Goal: Task Accomplishment & Management: Use online tool/utility

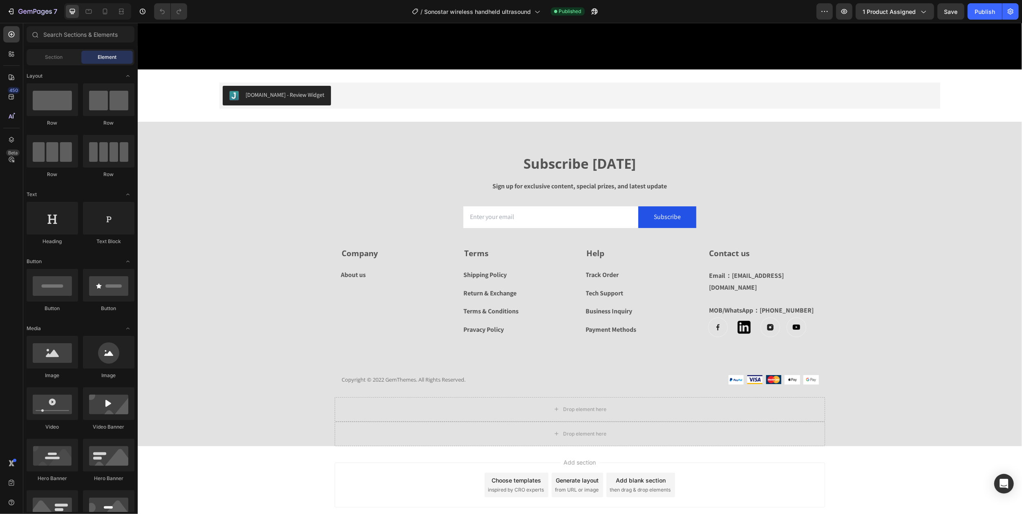
scroll to position [2804, 0]
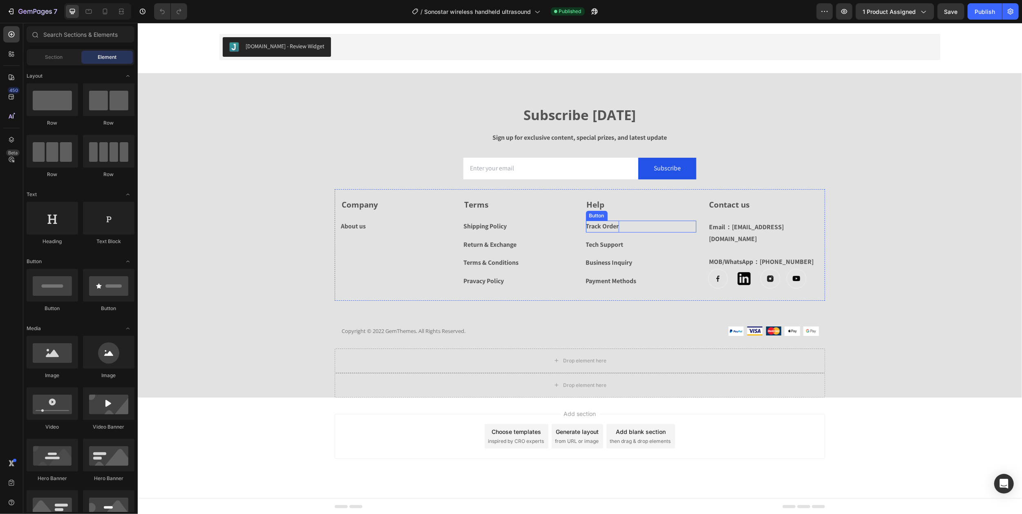
click at [587, 225] on div "Track Order" at bounding box center [602, 227] width 33 height 12
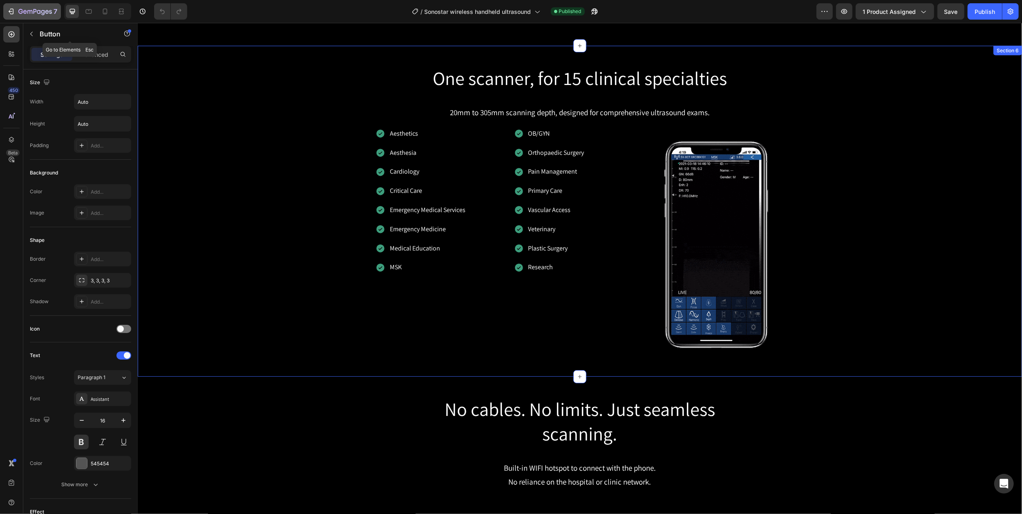
scroll to position [1298, 0]
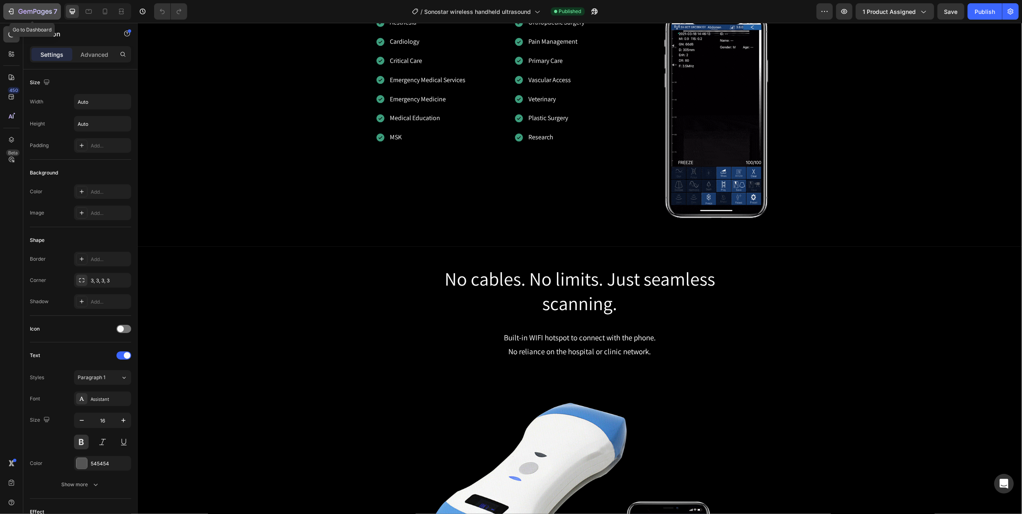
click at [38, 11] on icon "button" at bounding box center [39, 12] width 4 height 4
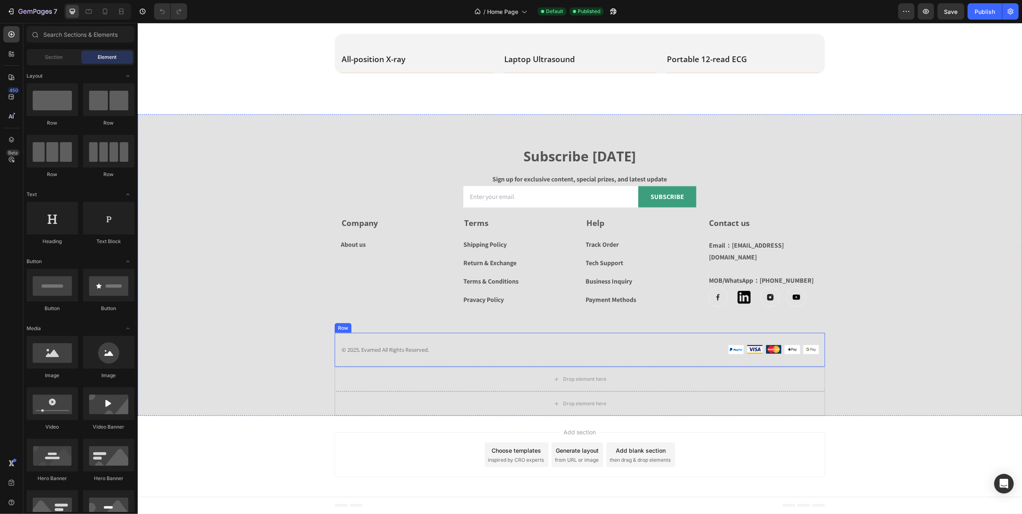
scroll to position [1260, 0]
click at [597, 251] on div "Track Order" at bounding box center [602, 245] width 33 height 12
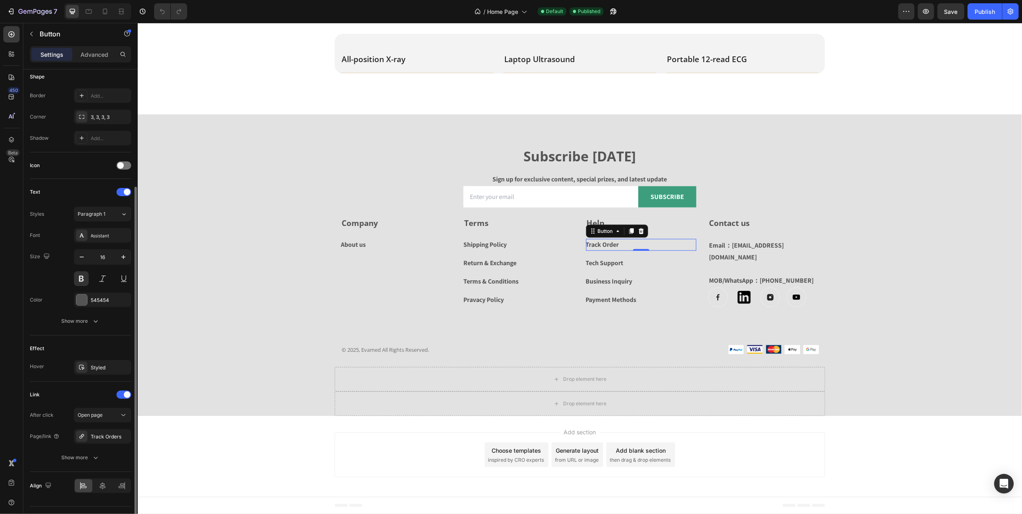
scroll to position [183, 0]
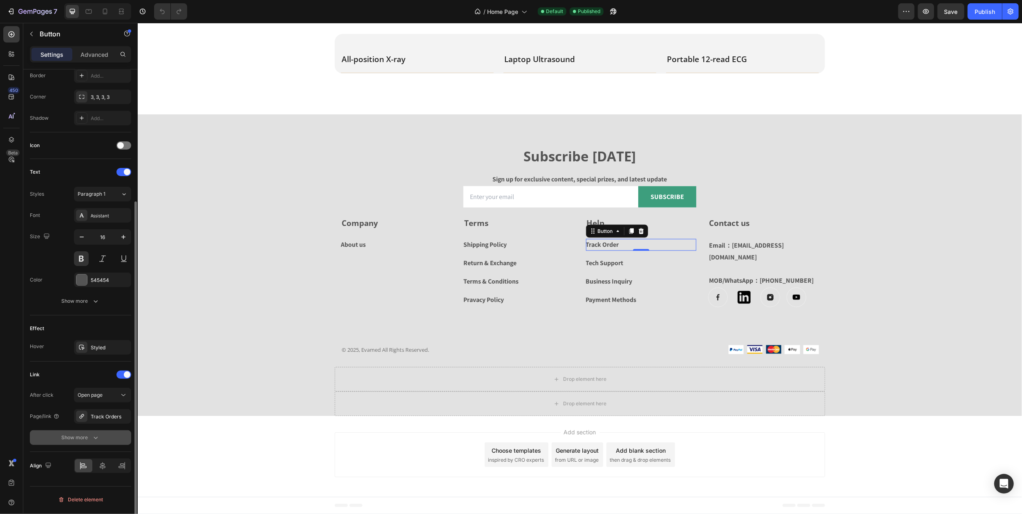
click at [88, 442] on div "Show more" at bounding box center [81, 438] width 38 height 8
click at [84, 418] on icon at bounding box center [81, 416] width 7 height 7
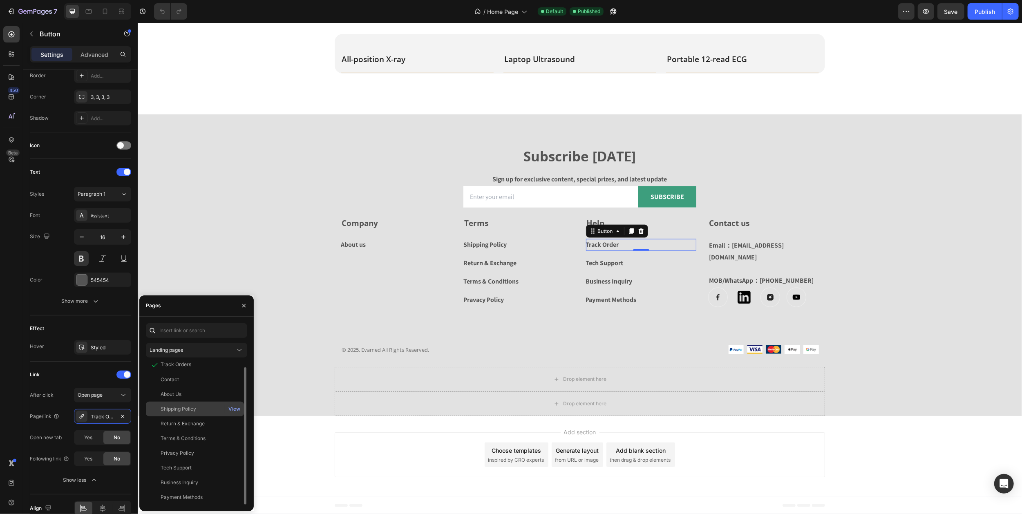
scroll to position [1296, 0]
click at [234, 349] on div "Landing pages" at bounding box center [193, 350] width 86 height 7
click at [231, 350] on div "Landing pages" at bounding box center [193, 350] width 86 height 7
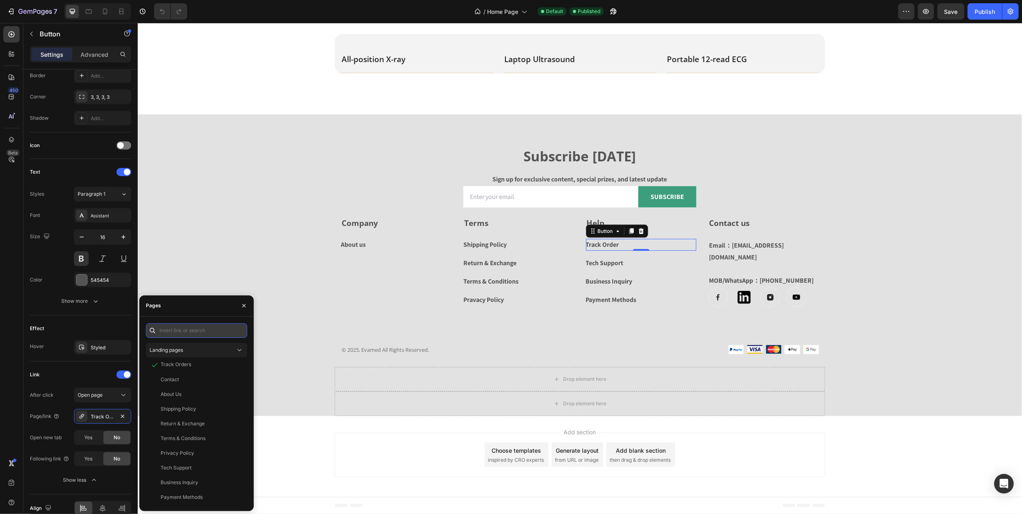
paste input "[URL][DOMAIN_NAME]"
type input "[URL][DOMAIN_NAME]"
click at [195, 349] on div "[URL][DOMAIN_NAME]" at bounding box center [187, 350] width 53 height 7
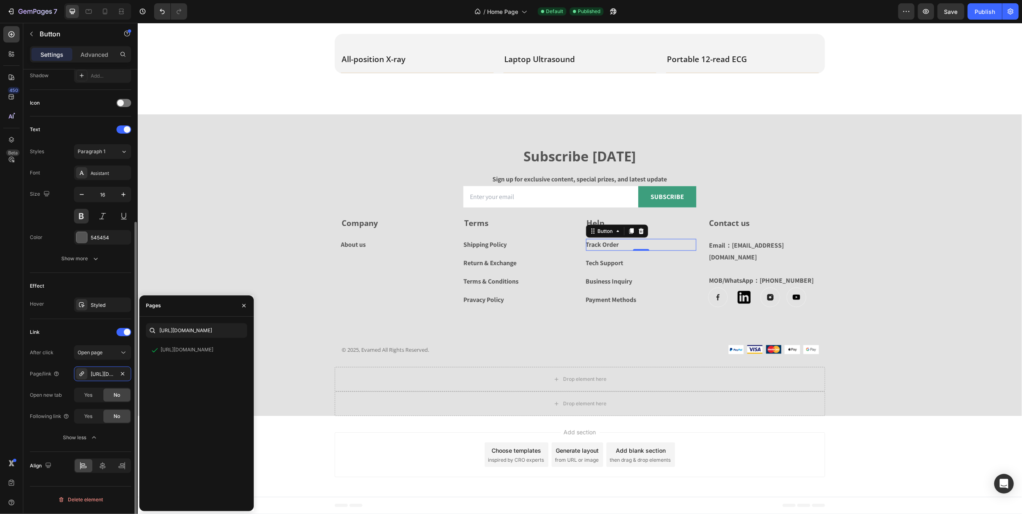
scroll to position [1133, 0]
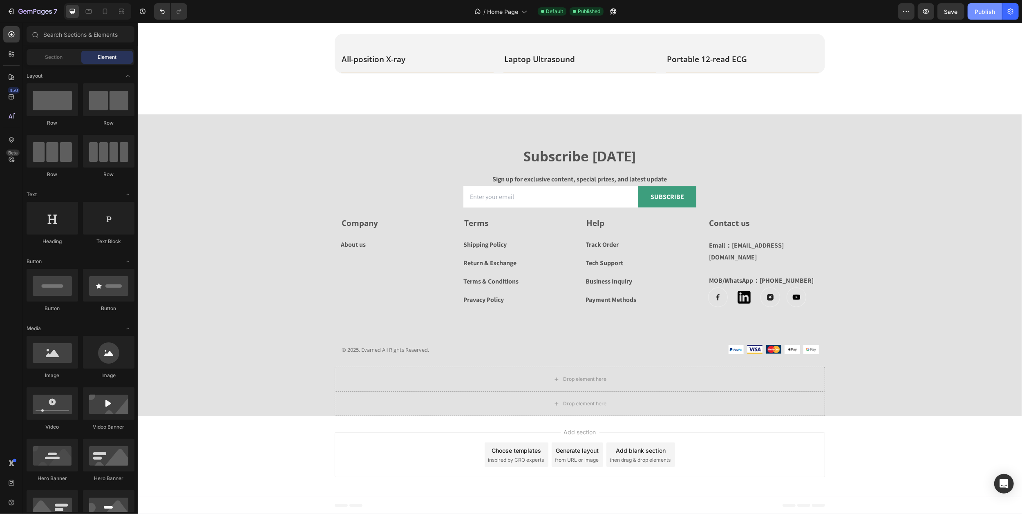
click at [981, 13] on div "Publish" at bounding box center [985, 11] width 20 height 9
click at [27, 10] on icon "button" at bounding box center [35, 12] width 34 height 7
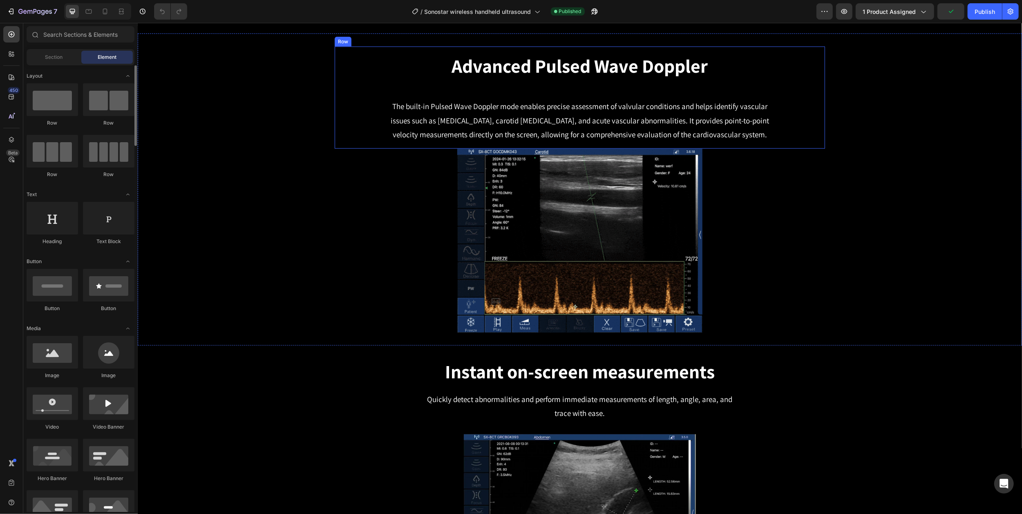
scroll to position [817, 0]
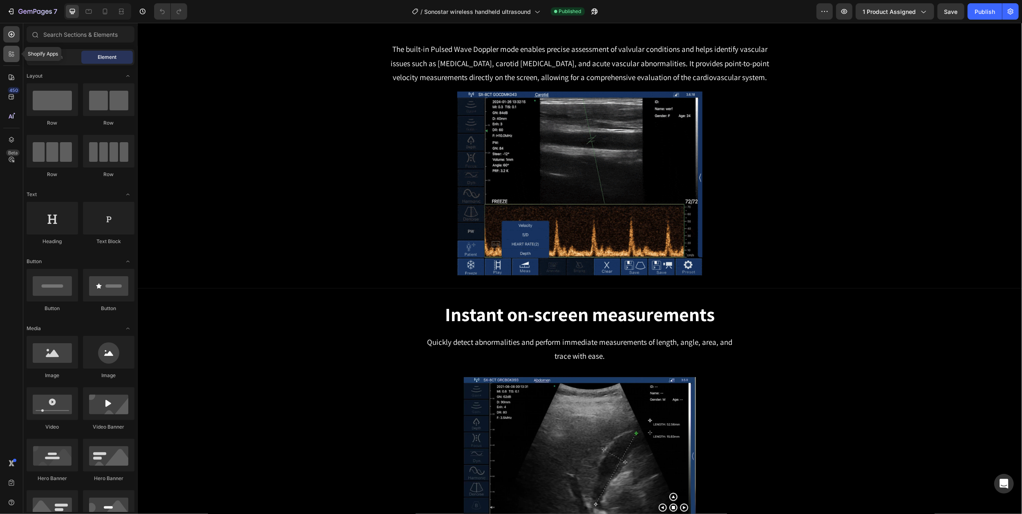
click at [11, 54] on icon at bounding box center [11, 54] width 8 height 8
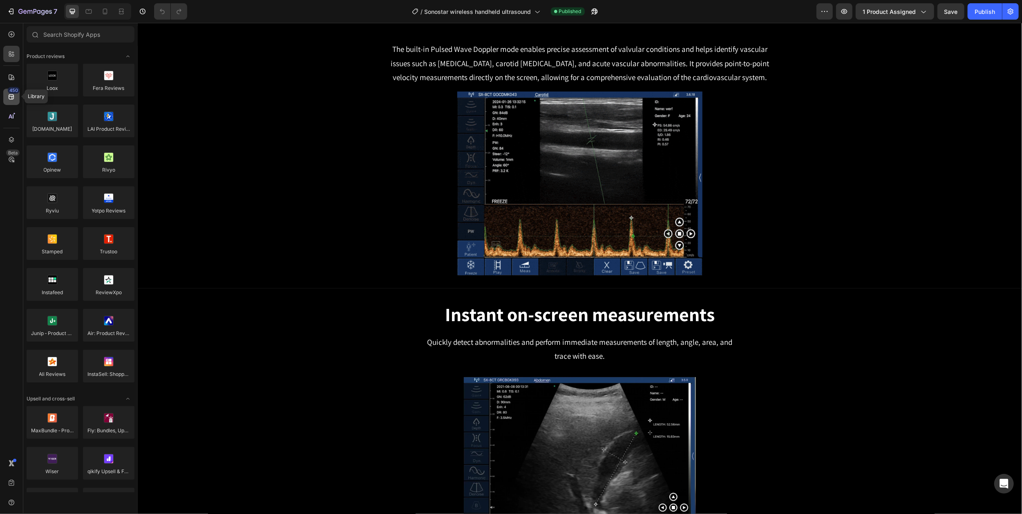
click at [10, 91] on div "450" at bounding box center [14, 90] width 12 height 7
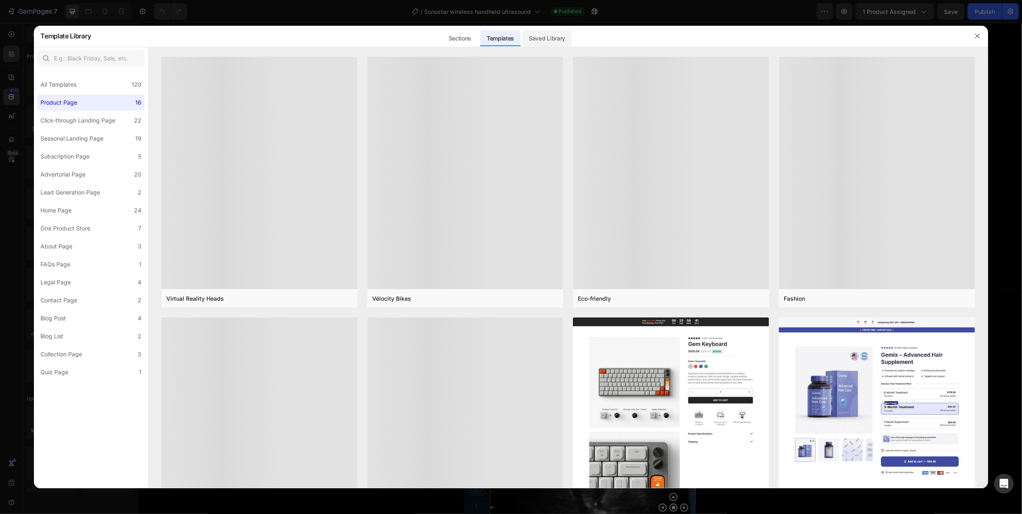
click at [544, 40] on div "Saved Library" at bounding box center [546, 38] width 49 height 16
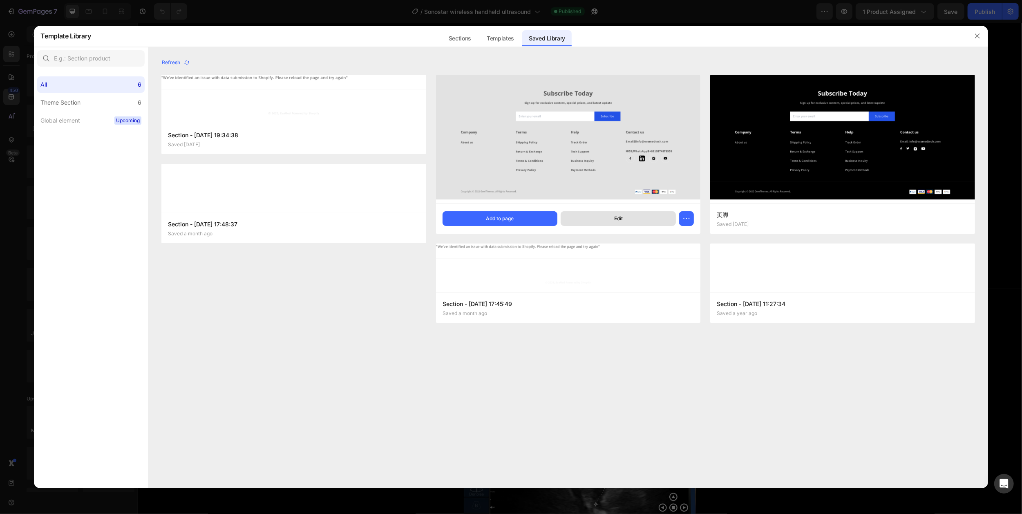
click at [615, 220] on div "Edit" at bounding box center [618, 218] width 9 height 7
click at [566, 136] on img at bounding box center [568, 135] width 264 height 136
click at [612, 221] on button "Edit" at bounding box center [618, 218] width 115 height 15
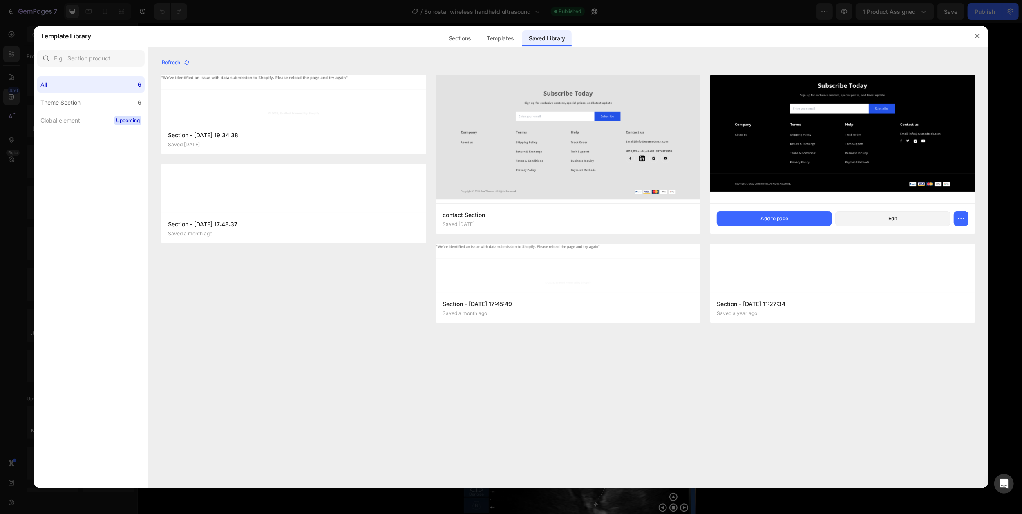
click at [835, 139] on img at bounding box center [842, 135] width 264 height 136
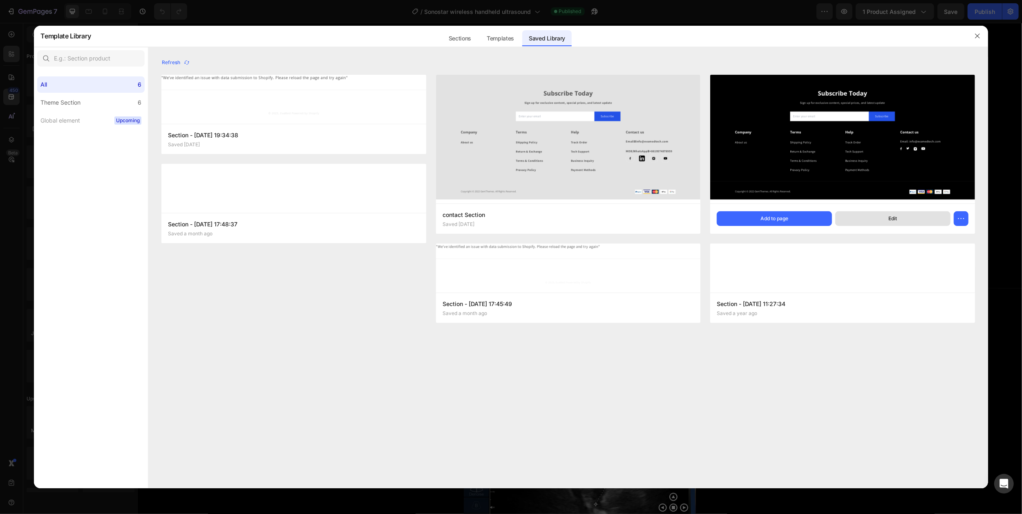
click at [905, 216] on button "Edit" at bounding box center [892, 218] width 115 height 15
click at [976, 35] on icon "button" at bounding box center [977, 36] width 7 height 7
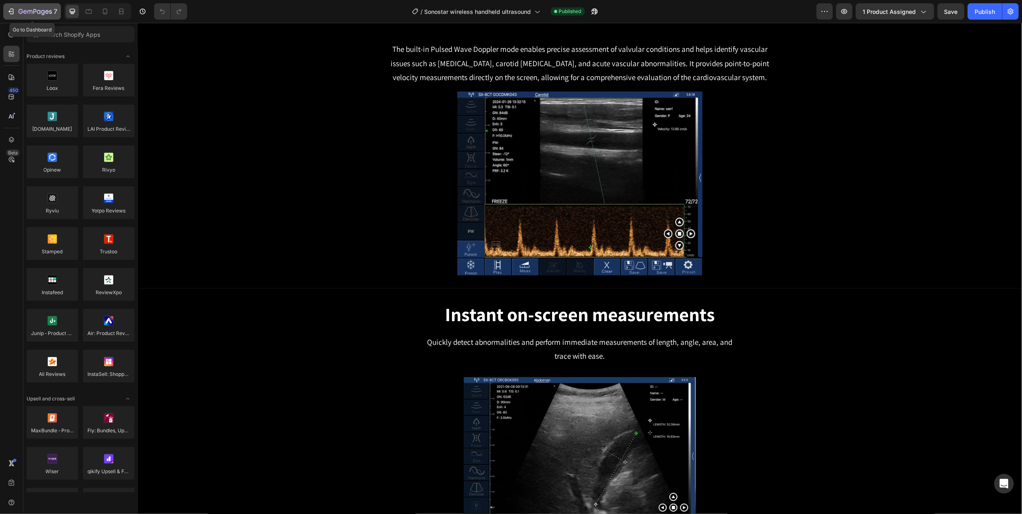
click at [16, 11] on div "7" at bounding box center [32, 12] width 50 height 10
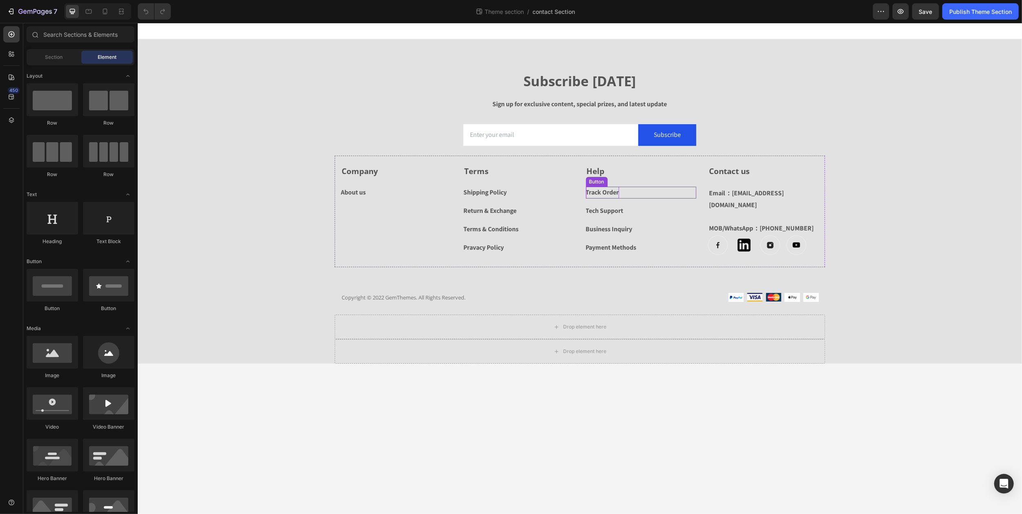
click at [602, 192] on div "Track Order" at bounding box center [602, 193] width 33 height 12
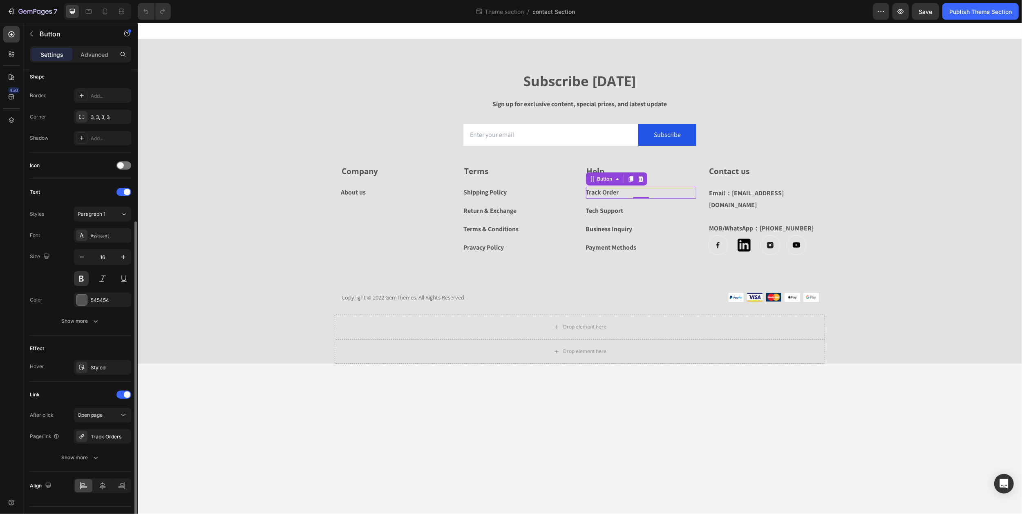
scroll to position [183, 0]
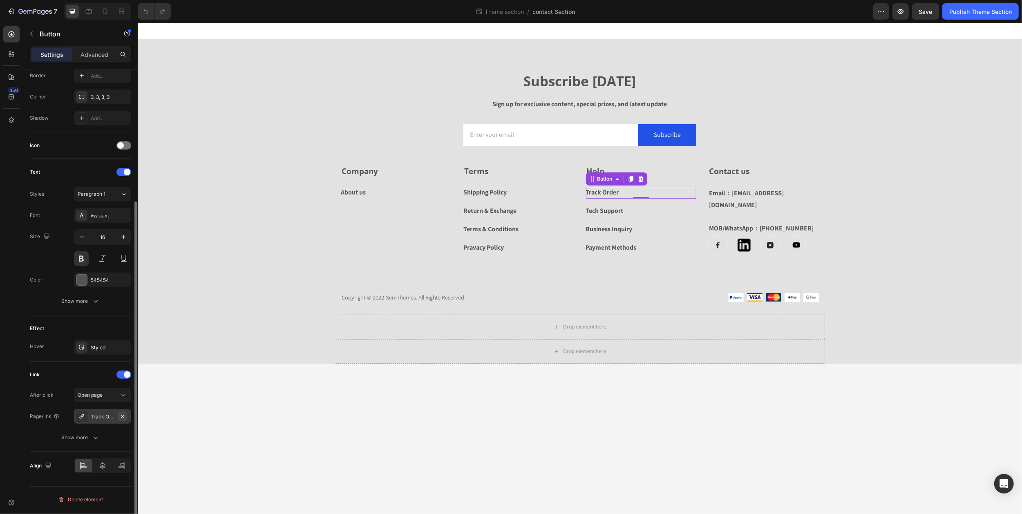
click at [123, 417] on icon "button" at bounding box center [122, 415] width 3 height 3
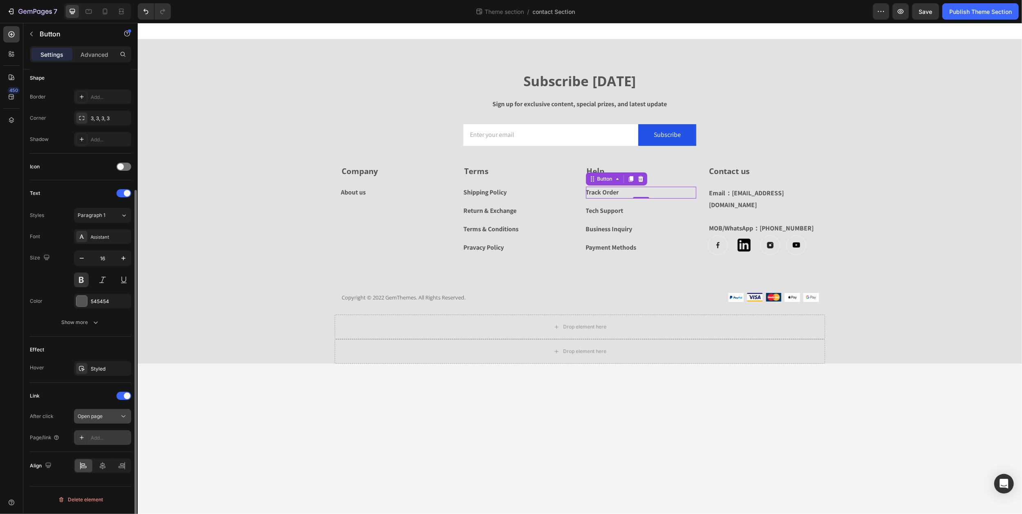
scroll to position [162, 0]
click at [100, 436] on div "Add..." at bounding box center [110, 437] width 38 height 7
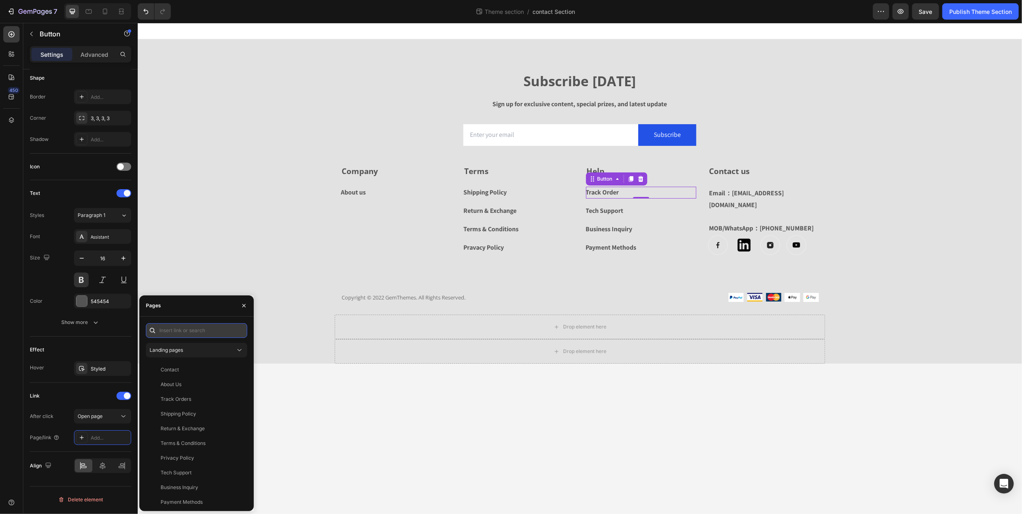
click at [179, 330] on input "text" at bounding box center [196, 330] width 101 height 15
paste input "[URL][DOMAIN_NAME]"
type input "[URL][DOMAIN_NAME]"
click at [194, 354] on div "https://evamedtech.com/apps/17TRACK View" at bounding box center [195, 350] width 98 height 15
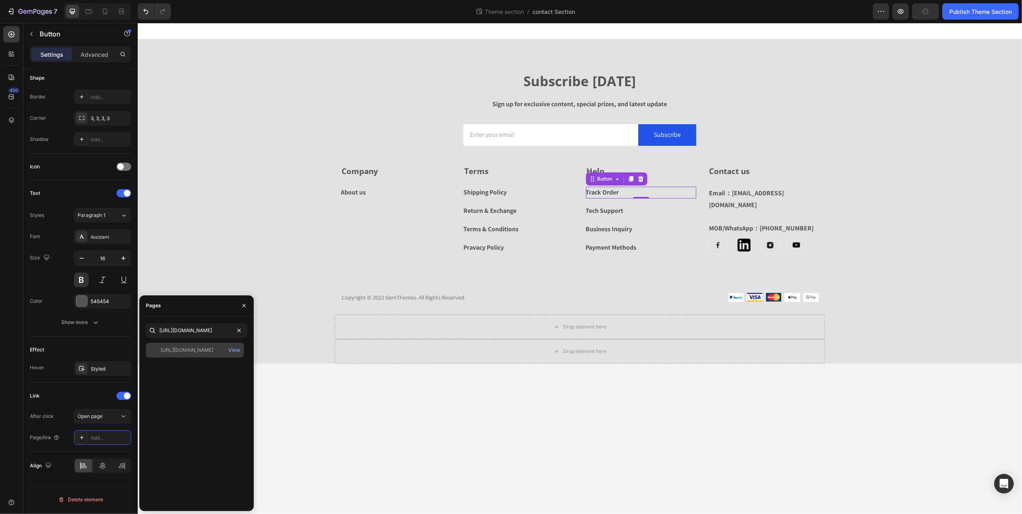
scroll to position [0, 0]
click at [244, 307] on icon "button" at bounding box center [244, 305] width 7 height 7
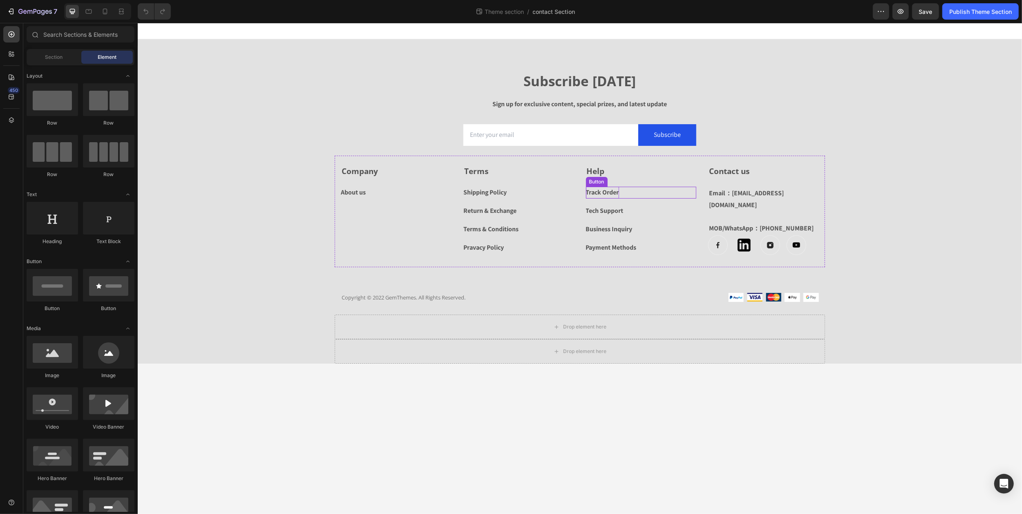
click at [600, 190] on div "Track Order" at bounding box center [602, 193] width 33 height 12
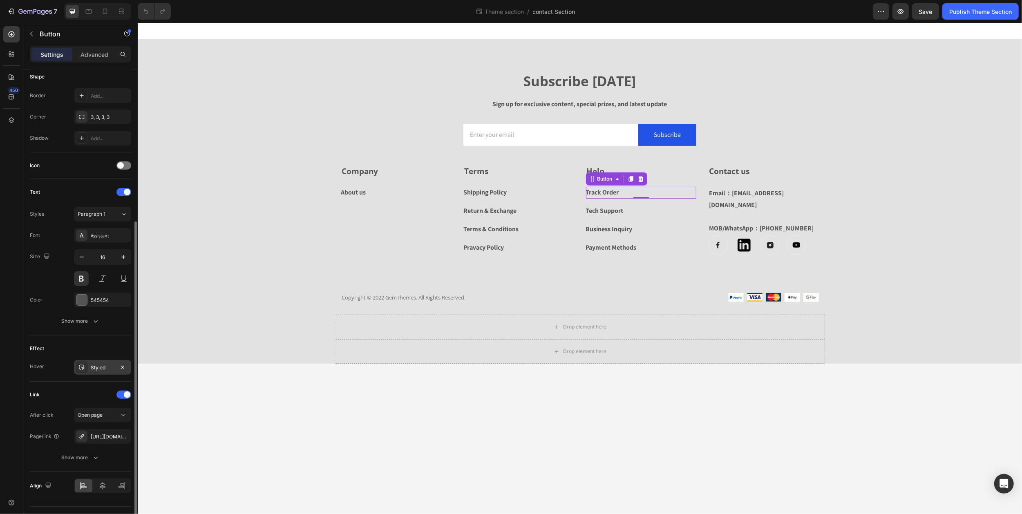
scroll to position [183, 0]
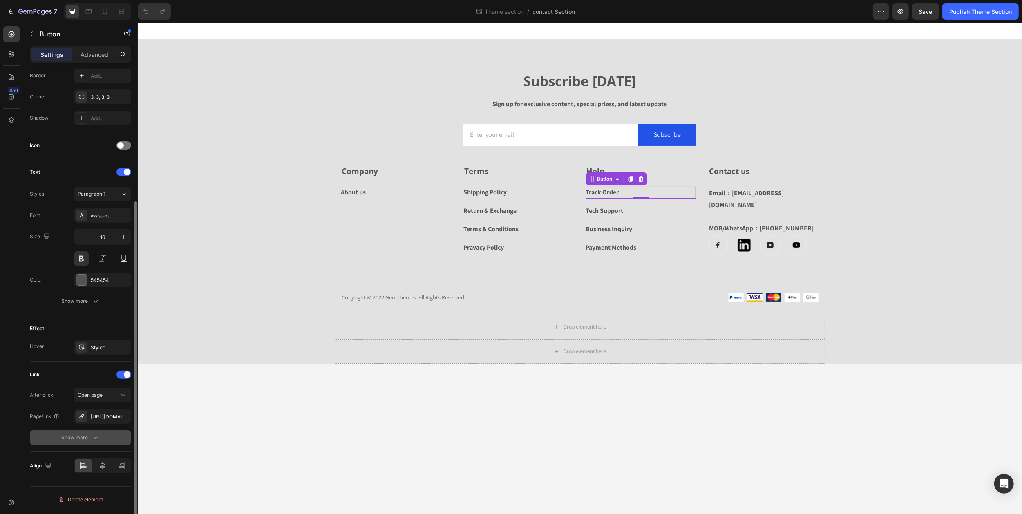
click at [94, 436] on icon "button" at bounding box center [96, 438] width 8 height 8
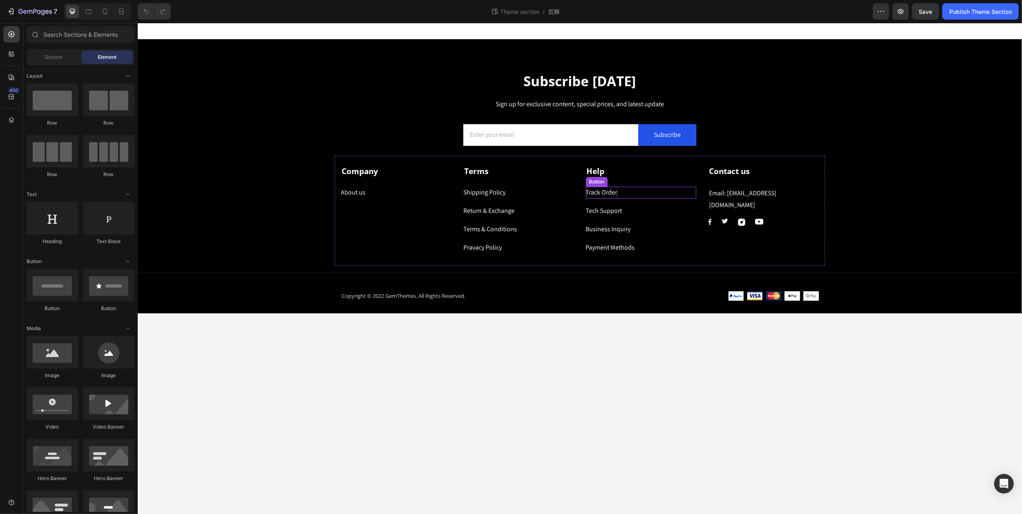
click at [596, 195] on div "Track Order" at bounding box center [601, 193] width 31 height 12
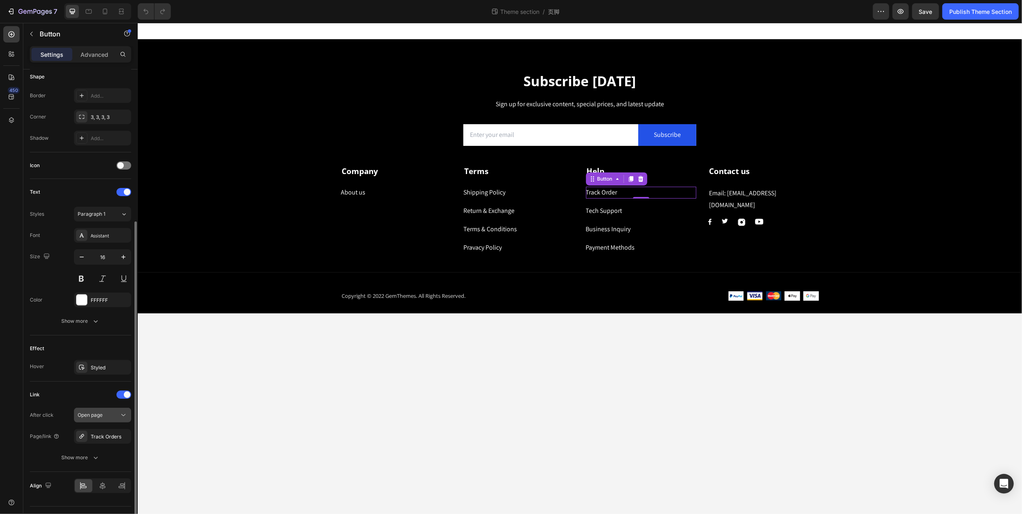
scroll to position [183, 0]
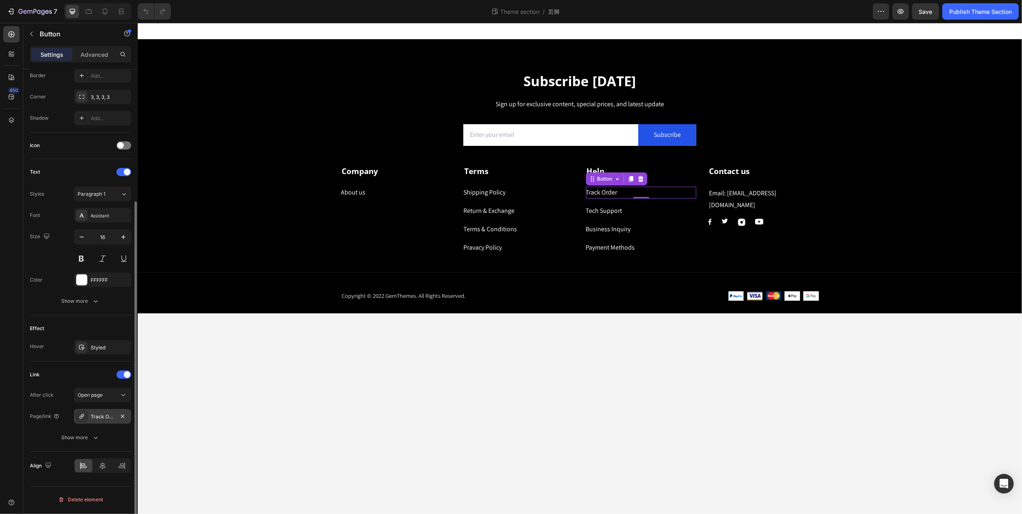
click at [96, 419] on div "Track Orders" at bounding box center [103, 416] width 24 height 7
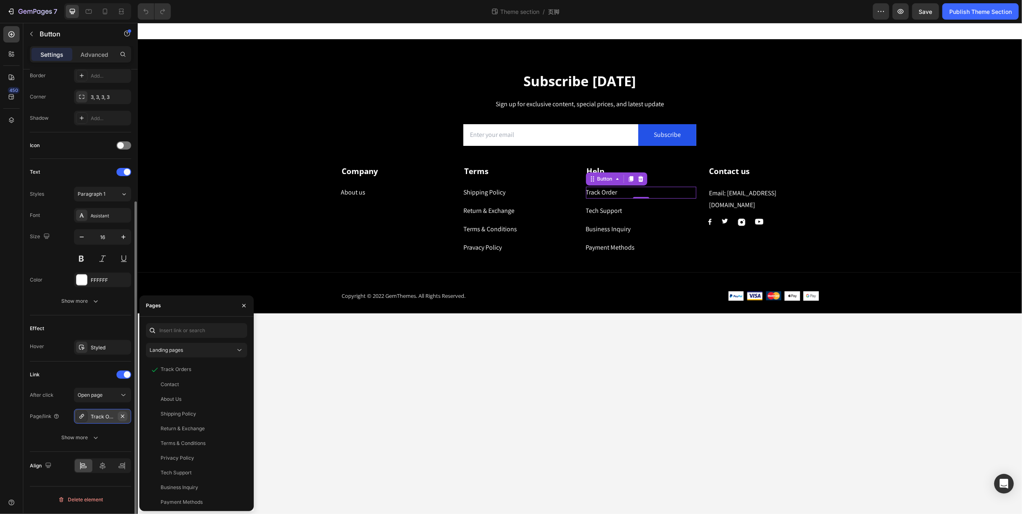
click at [121, 418] on icon "button" at bounding box center [122, 416] width 7 height 7
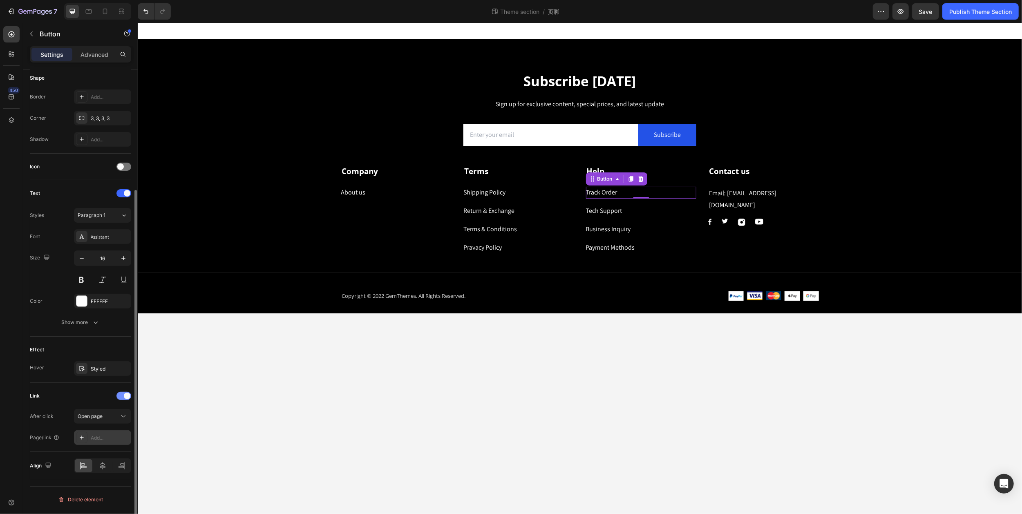
scroll to position [162, 0]
click at [102, 441] on div "Add..." at bounding box center [110, 437] width 38 height 7
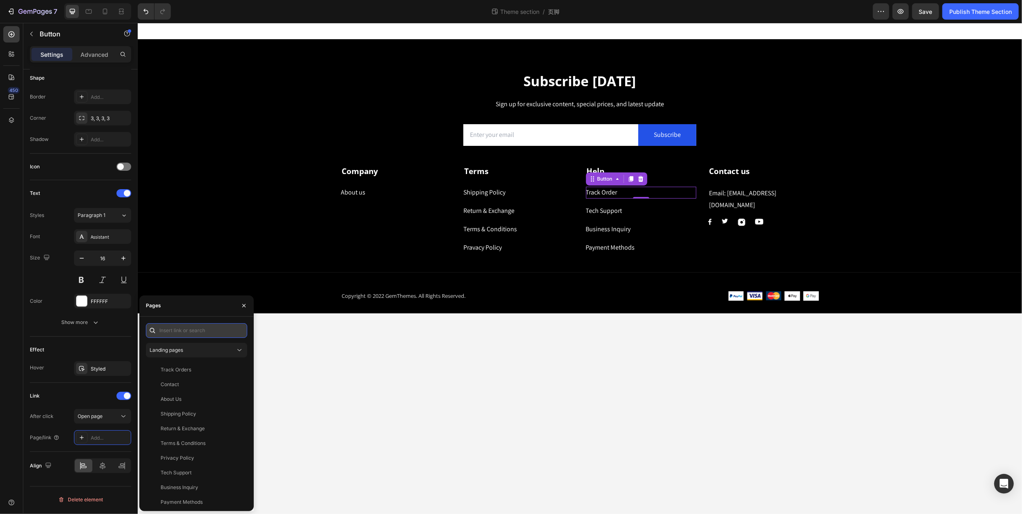
paste input "[URL][DOMAIN_NAME]"
type input "[URL][DOMAIN_NAME]"
click at [179, 352] on div "[URL][DOMAIN_NAME]" at bounding box center [187, 350] width 53 height 7
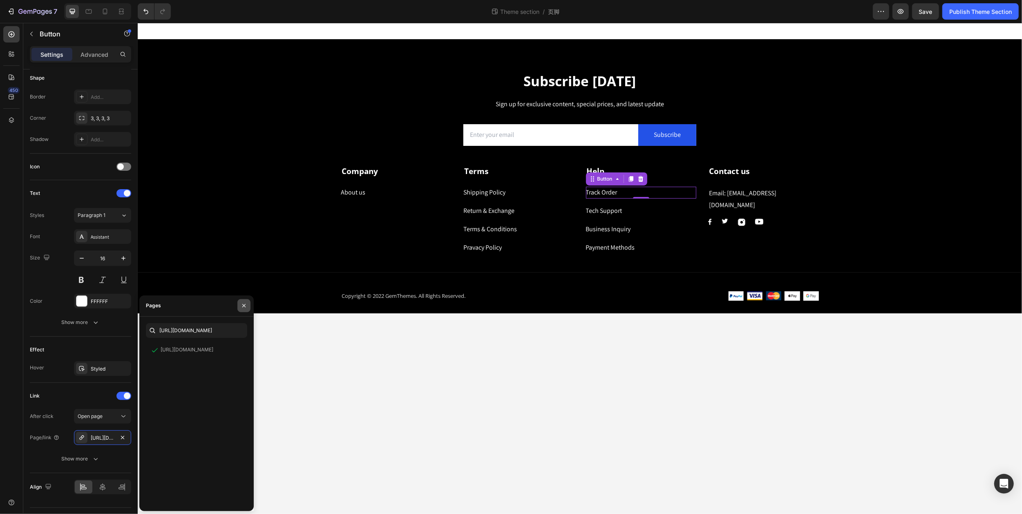
click at [247, 306] on icon "button" at bounding box center [244, 305] width 7 height 7
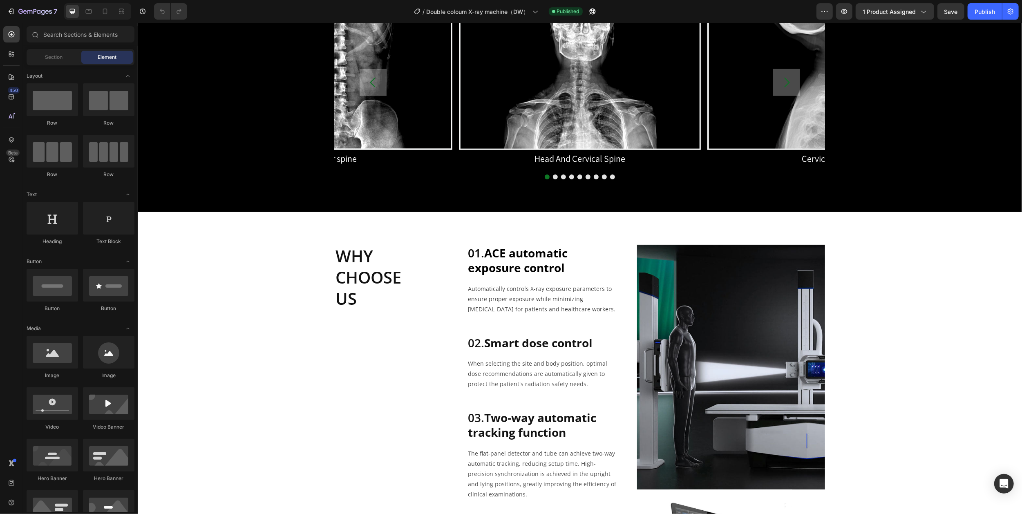
scroll to position [1187, 0]
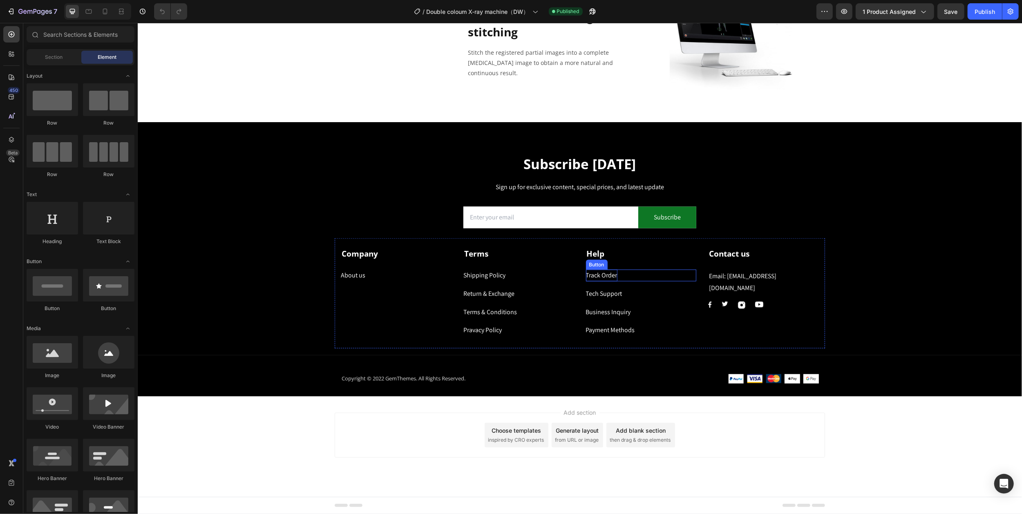
click at [592, 274] on div "Track Order" at bounding box center [601, 276] width 31 height 12
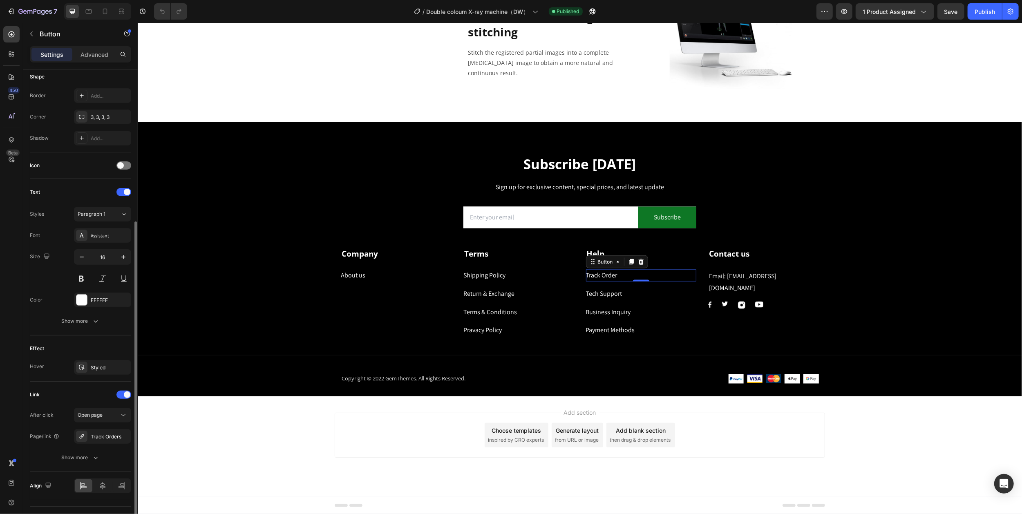
scroll to position [183, 0]
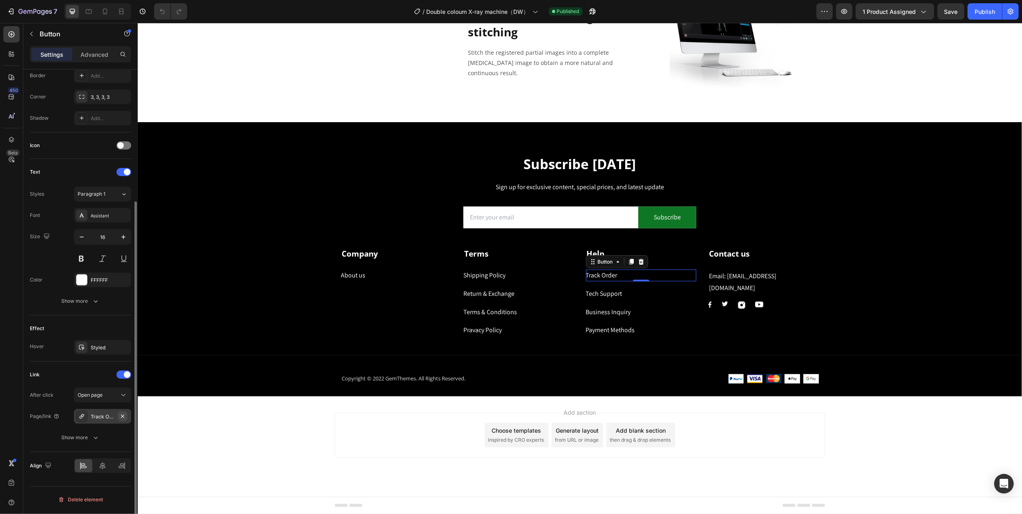
click at [122, 415] on icon "button" at bounding box center [122, 416] width 7 height 7
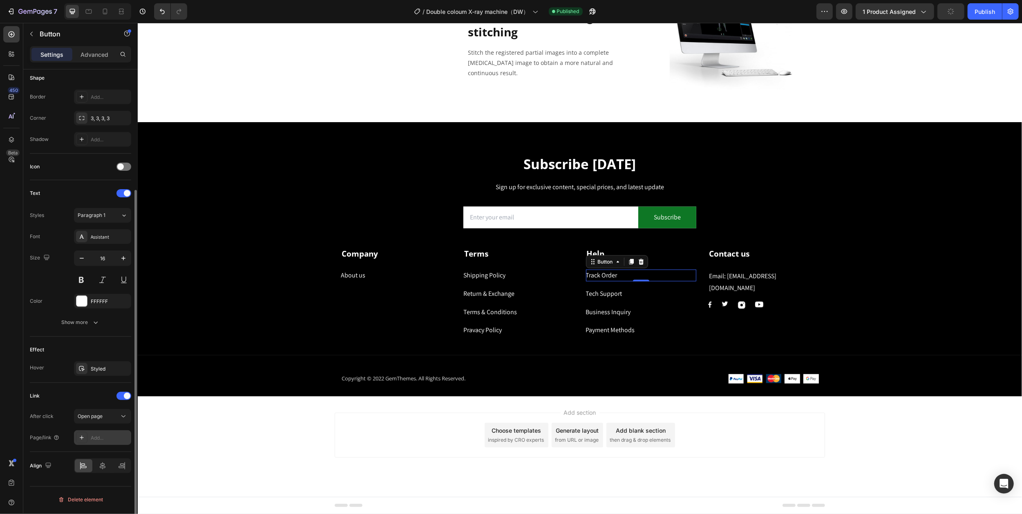
click at [99, 439] on div "Add..." at bounding box center [110, 437] width 38 height 7
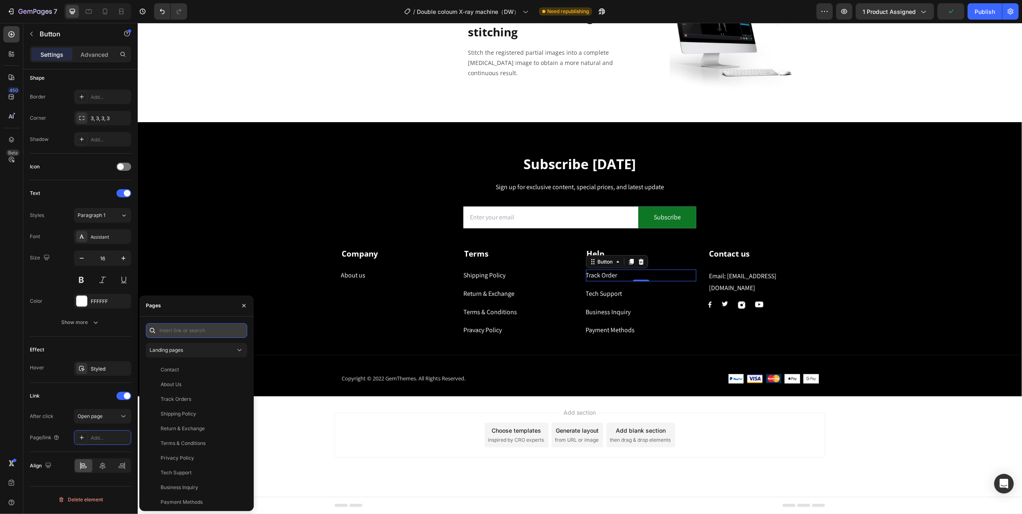
paste input "[URL][DOMAIN_NAME]"
type input "[URL][DOMAIN_NAME]"
click at [194, 354] on div "[URL][DOMAIN_NAME]" at bounding box center [187, 350] width 53 height 7
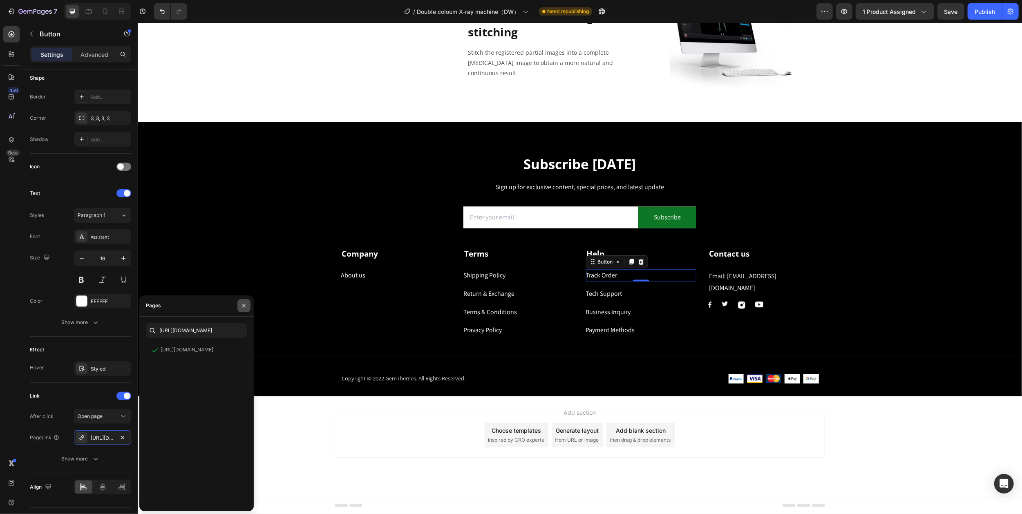
click at [242, 308] on icon "button" at bounding box center [244, 305] width 7 height 7
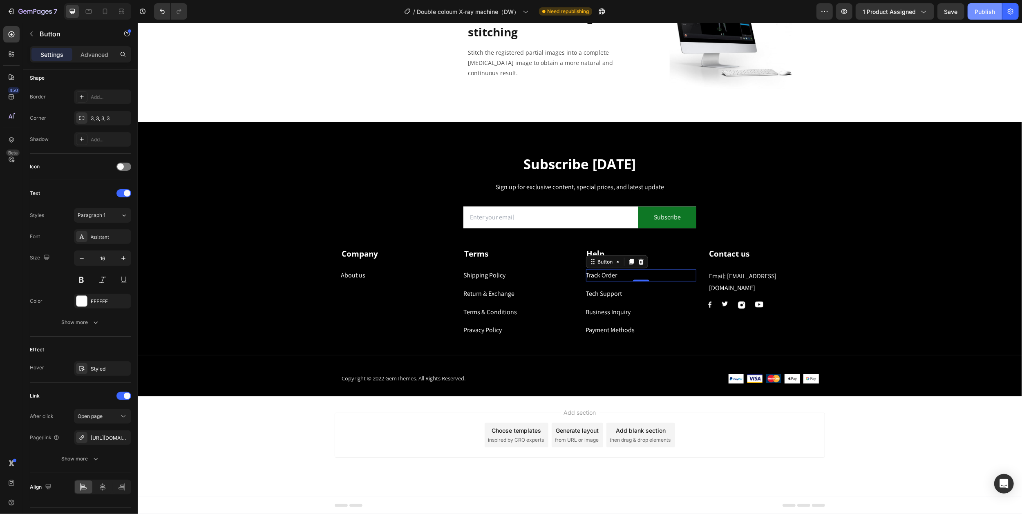
click at [978, 11] on div "Publish" at bounding box center [985, 11] width 20 height 9
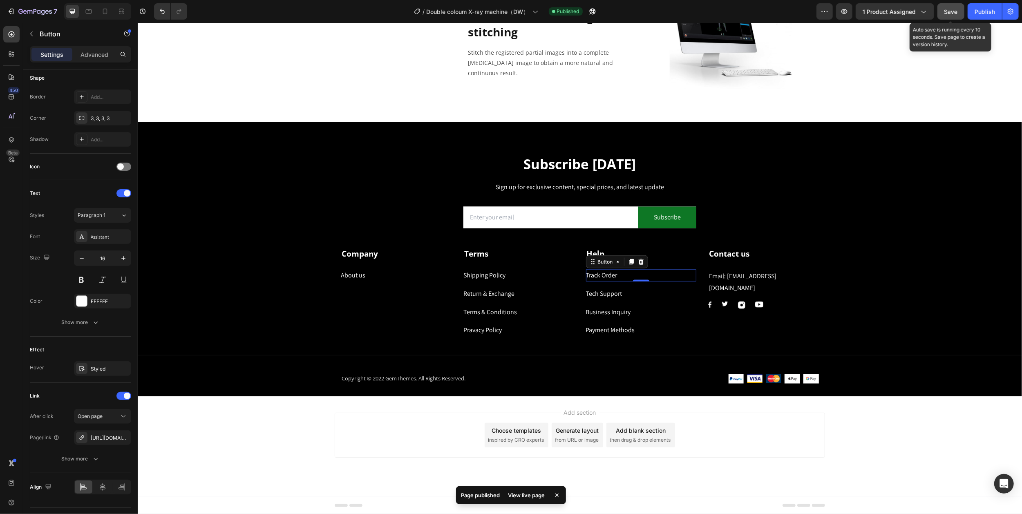
click at [947, 15] on div "Save" at bounding box center [950, 11] width 13 height 9
click at [16, 12] on div "7" at bounding box center [32, 12] width 50 height 10
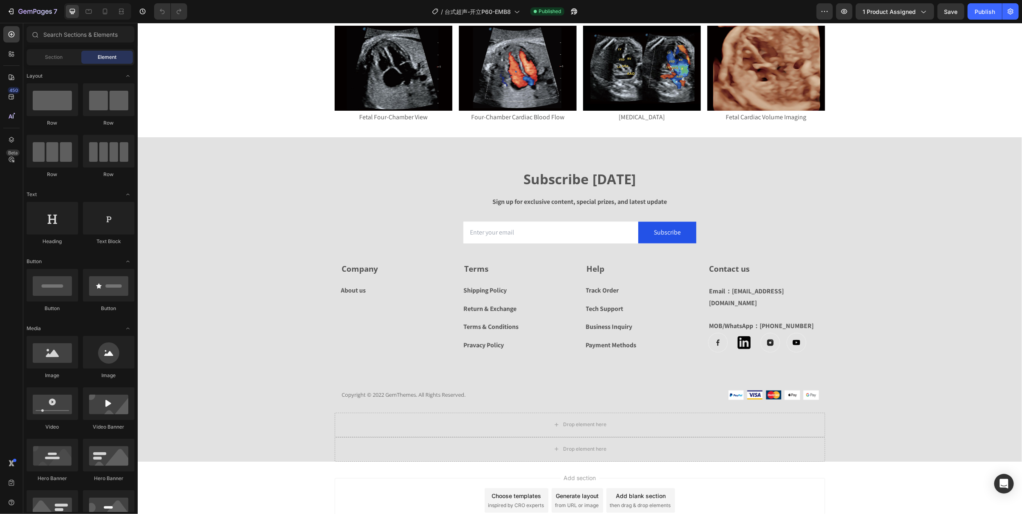
scroll to position [1238, 0]
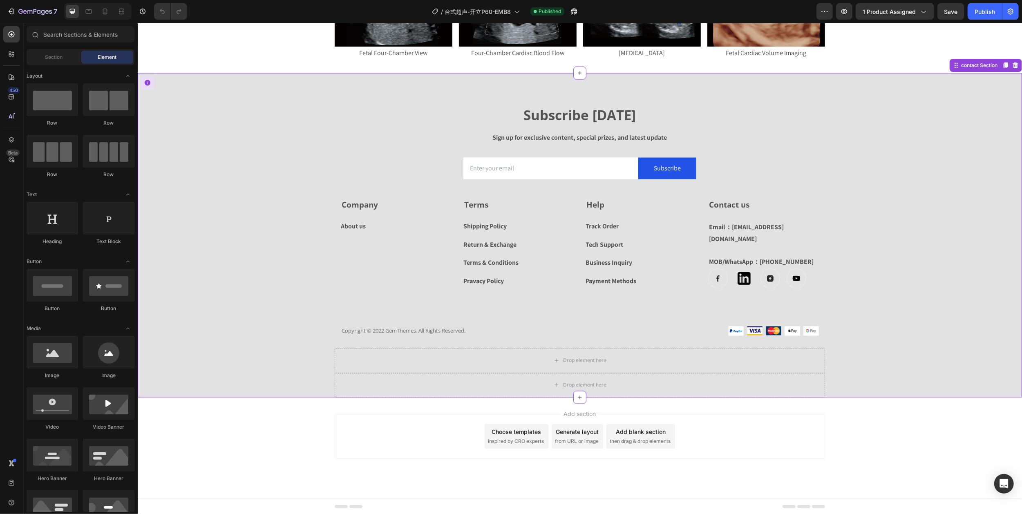
click at [589, 228] on div "Track Order" at bounding box center [602, 227] width 33 height 12
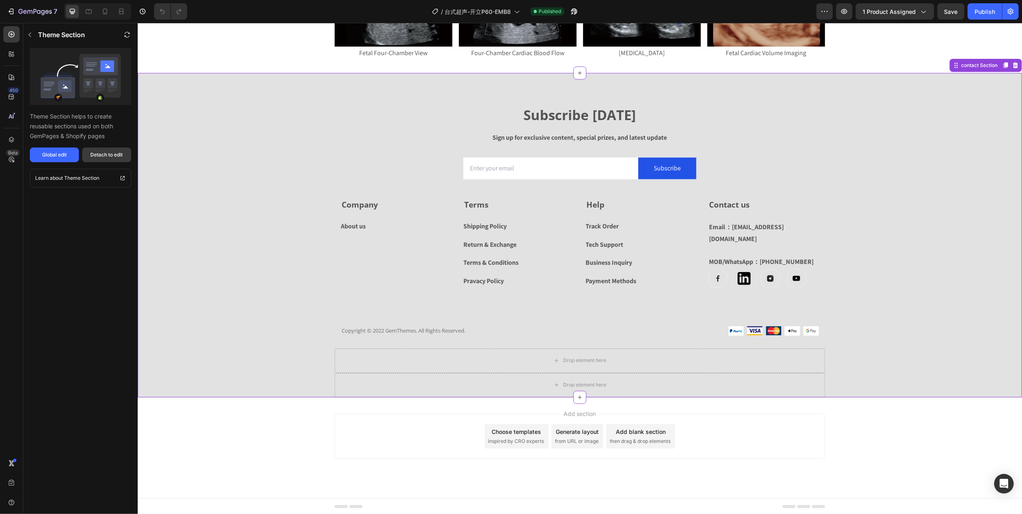
click at [105, 154] on div "Detach to edit" at bounding box center [107, 154] width 32 height 7
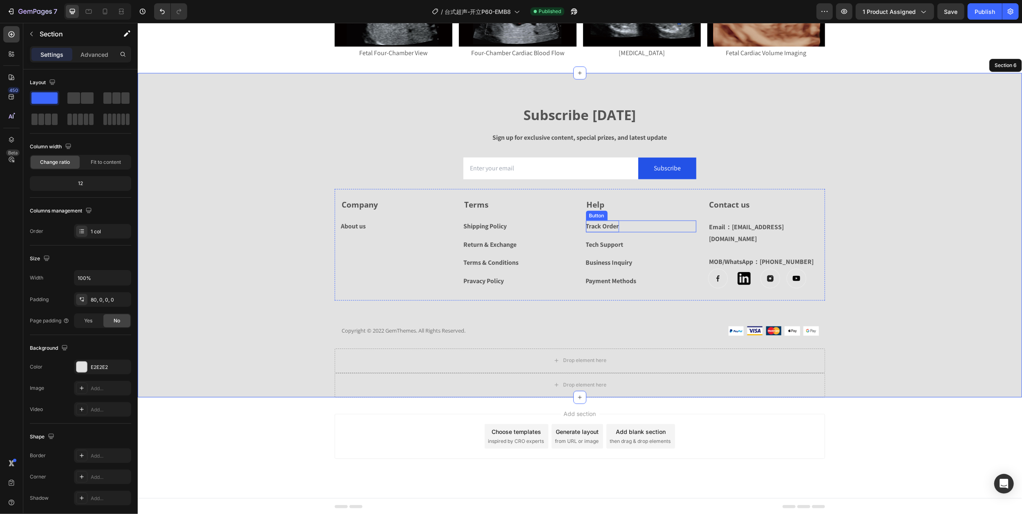
click at [591, 230] on div "Track Order" at bounding box center [602, 227] width 33 height 12
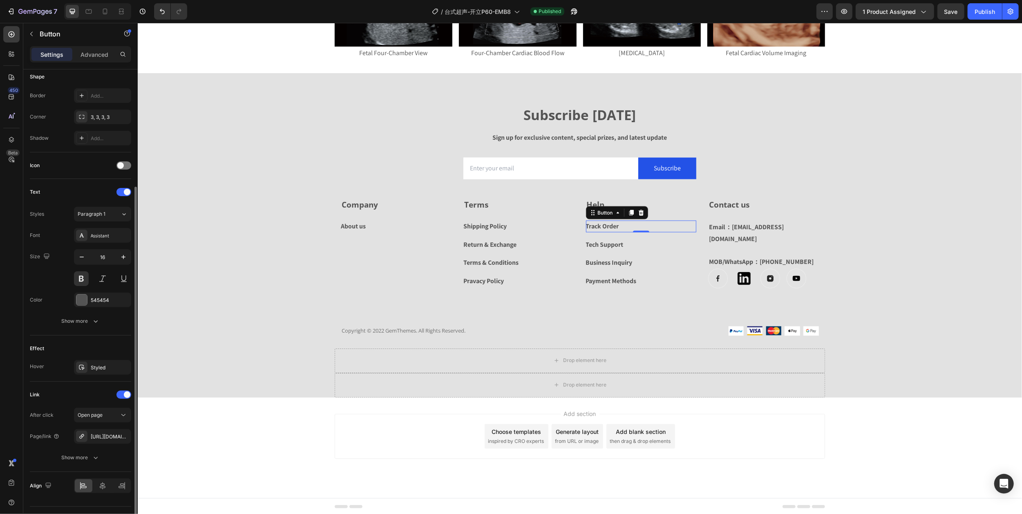
scroll to position [183, 0]
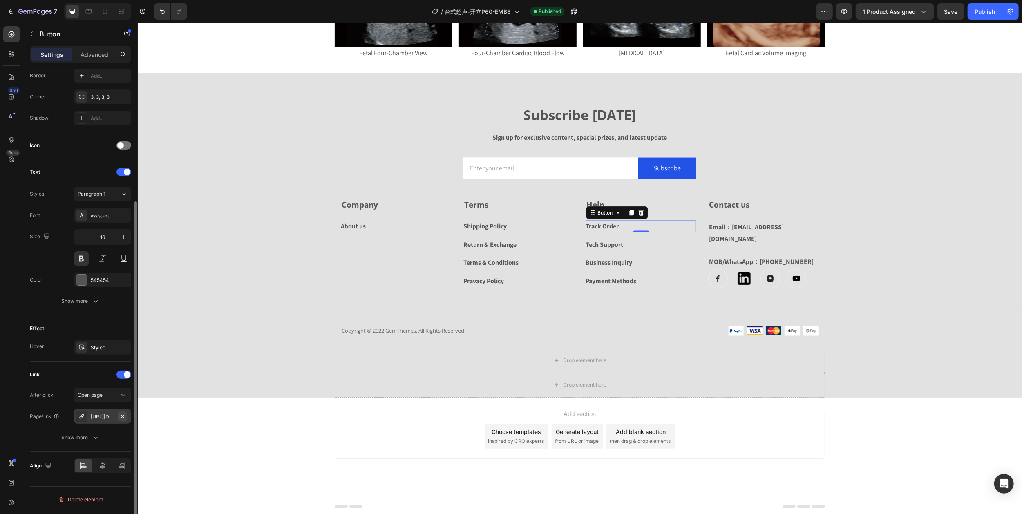
click at [122, 417] on icon "button" at bounding box center [122, 415] width 3 height 3
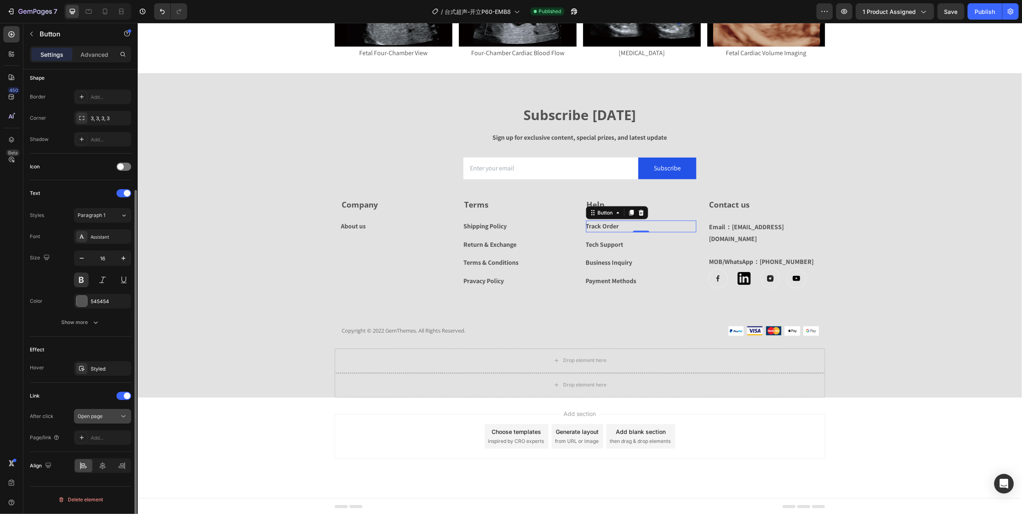
click at [90, 414] on span "Open page" at bounding box center [90, 416] width 25 height 6
click at [103, 416] on div "Open page" at bounding box center [99, 416] width 42 height 7
click at [115, 417] on div "Open page" at bounding box center [99, 416] width 42 height 7
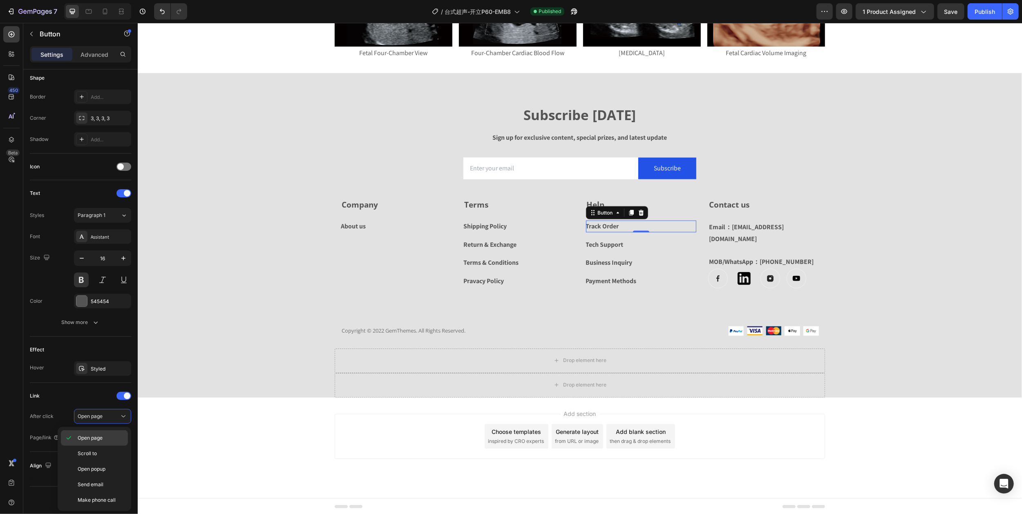
click at [95, 439] on span "Open page" at bounding box center [90, 437] width 25 height 7
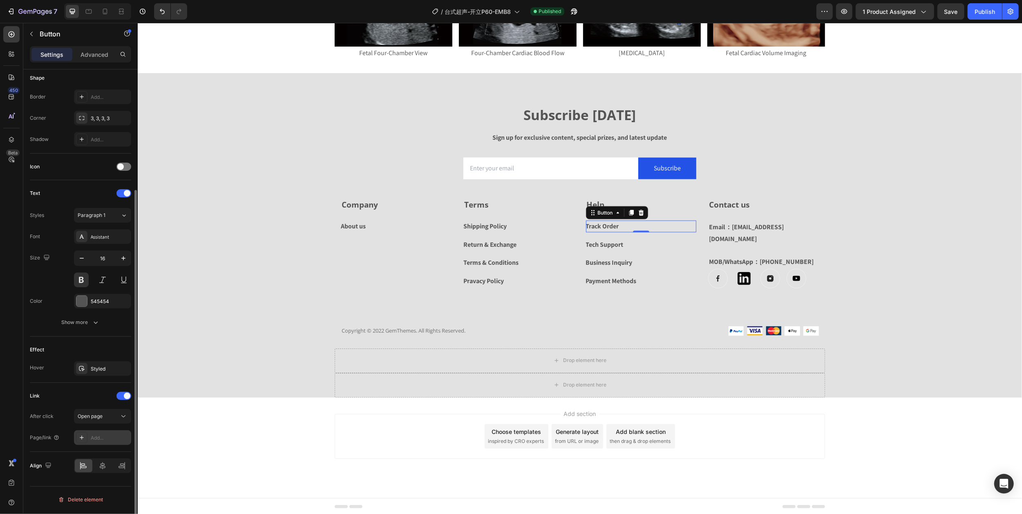
click at [94, 439] on div "Add..." at bounding box center [110, 437] width 38 height 7
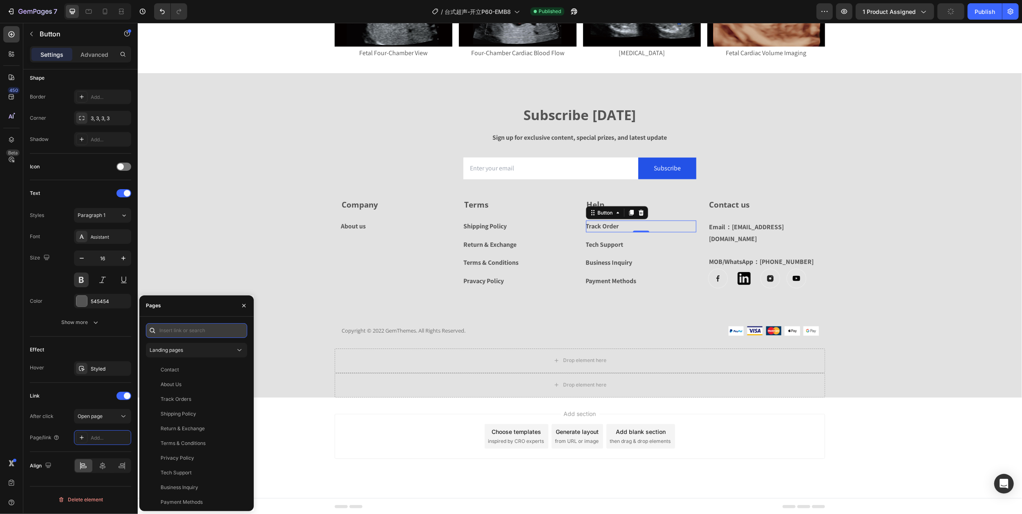
click at [183, 324] on input "text" at bounding box center [196, 330] width 101 height 15
paste input "[URL][DOMAIN_NAME]"
type input "[URL][DOMAIN_NAME]"
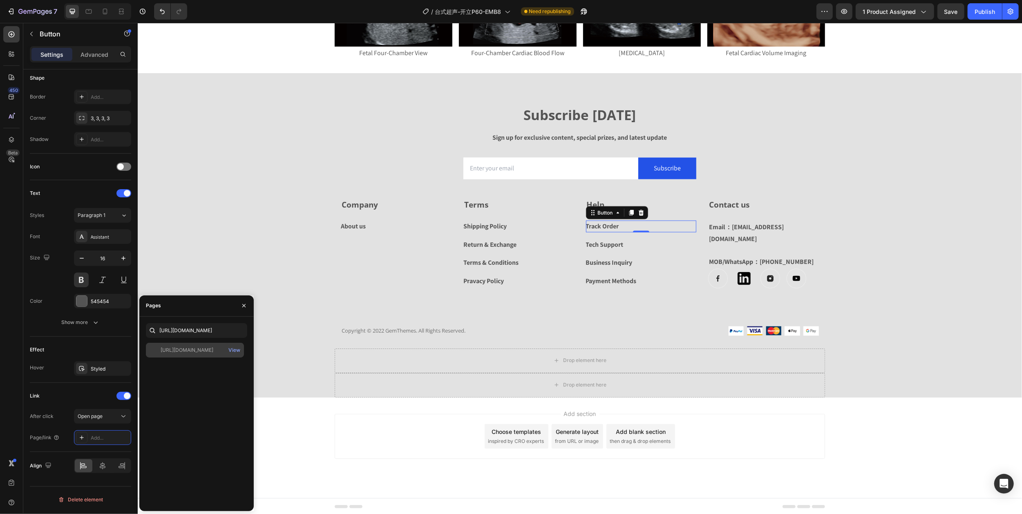
scroll to position [0, 0]
click at [203, 351] on div "[URL][DOMAIN_NAME]" at bounding box center [187, 350] width 53 height 7
click at [255, 154] on div "Subscribe Today Heading Sign up for exclusive content, special prizes, and late…" at bounding box center [579, 252] width 884 height 292
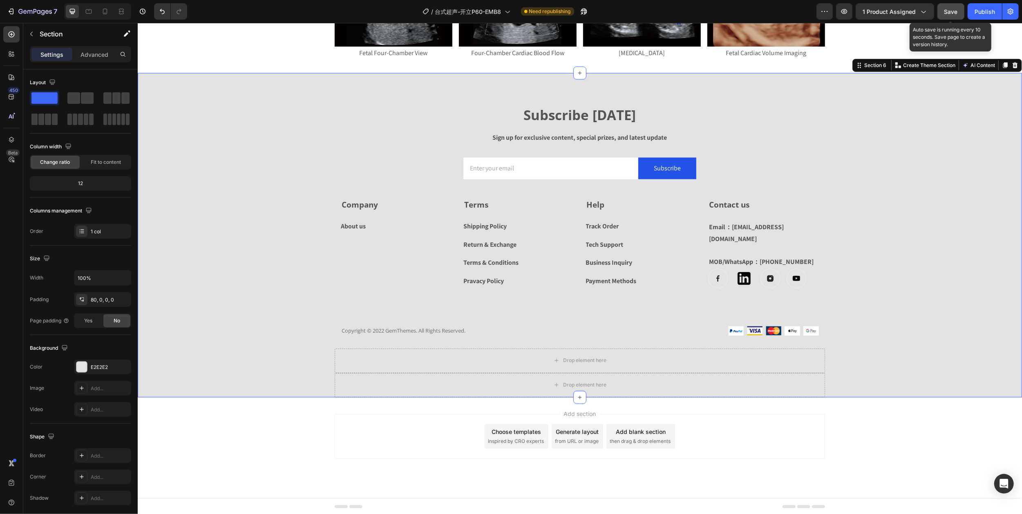
click at [951, 11] on span "Save" at bounding box center [950, 11] width 13 height 7
click at [981, 12] on div "Publish" at bounding box center [985, 11] width 20 height 9
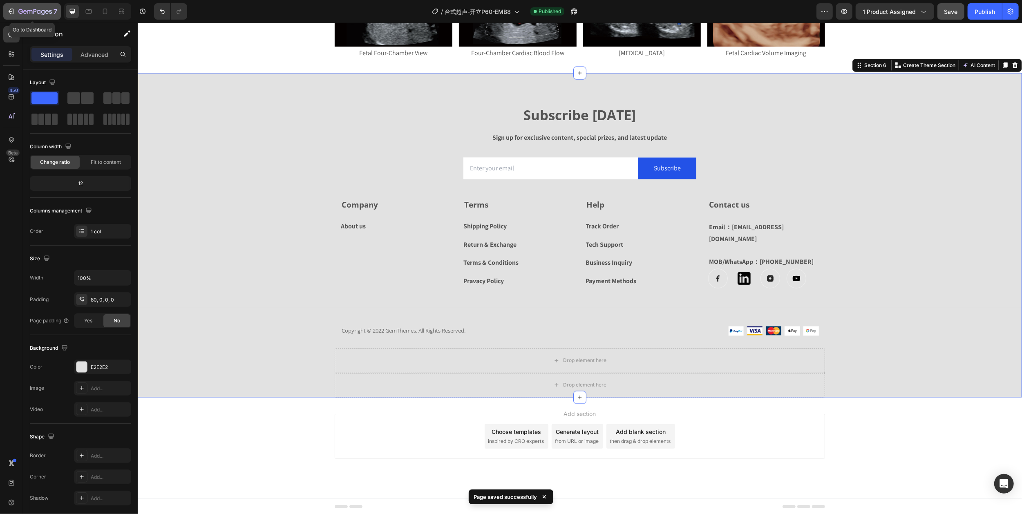
click at [35, 11] on icon "button" at bounding box center [35, 12] width 34 height 7
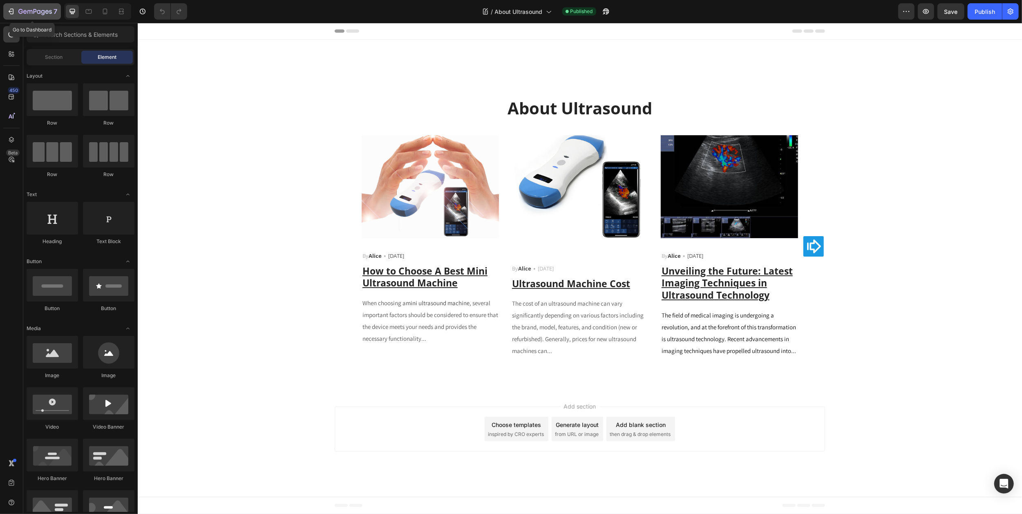
click at [25, 13] on icon "button" at bounding box center [25, 12] width 4 height 4
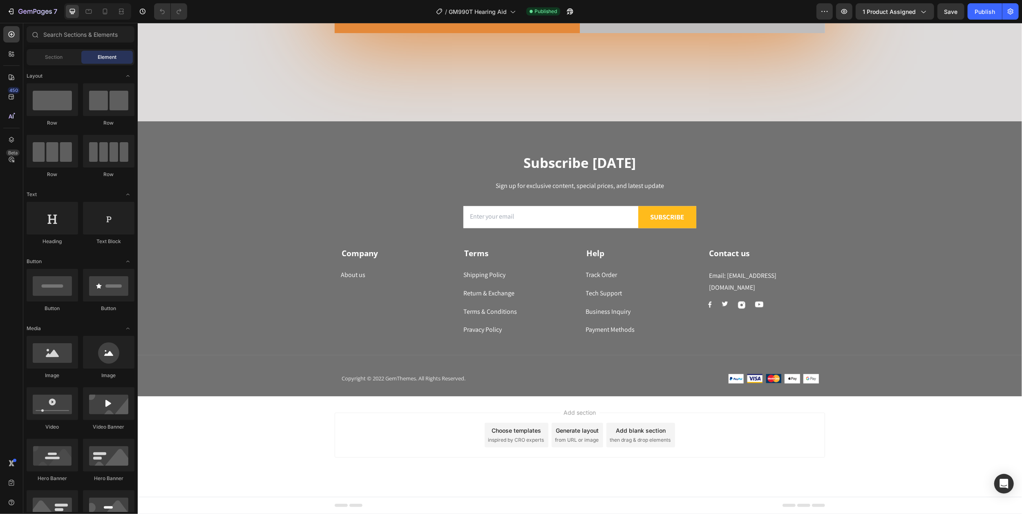
scroll to position [5379, 0]
click at [592, 275] on div "Track Order" at bounding box center [601, 276] width 31 height 12
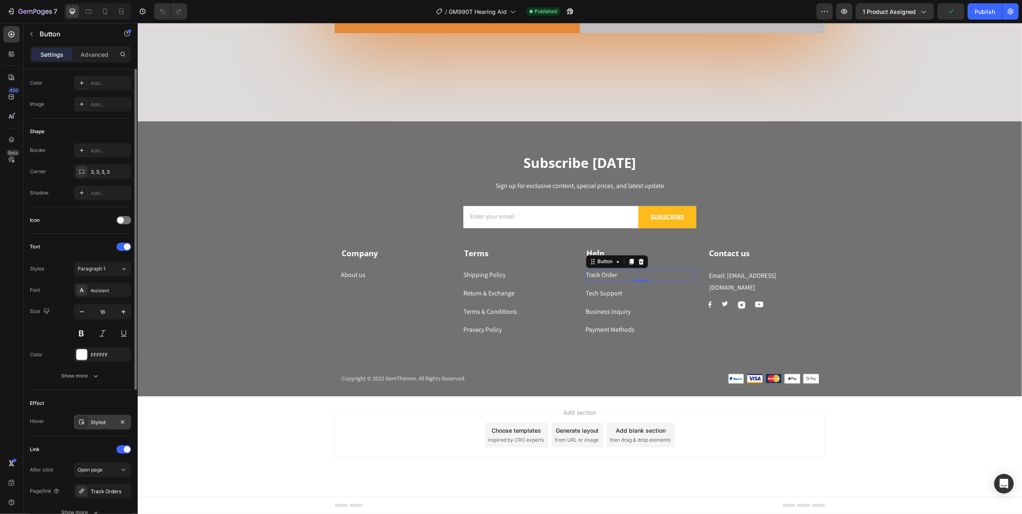
scroll to position [183, 0]
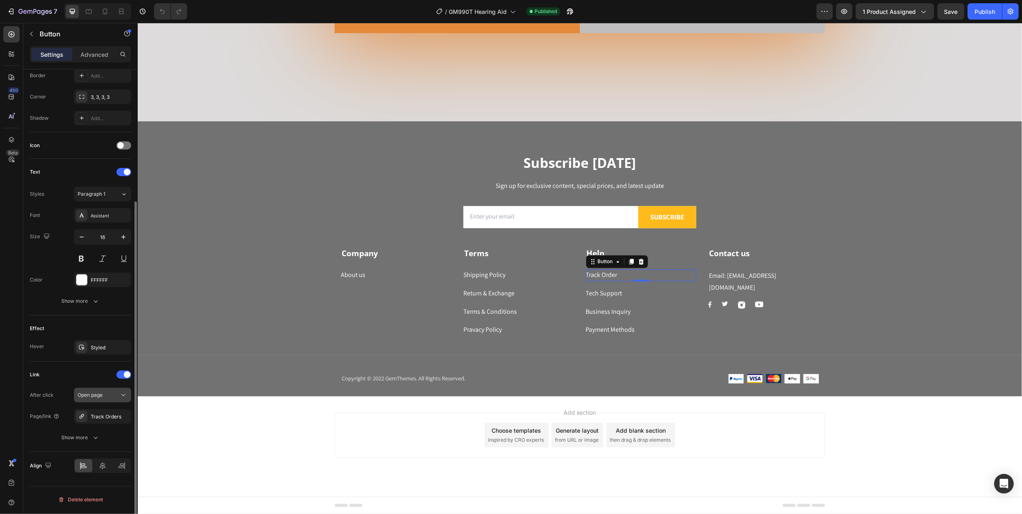
click at [0, 0] on icon "button" at bounding box center [0, 0] width 0 height 0
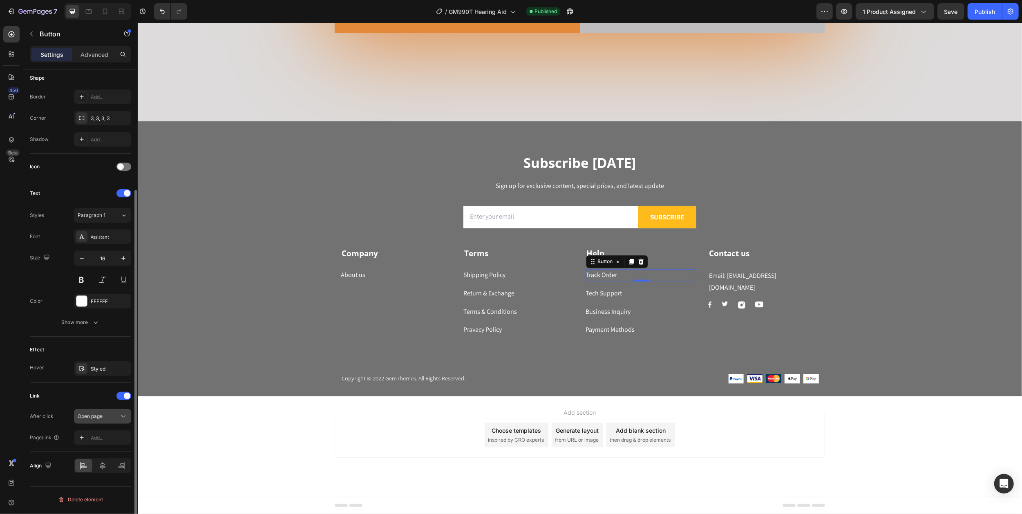
scroll to position [162, 0]
click at [105, 418] on div "Open page" at bounding box center [99, 416] width 42 height 7
click at [108, 438] on div "Add..." at bounding box center [110, 437] width 38 height 7
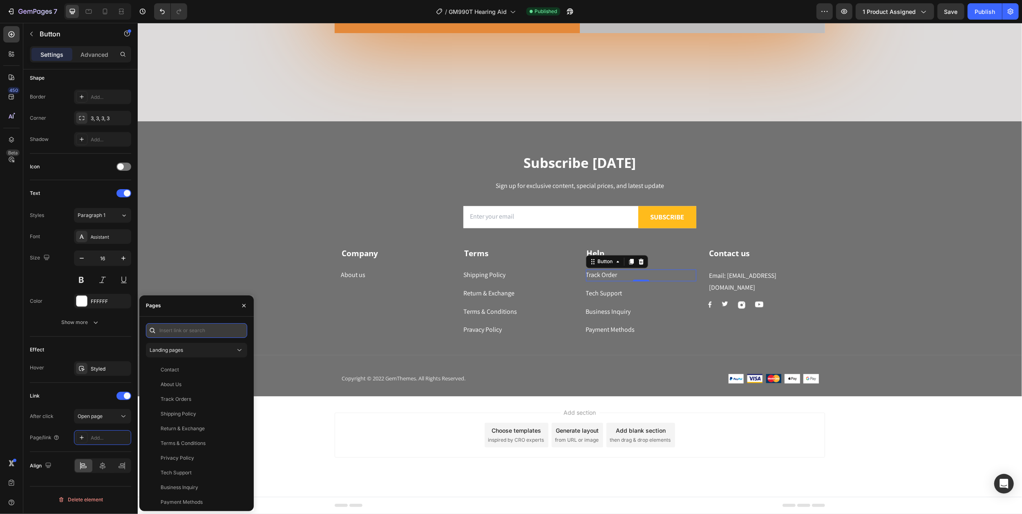
click at [187, 331] on input "text" at bounding box center [196, 330] width 101 height 15
paste input "[URL][DOMAIN_NAME]"
type input "[URL][DOMAIN_NAME]"
click at [193, 353] on div "[URL][DOMAIN_NAME]" at bounding box center [187, 350] width 53 height 7
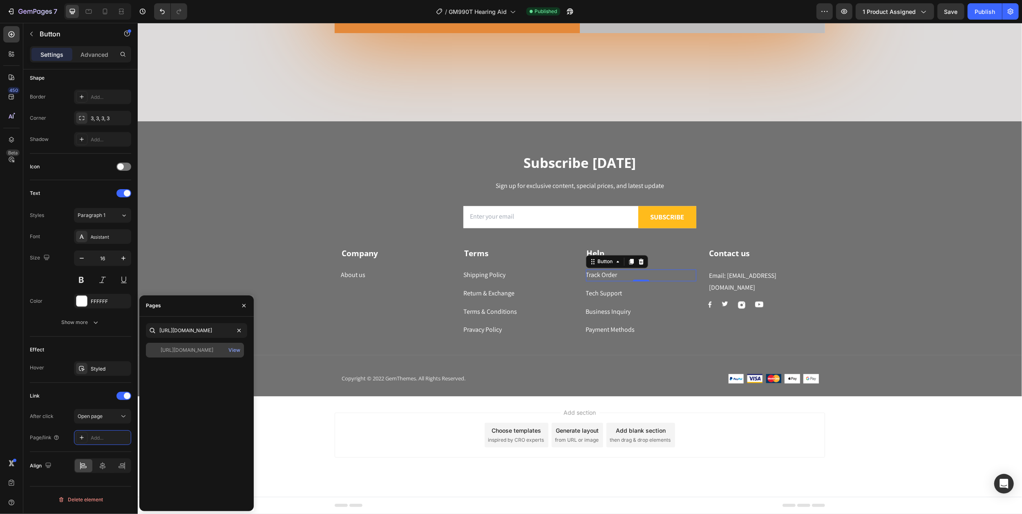
scroll to position [0, 0]
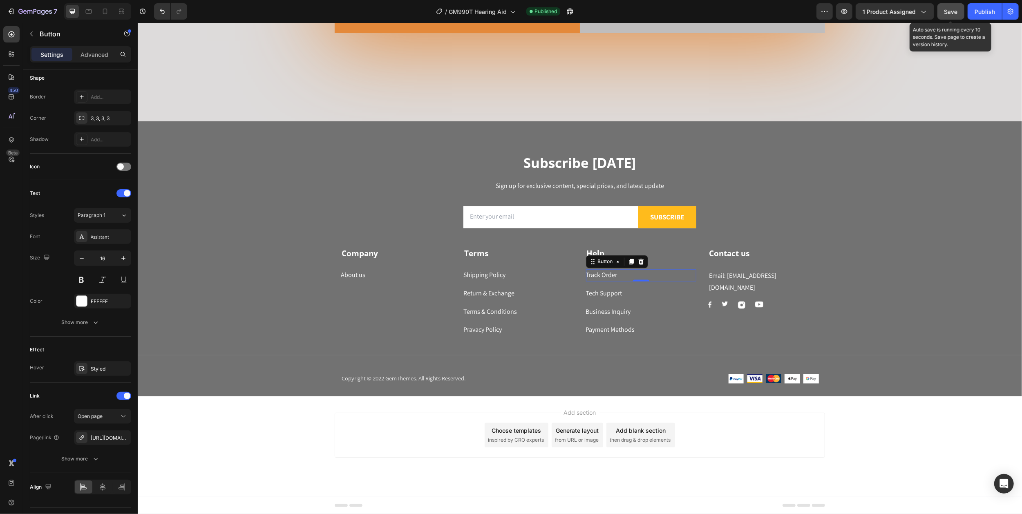
click at [956, 9] on span "Save" at bounding box center [950, 11] width 13 height 7
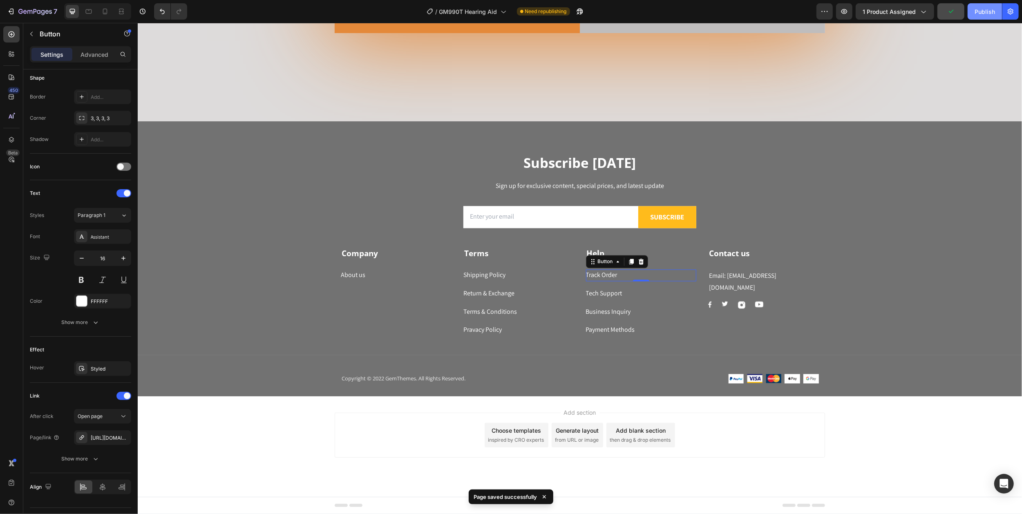
click at [980, 13] on div "Publish" at bounding box center [985, 11] width 20 height 9
click at [29, 5] on button "7" at bounding box center [32, 11] width 58 height 16
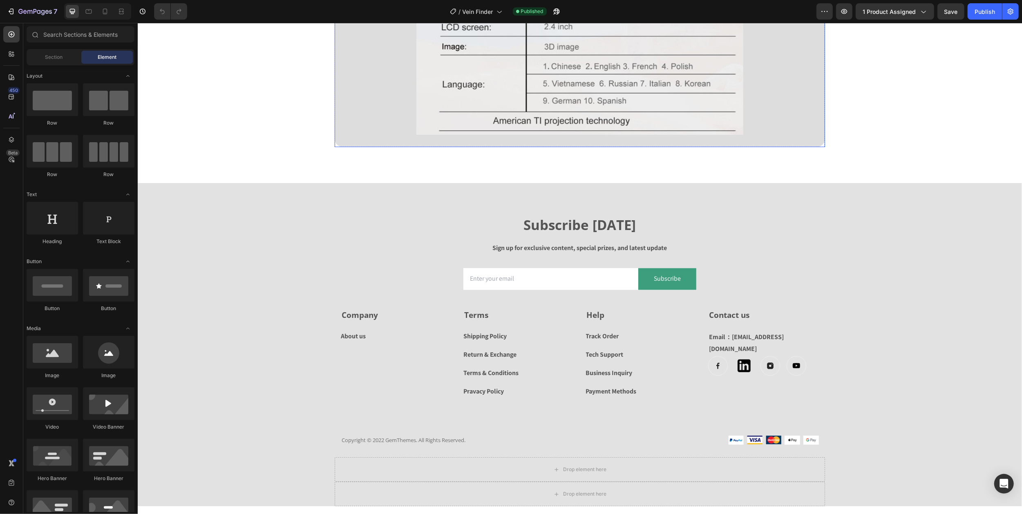
scroll to position [2001, 0]
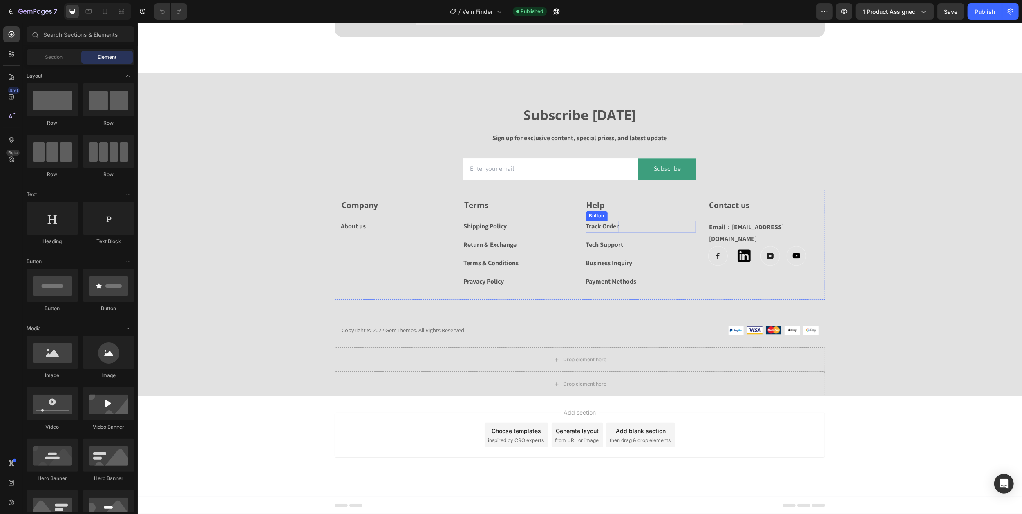
click at [591, 226] on div "Track Order" at bounding box center [602, 227] width 33 height 12
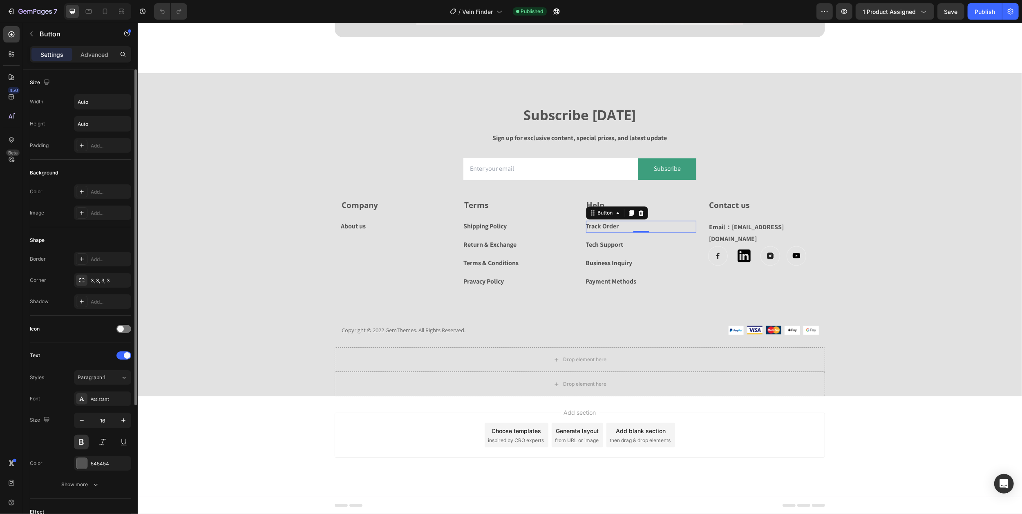
scroll to position [163, 0]
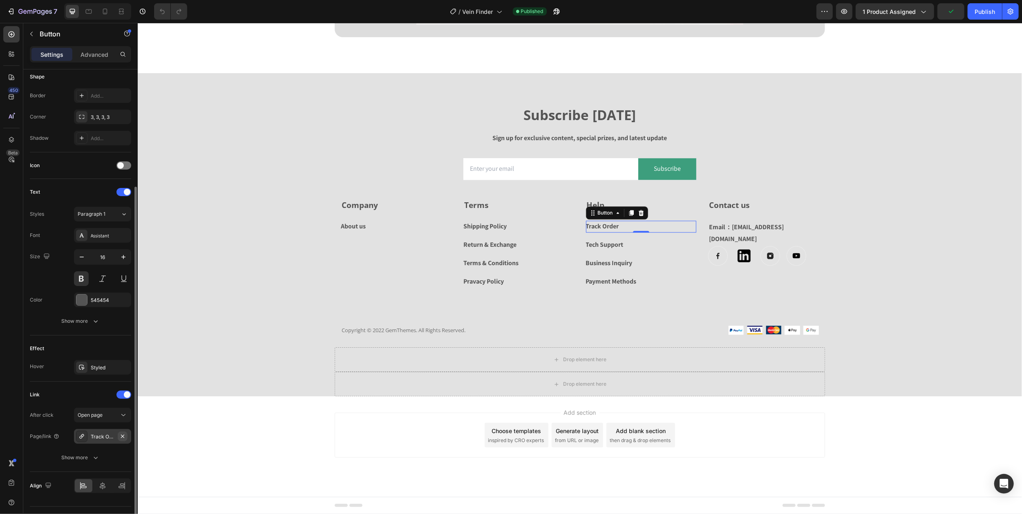
click at [123, 438] on icon "button" at bounding box center [122, 435] width 3 height 3
click at [96, 440] on div "Add..." at bounding box center [110, 437] width 38 height 7
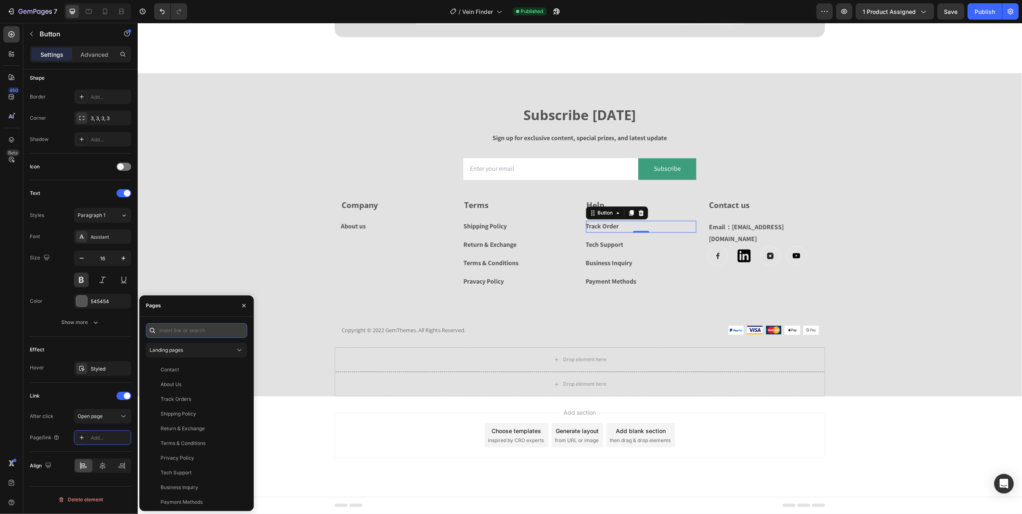
click at [197, 330] on input "text" at bounding box center [196, 330] width 101 height 15
paste input "[URL][DOMAIN_NAME]"
type input "[URL][DOMAIN_NAME]"
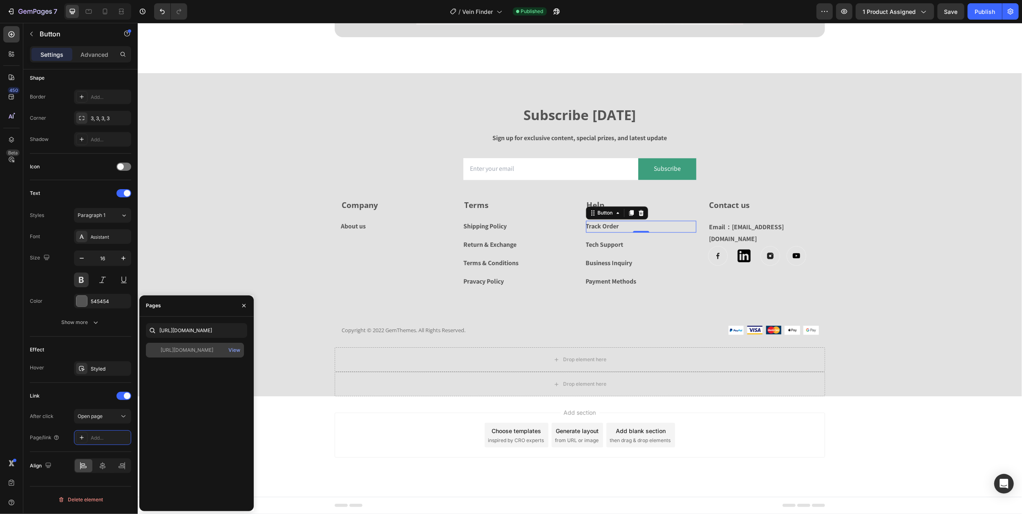
click at [183, 354] on div "[URL][DOMAIN_NAME] View" at bounding box center [195, 350] width 98 height 15
click at [241, 306] on icon "button" at bounding box center [244, 305] width 7 height 7
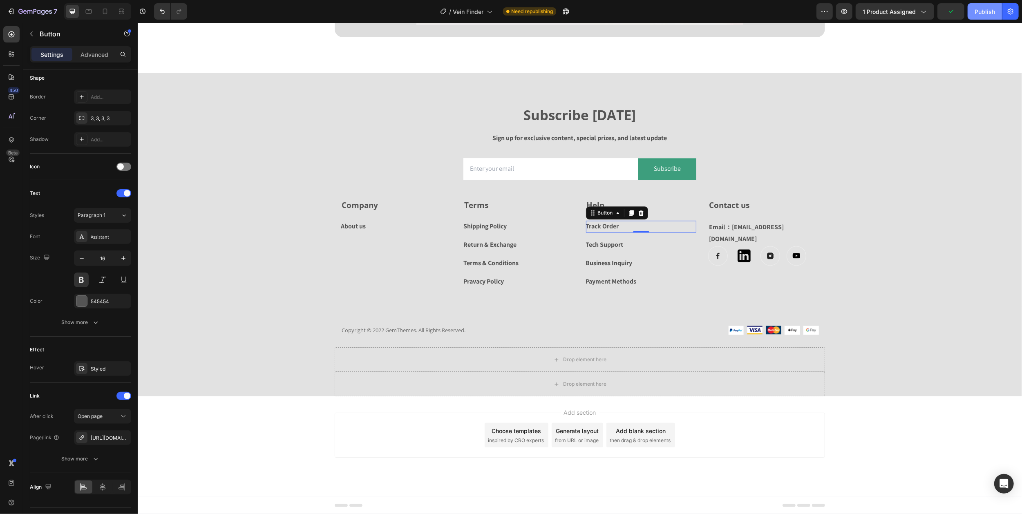
click at [978, 12] on div "Publish" at bounding box center [985, 11] width 20 height 9
click at [30, 12] on icon "button" at bounding box center [29, 12] width 5 height 4
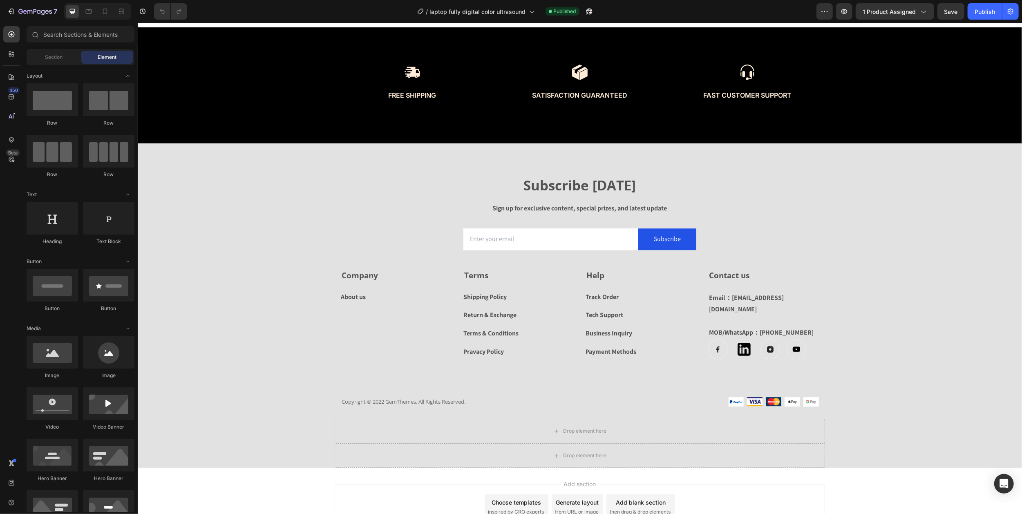
scroll to position [2452, 0]
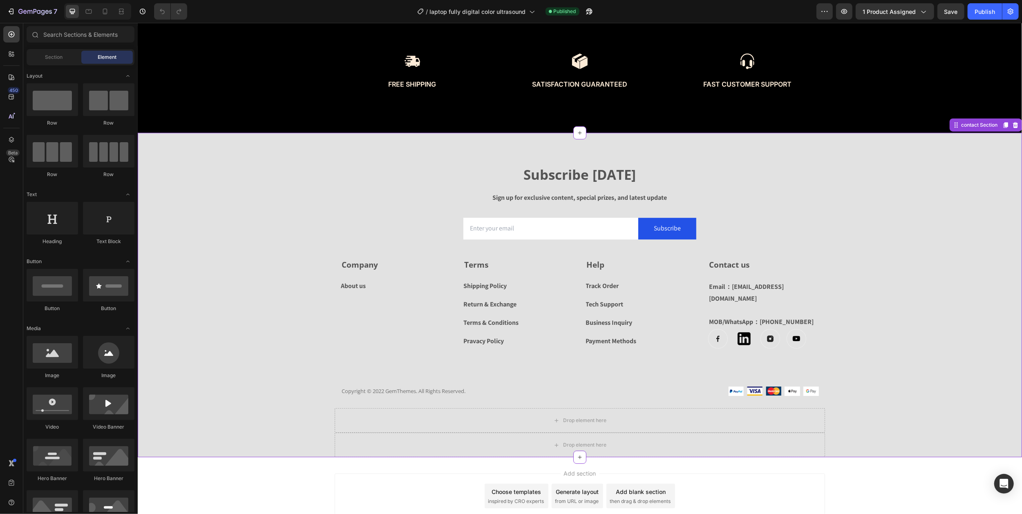
click at [589, 286] on div "Track Order" at bounding box center [602, 286] width 33 height 12
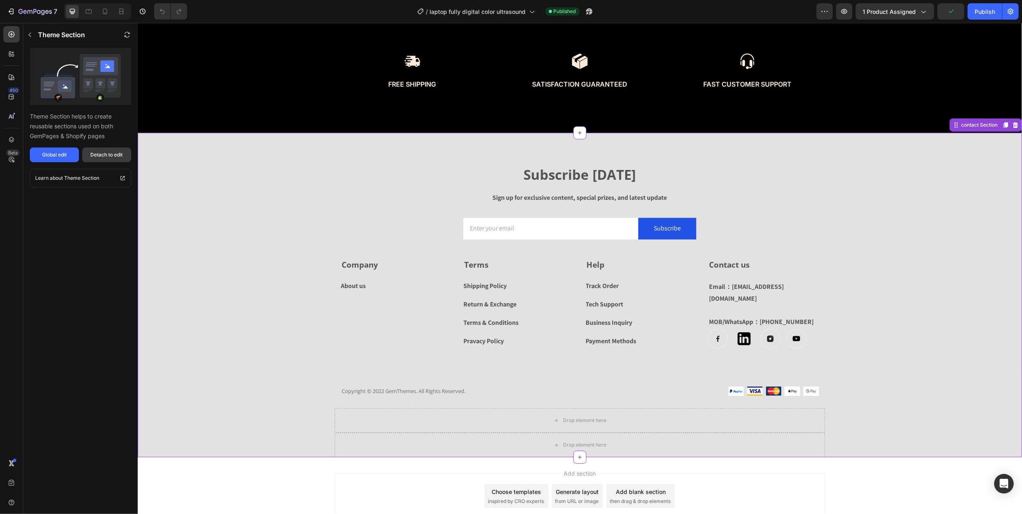
click at [97, 157] on div "Detach to edit" at bounding box center [107, 154] width 32 height 7
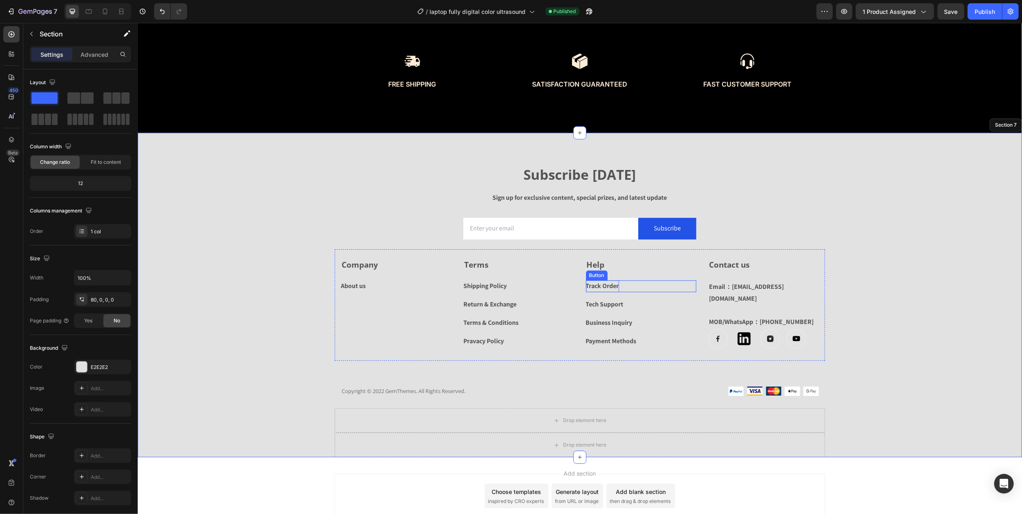
click at [600, 284] on div "Track Order" at bounding box center [602, 286] width 33 height 12
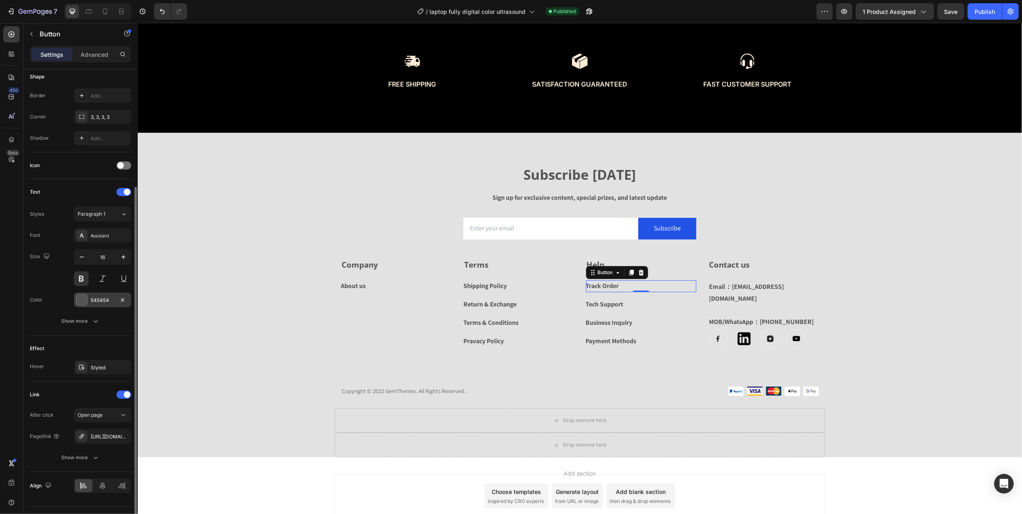
scroll to position [183, 0]
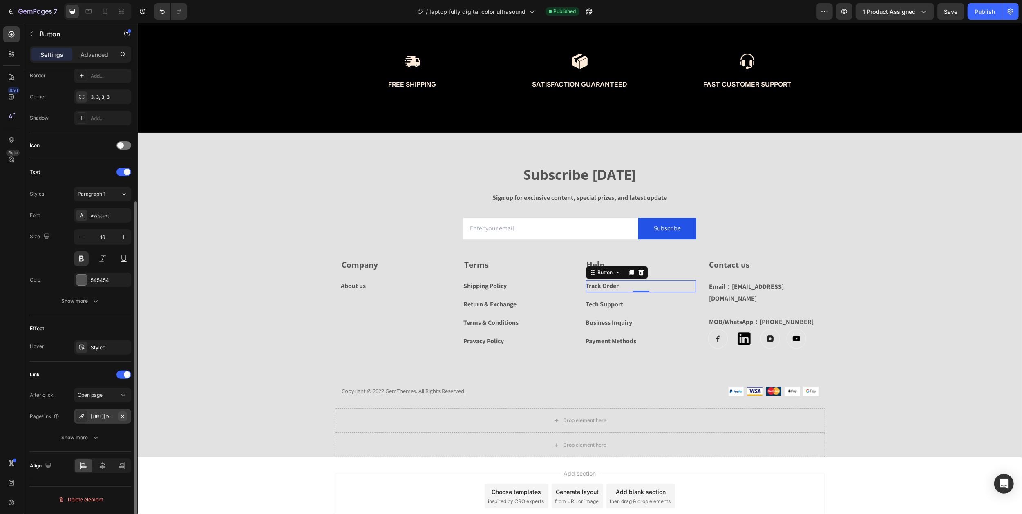
click at [122, 416] on icon "button" at bounding box center [122, 416] width 7 height 7
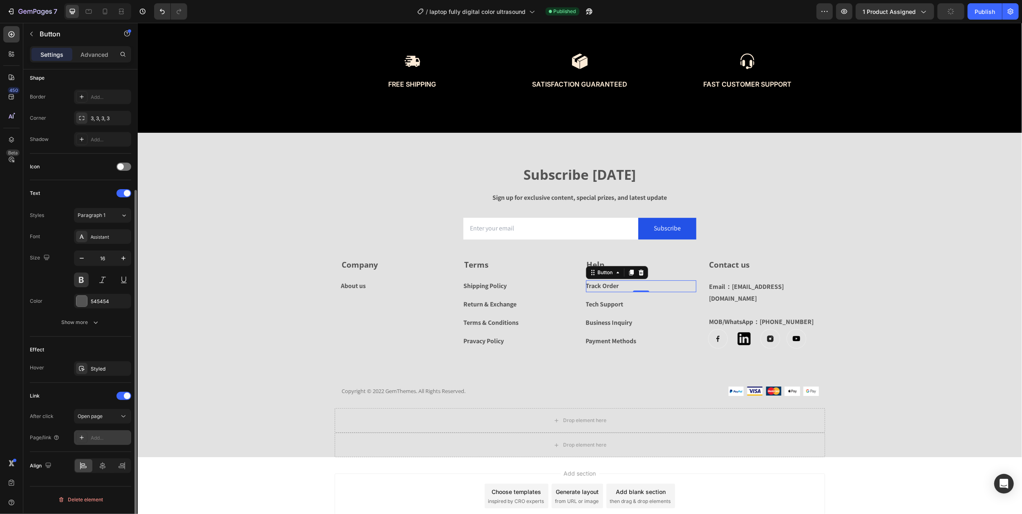
click at [103, 439] on div "Add..." at bounding box center [110, 437] width 38 height 7
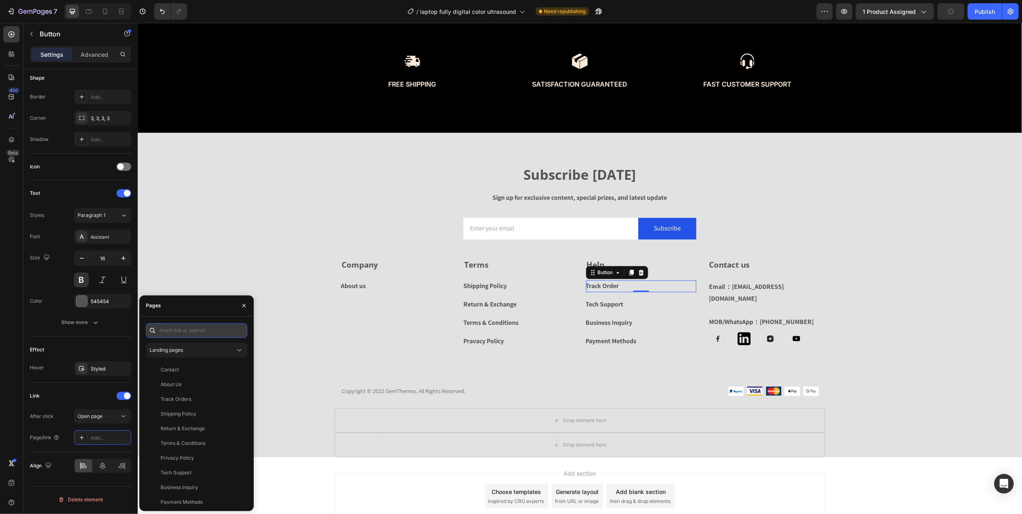
click at [195, 329] on input "text" at bounding box center [196, 330] width 101 height 15
paste input "[URL][DOMAIN_NAME]"
type input "[URL][DOMAIN_NAME]"
click at [244, 304] on icon "button" at bounding box center [244, 305] width 7 height 7
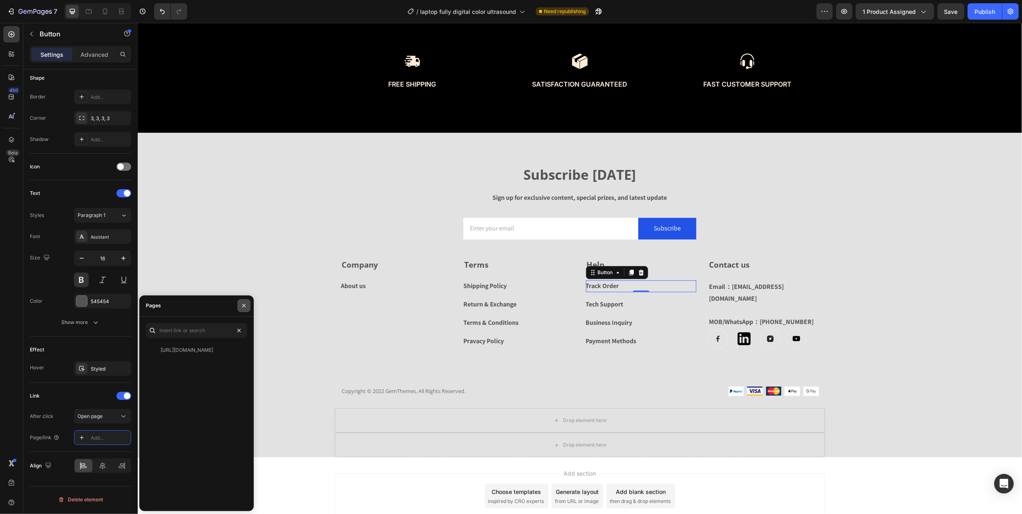
scroll to position [0, 0]
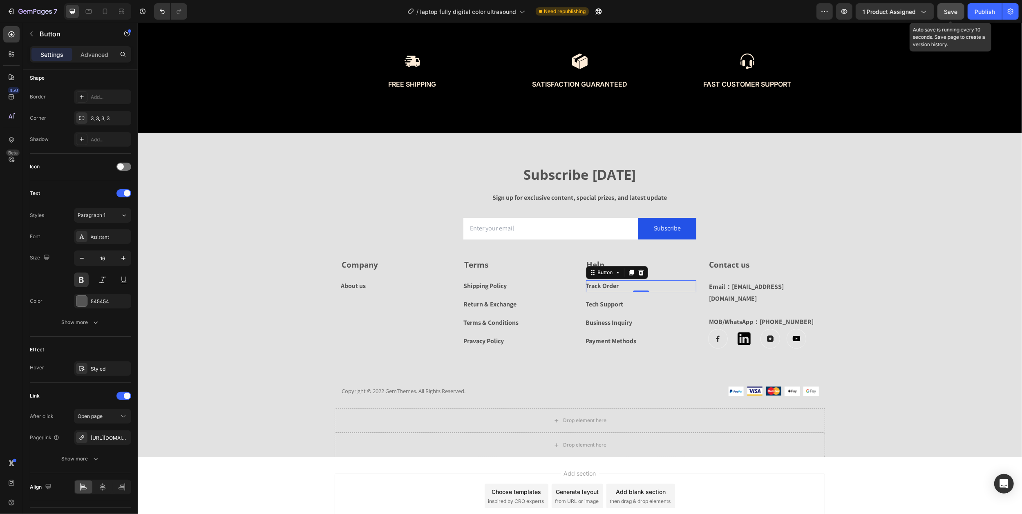
click at [951, 11] on span "Save" at bounding box center [950, 11] width 13 height 7
click at [982, 15] on div "Publish" at bounding box center [985, 11] width 20 height 9
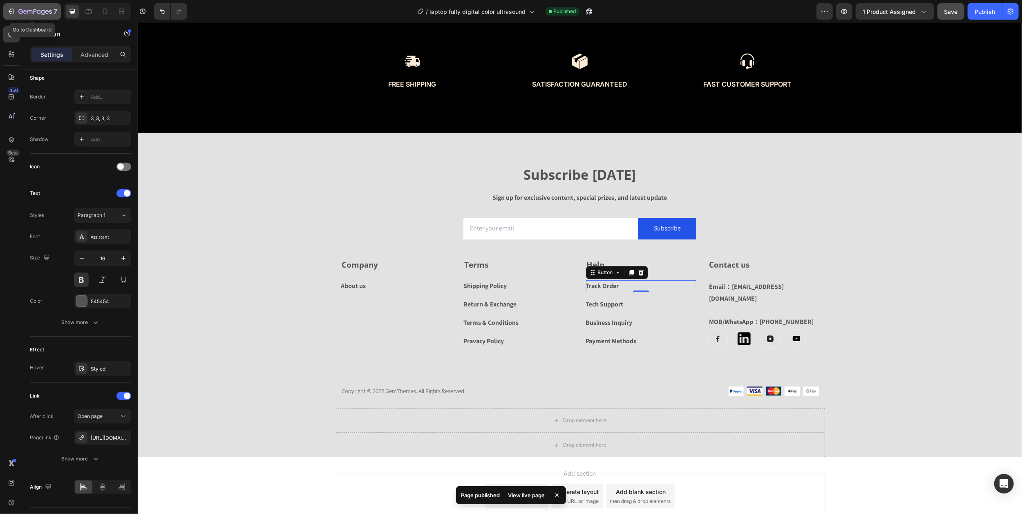
click at [32, 11] on icon "button" at bounding box center [29, 12] width 5 height 4
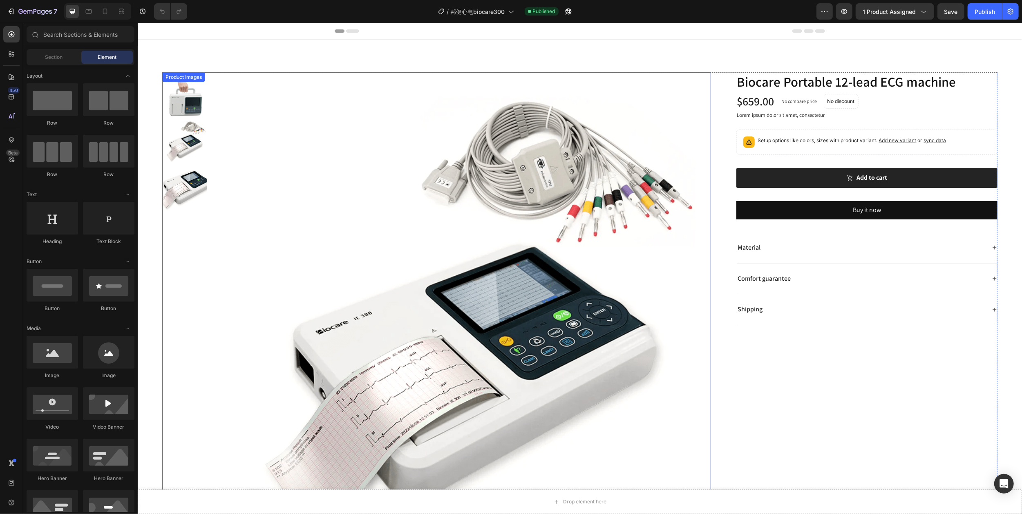
click at [384, 199] on img at bounding box center [464, 319] width 494 height 494
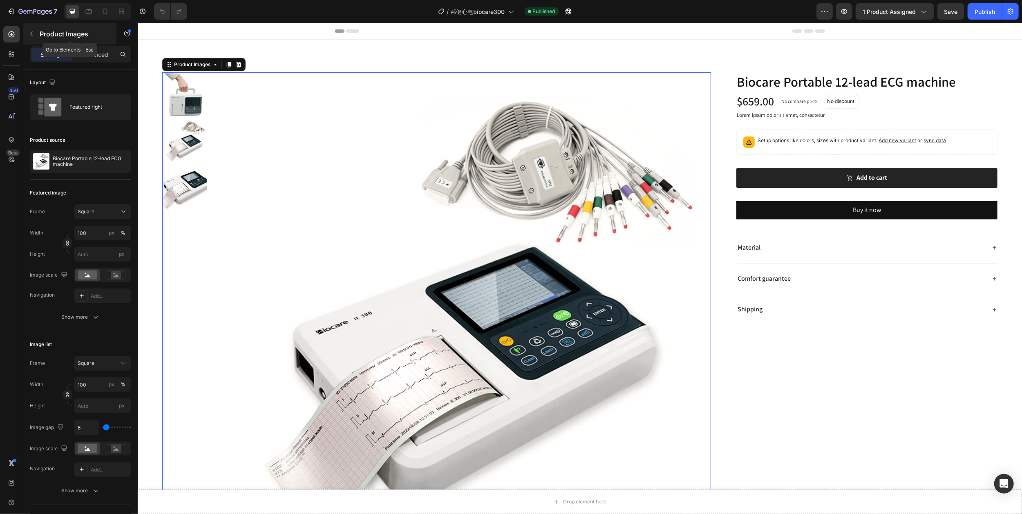
click at [34, 36] on icon "button" at bounding box center [31, 34] width 7 height 7
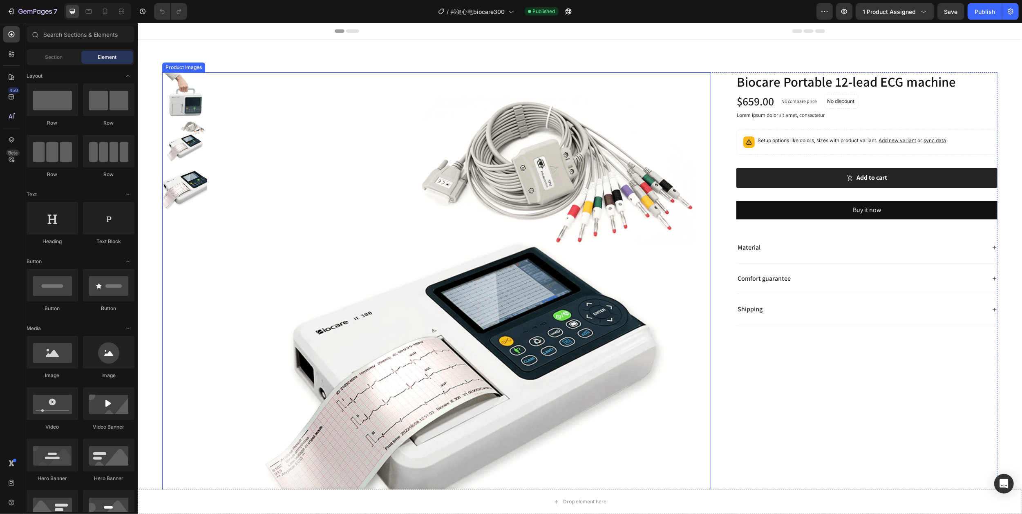
click at [369, 226] on img at bounding box center [464, 319] width 494 height 494
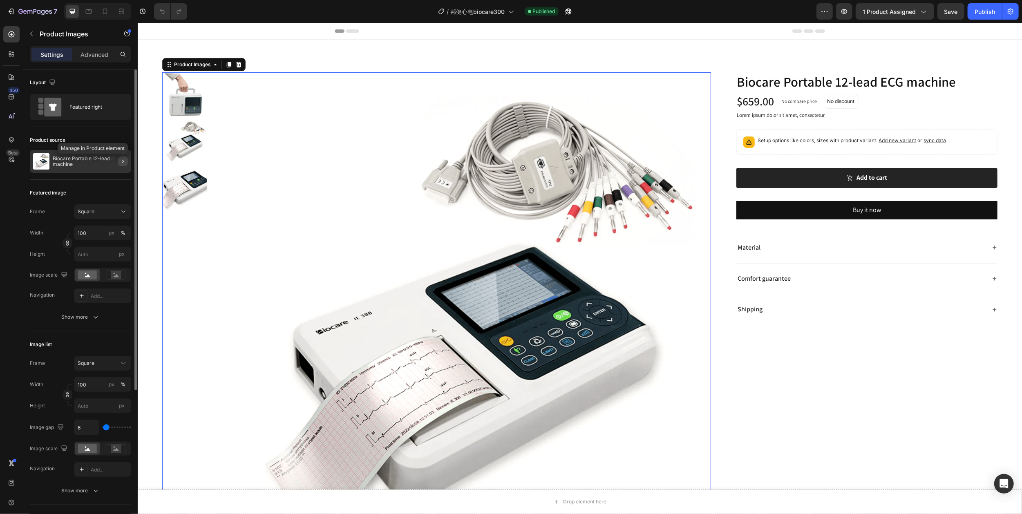
click at [120, 163] on icon "button" at bounding box center [123, 161] width 7 height 7
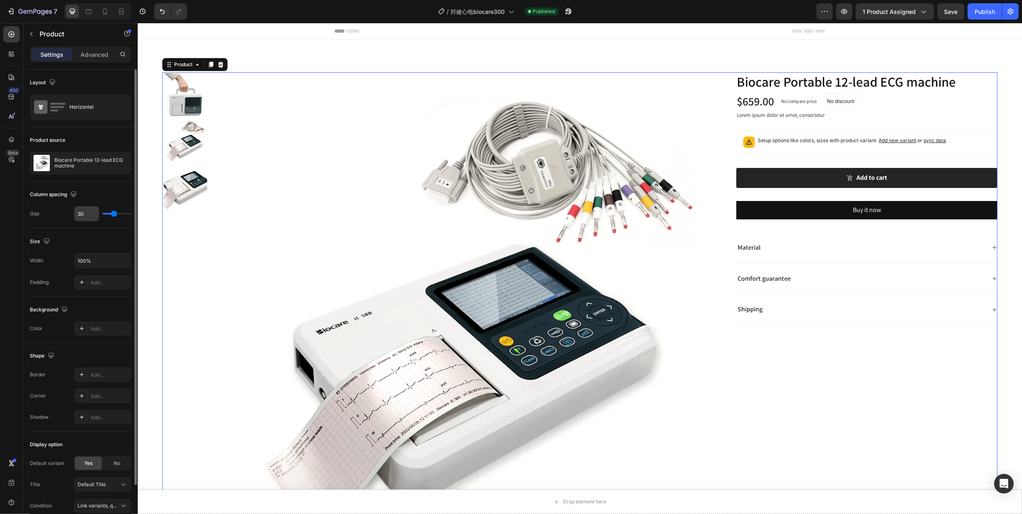
scroll to position [86, 0]
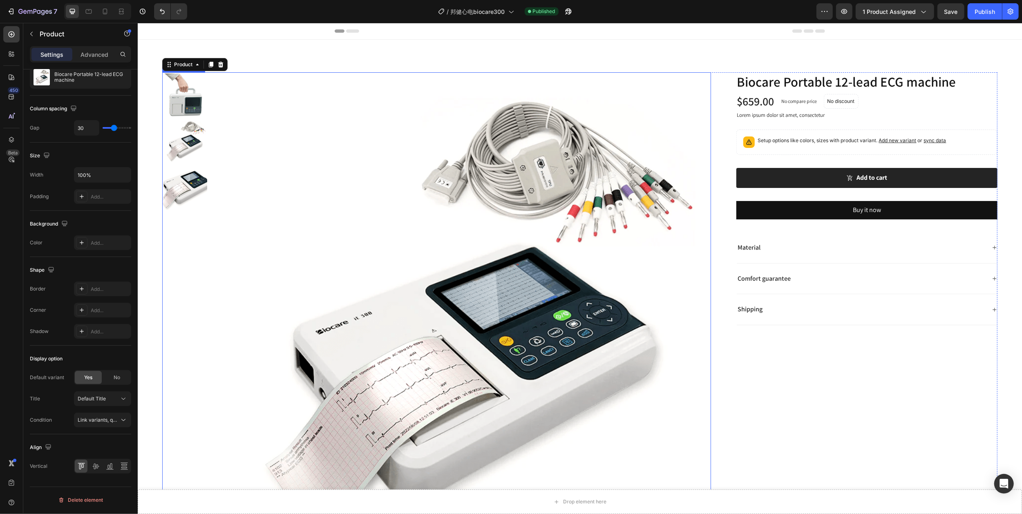
click at [282, 115] on img at bounding box center [464, 319] width 494 height 494
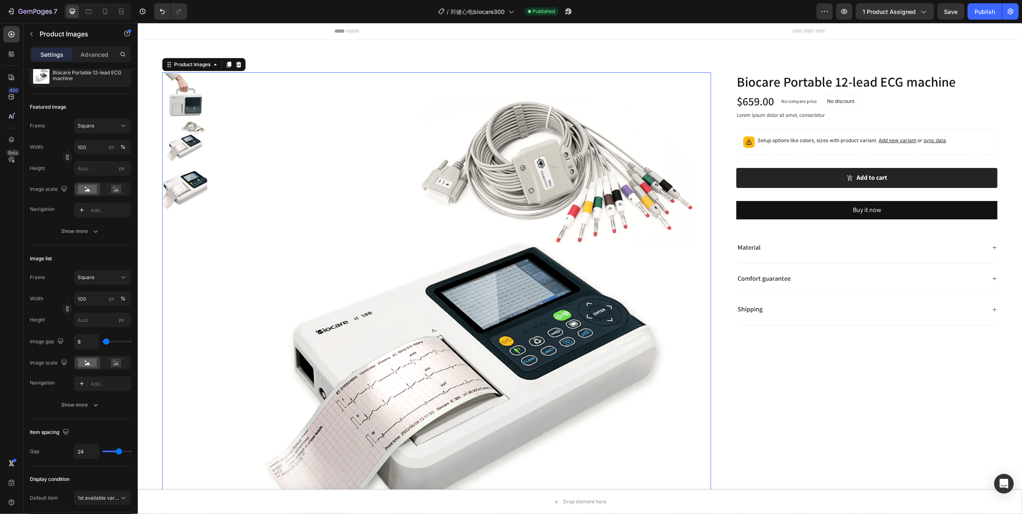
scroll to position [0, 0]
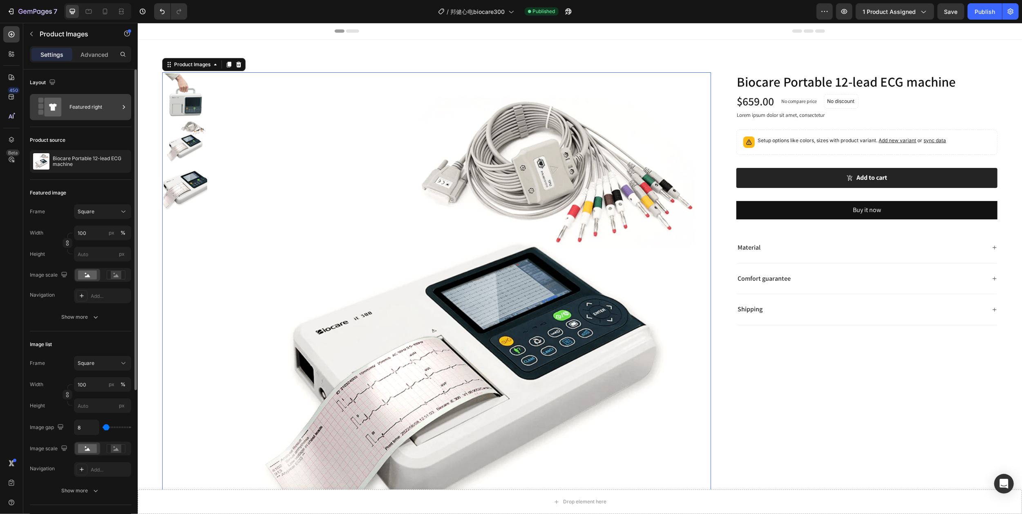
click at [118, 109] on div "Featured right" at bounding box center [94, 107] width 50 height 19
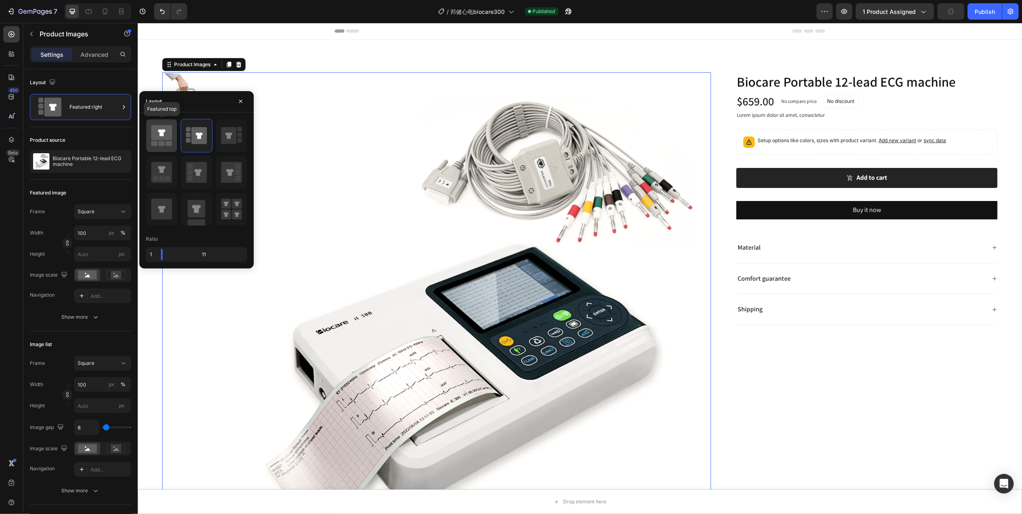
click at [161, 139] on icon at bounding box center [161, 132] width 21 height 15
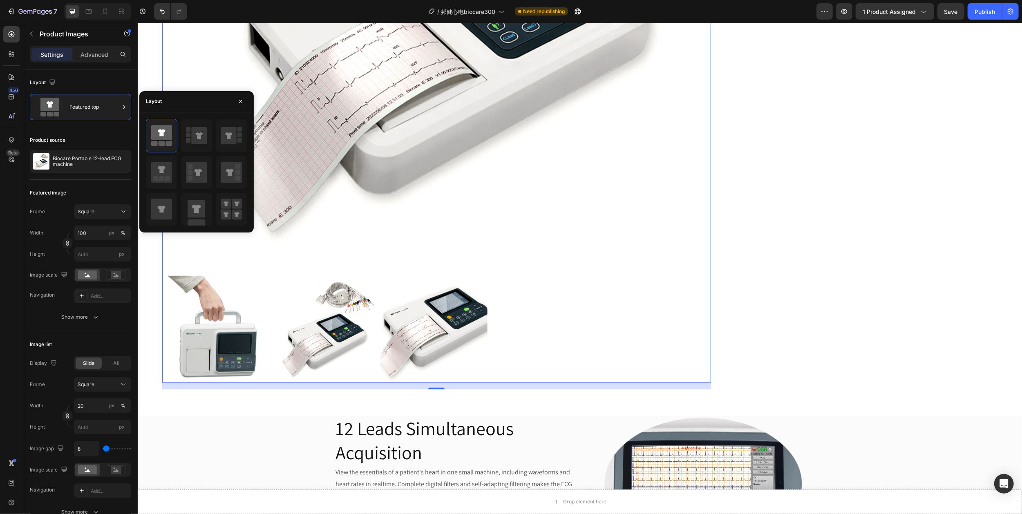
scroll to position [381, 0]
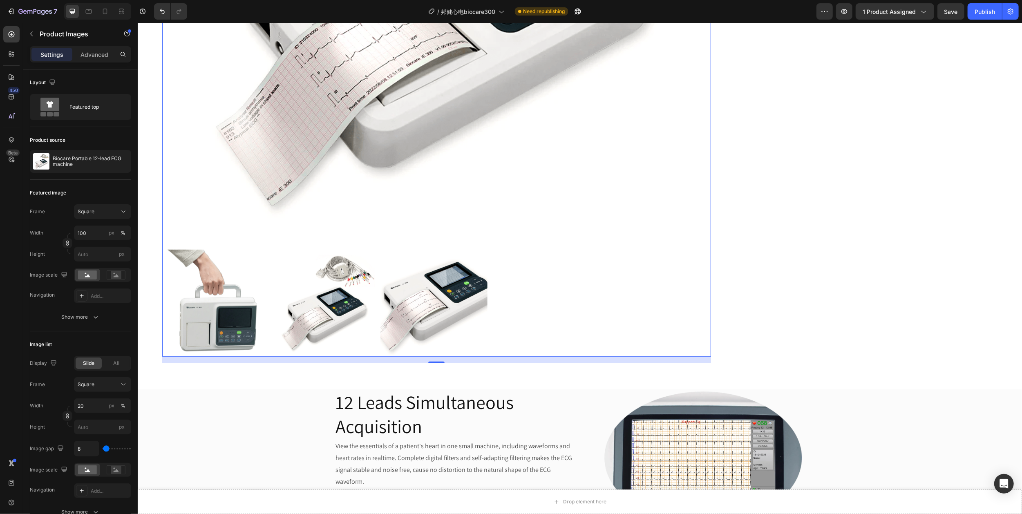
click at [443, 291] on img at bounding box center [433, 303] width 107 height 107
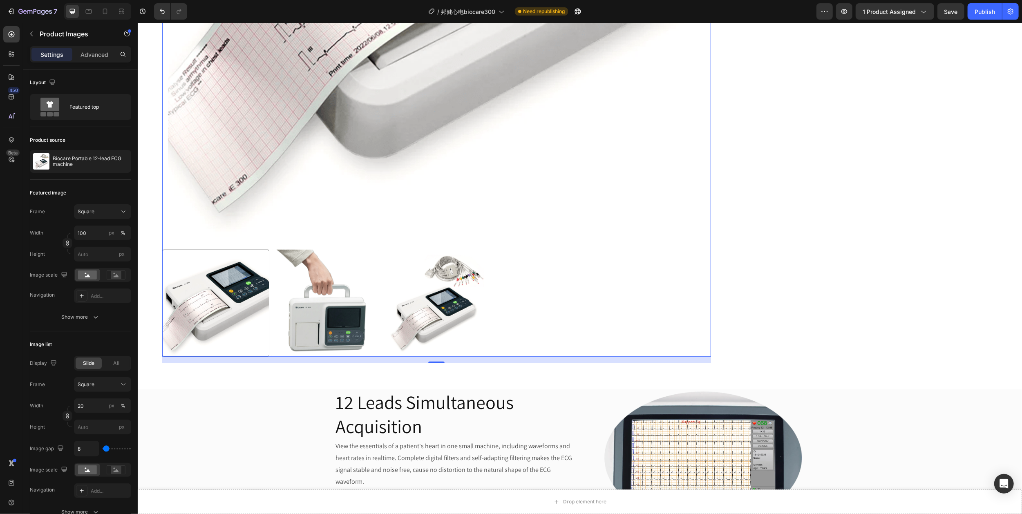
click at [387, 299] on img at bounding box center [433, 303] width 107 height 107
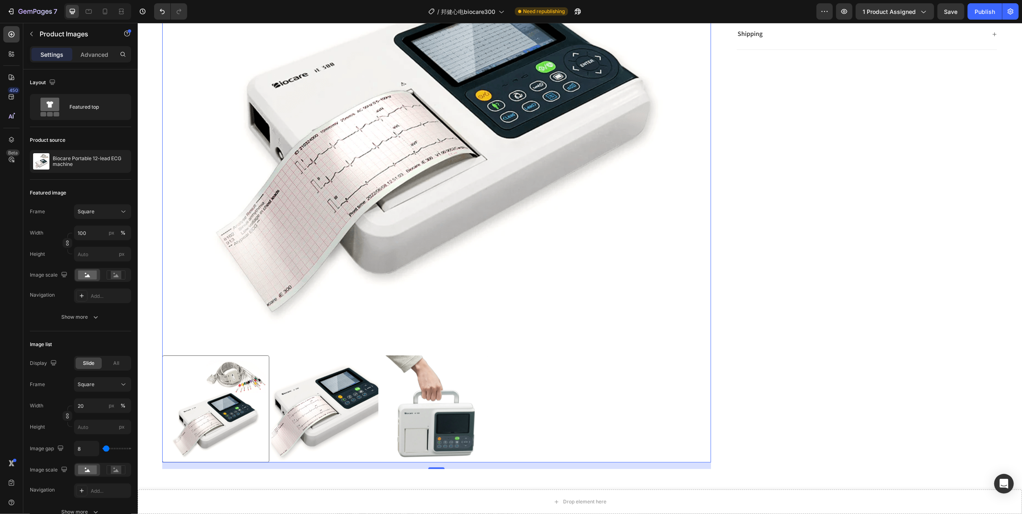
scroll to position [272, 0]
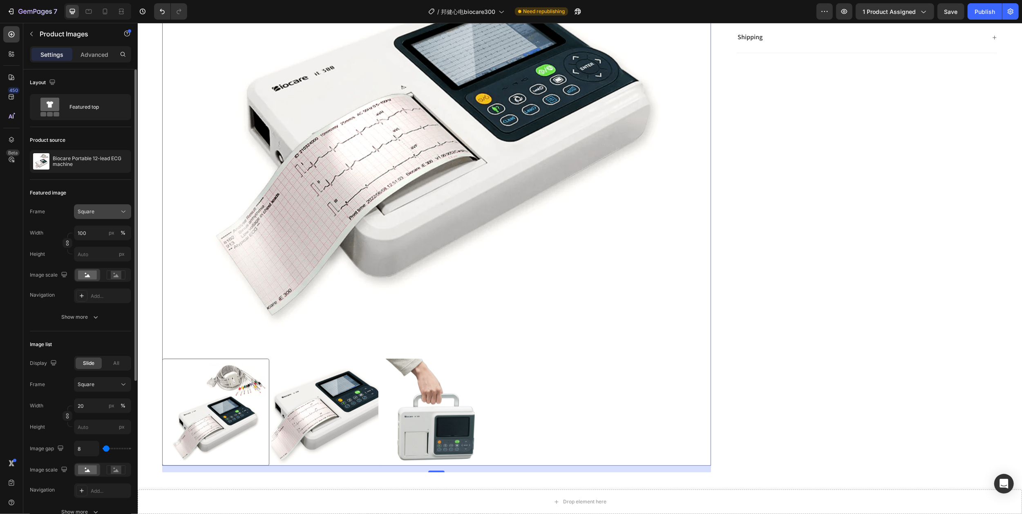
click at [123, 213] on icon at bounding box center [123, 212] width 4 height 2
click at [125, 110] on icon at bounding box center [124, 107] width 8 height 8
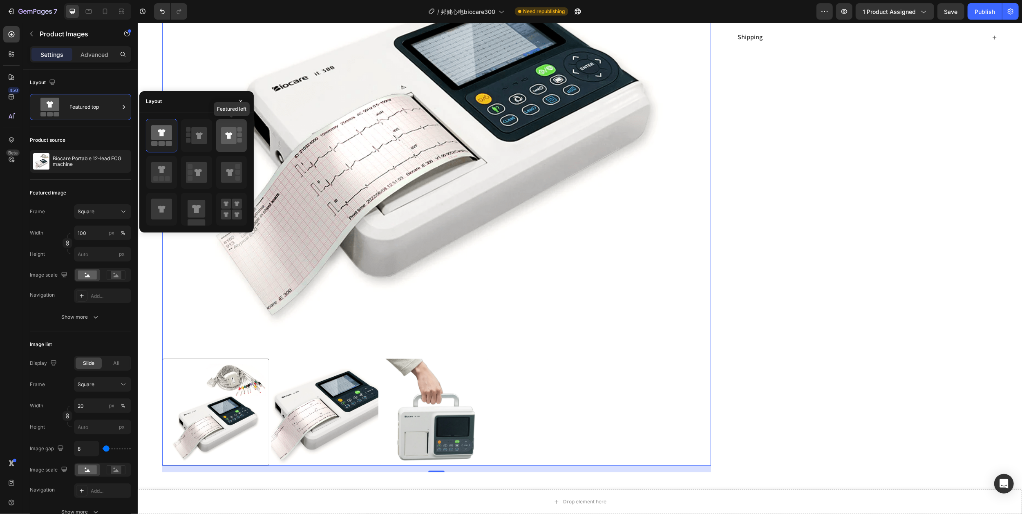
click at [228, 134] on icon at bounding box center [228, 135] width 7 height 7
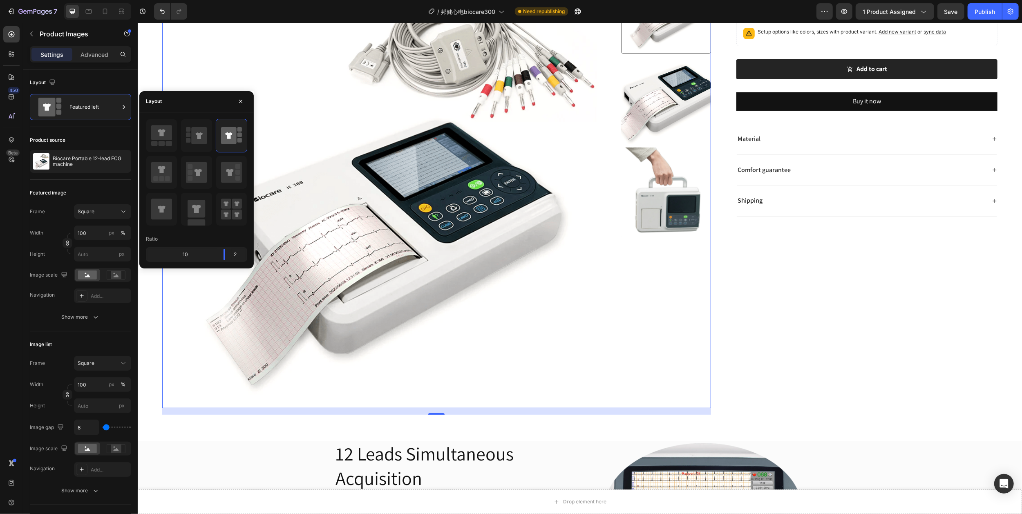
scroll to position [0, 0]
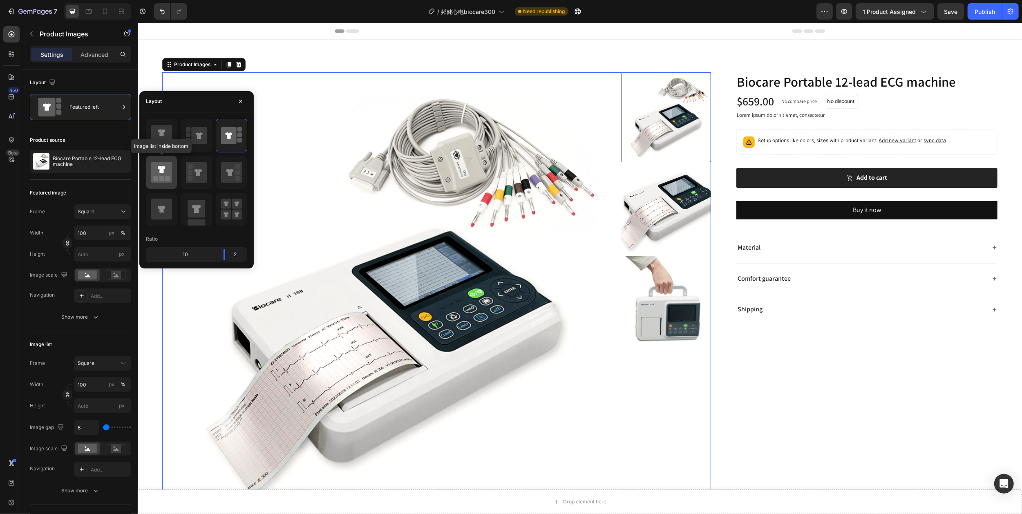
click at [166, 175] on icon at bounding box center [161, 172] width 21 height 21
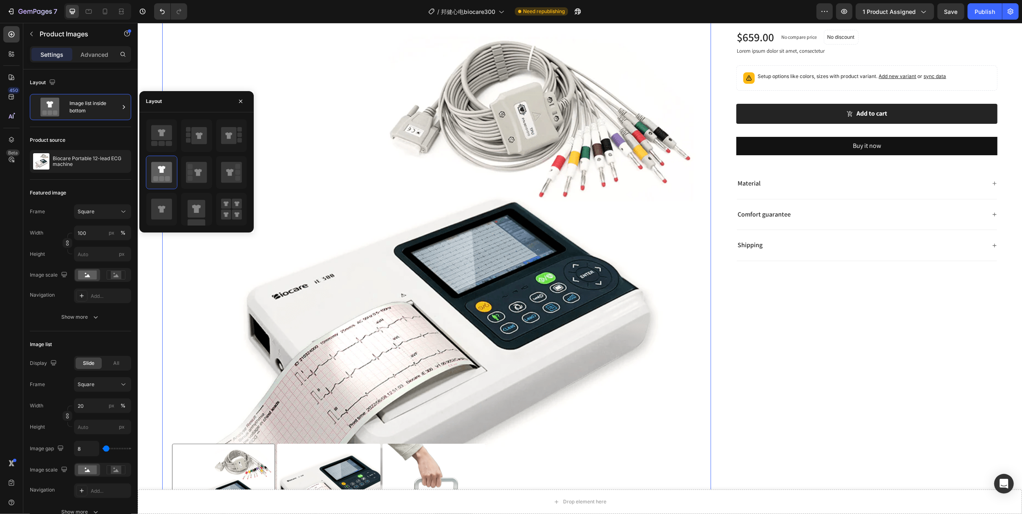
scroll to position [163, 0]
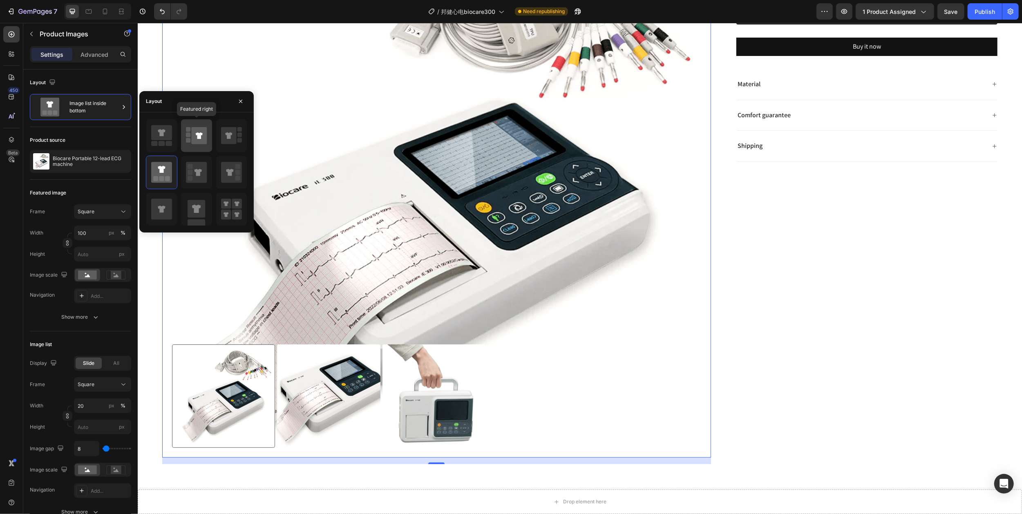
click at [197, 141] on icon at bounding box center [200, 135] width 16 height 17
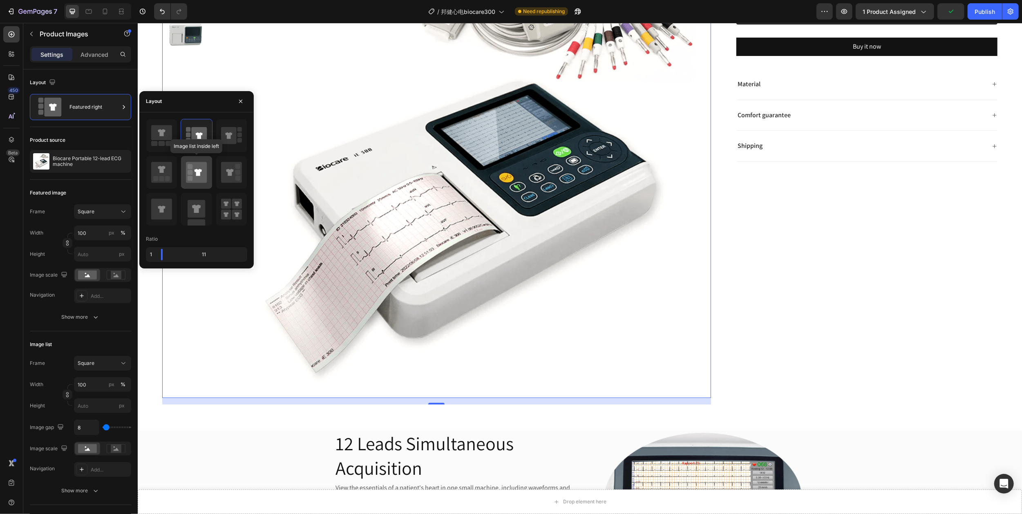
click at [190, 172] on rect at bounding box center [190, 172] width 5 height 5
type input "20"
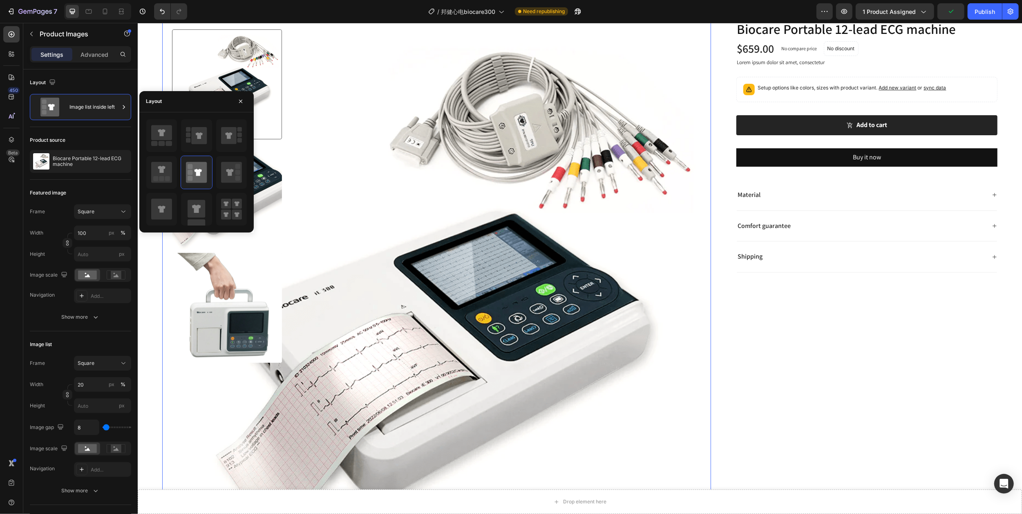
scroll to position [0, 0]
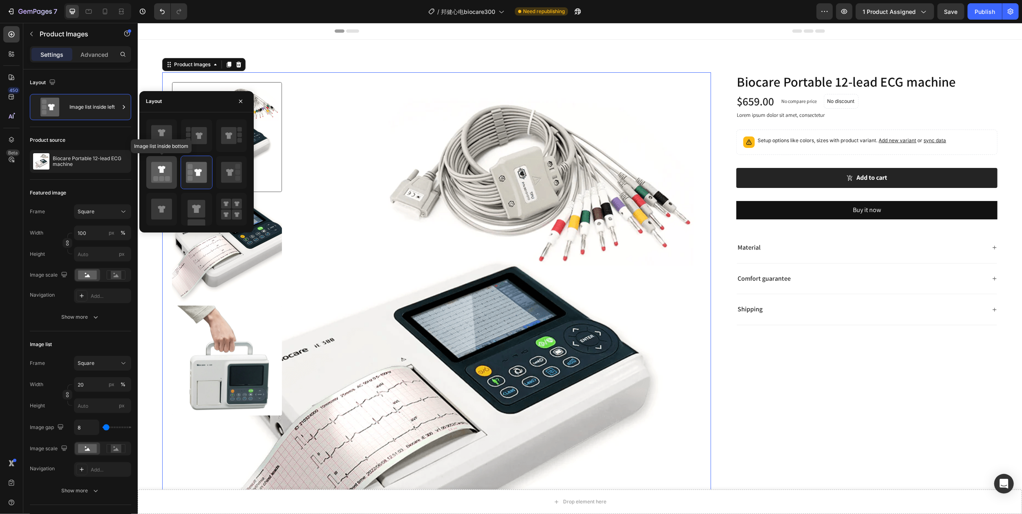
click at [161, 176] on icon at bounding box center [161, 172] width 21 height 21
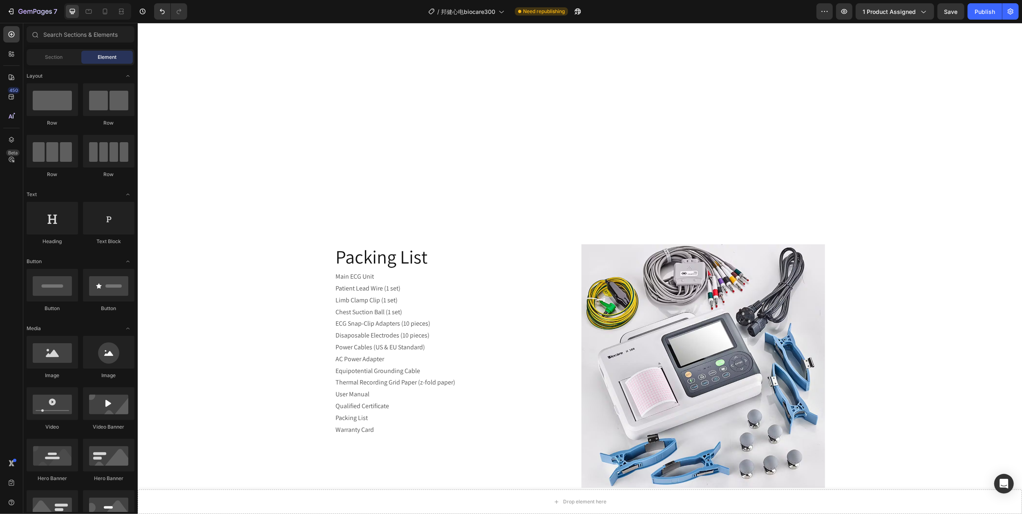
scroll to position [1732, 0]
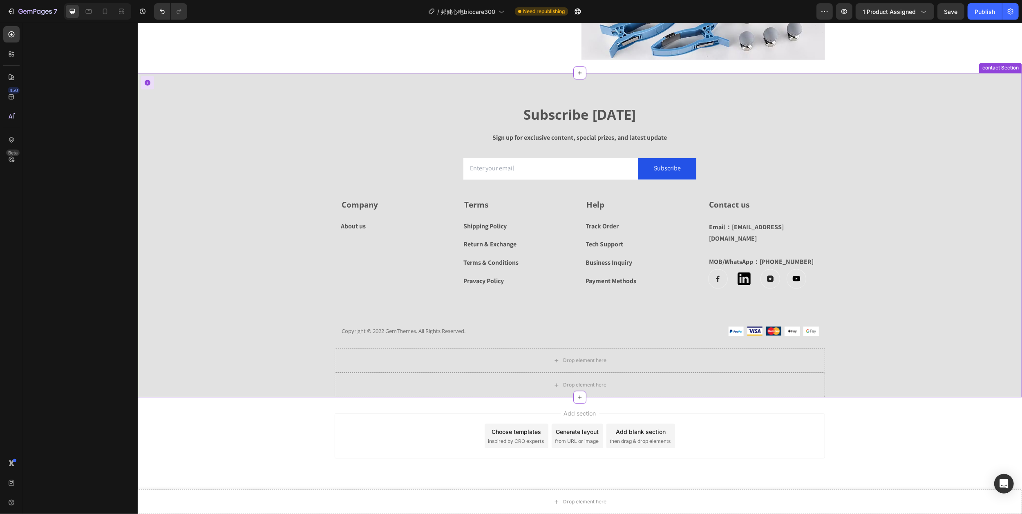
click at [596, 226] on div "Track Order" at bounding box center [602, 227] width 33 height 12
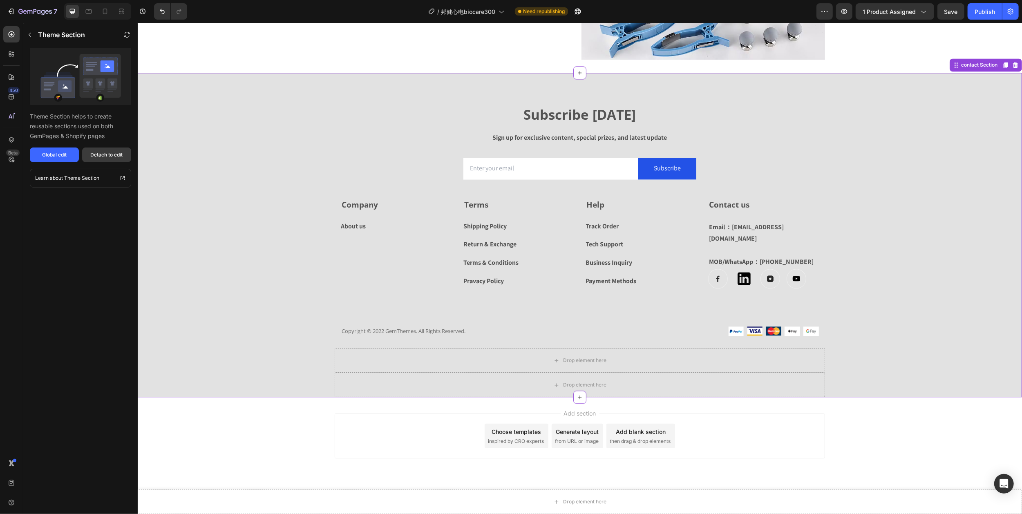
click at [110, 150] on button "Detach to edit" at bounding box center [106, 155] width 49 height 15
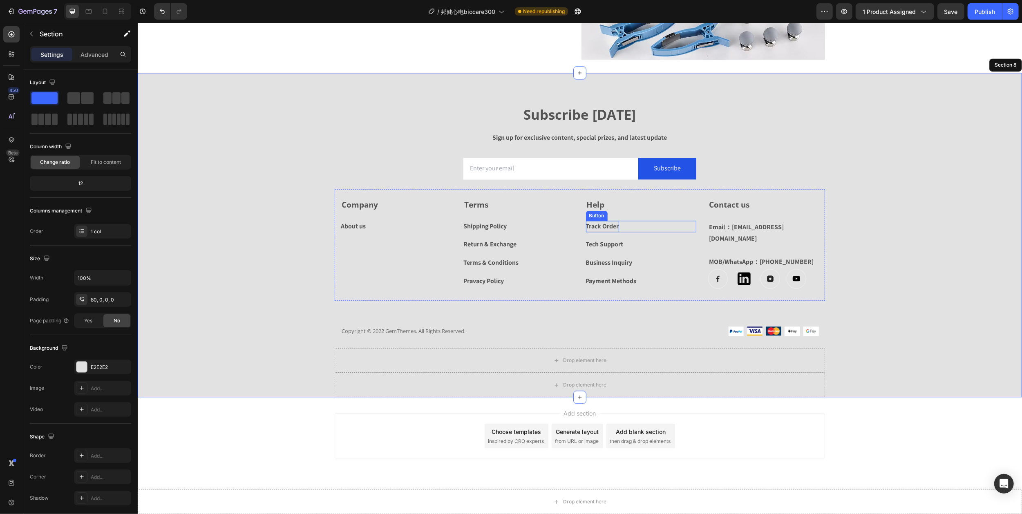
click at [590, 226] on div "Track Order" at bounding box center [602, 227] width 33 height 12
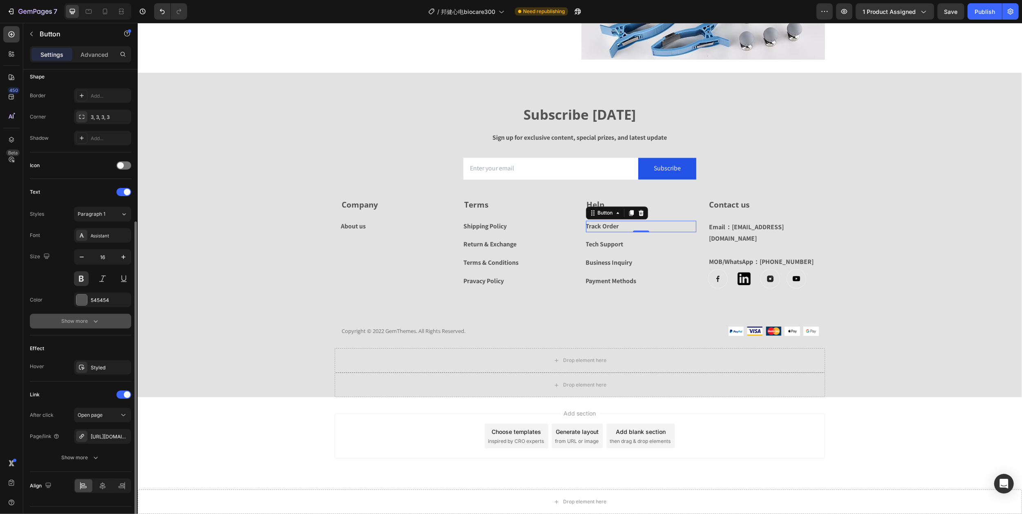
scroll to position [183, 0]
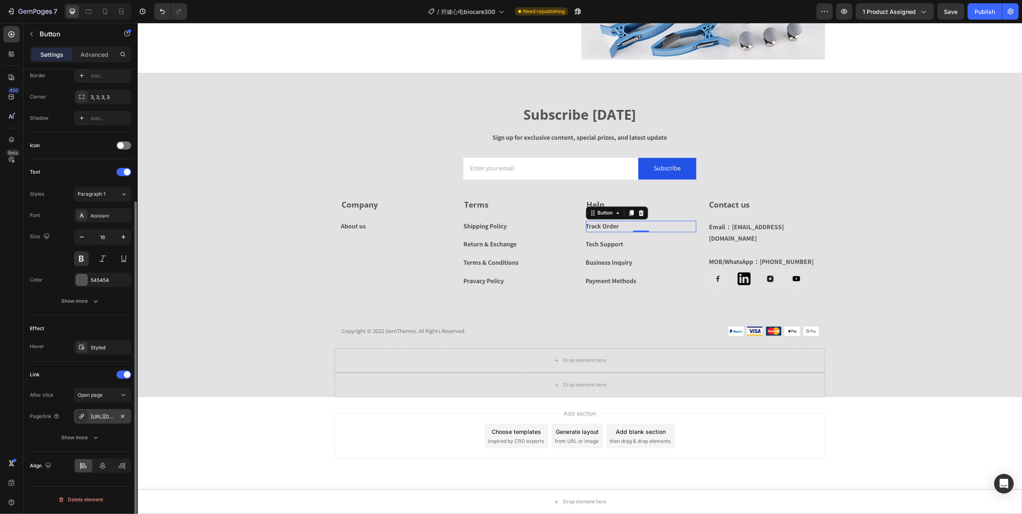
click at [100, 418] on div "[URL][DOMAIN_NAME]" at bounding box center [103, 416] width 24 height 7
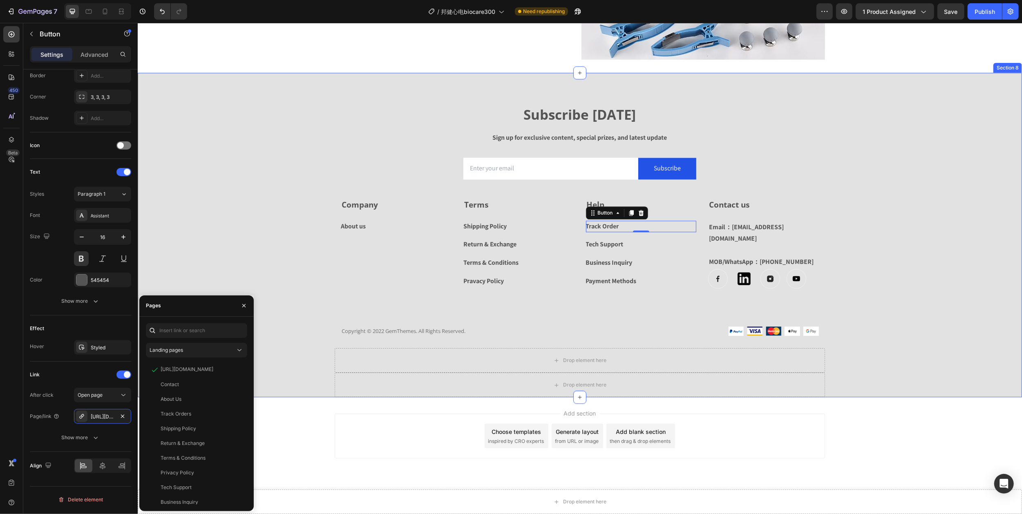
click at [239, 200] on div "Subscribe Today Heading Sign up for exclusive content, special prizes, and late…" at bounding box center [579, 251] width 884 height 292
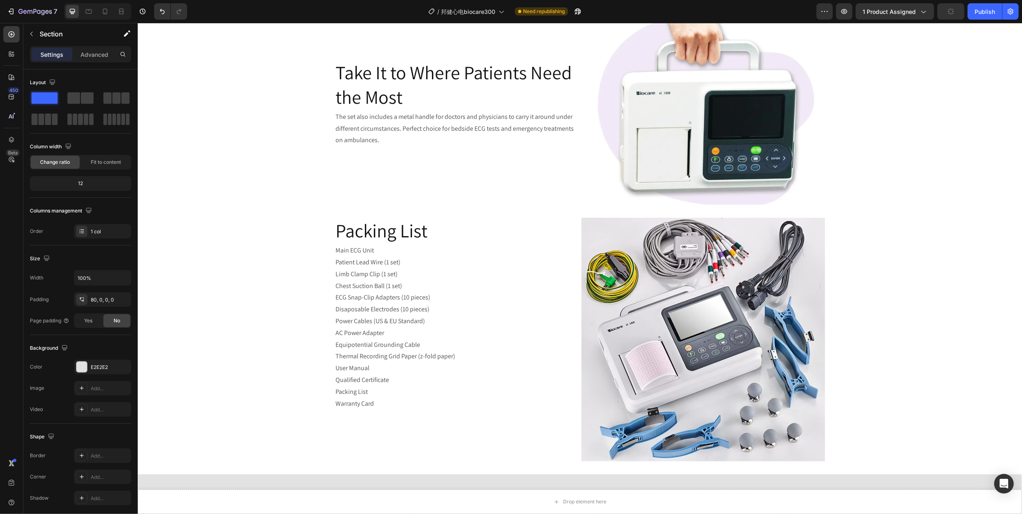
scroll to position [969, 0]
click at [981, 11] on div "Publish" at bounding box center [985, 11] width 20 height 9
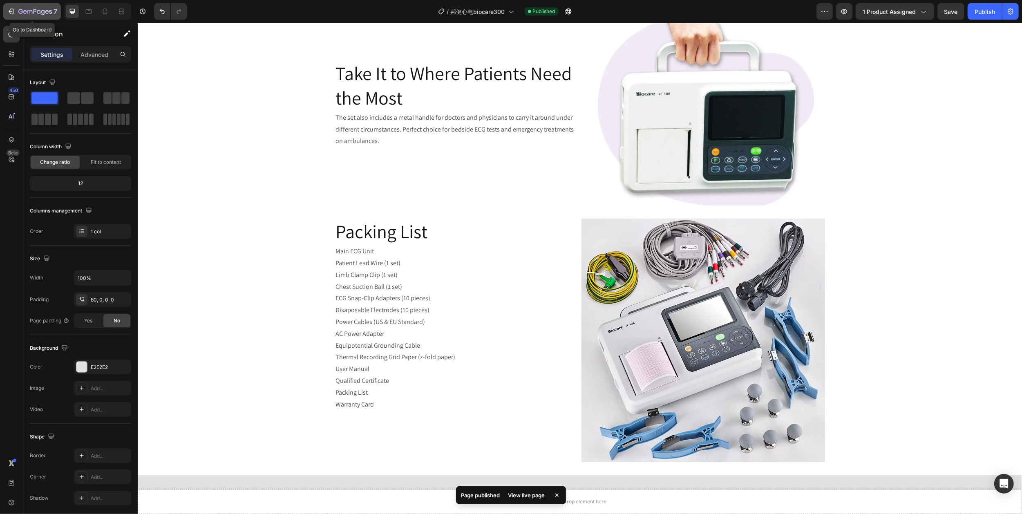
click at [31, 11] on icon "button" at bounding box center [35, 12] width 34 height 7
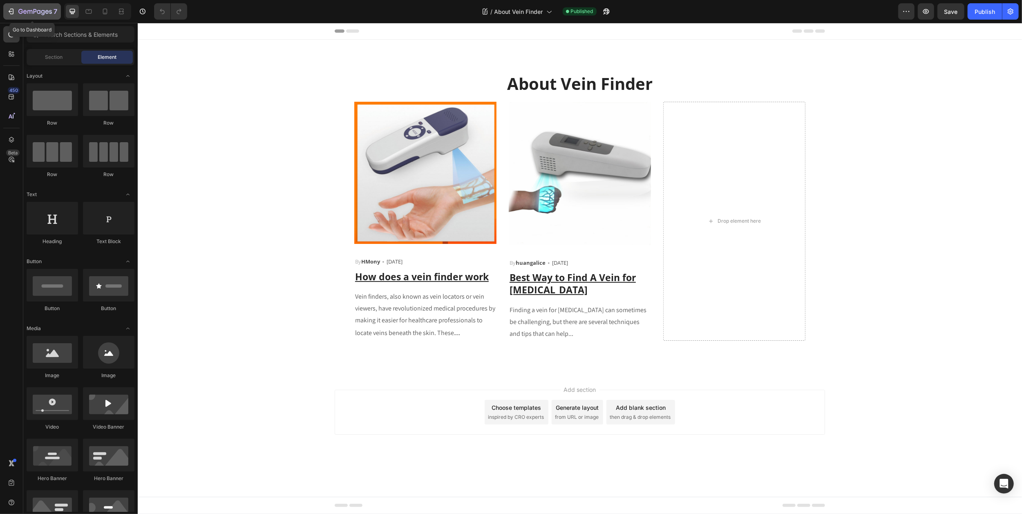
click at [20, 12] on icon "button" at bounding box center [35, 12] width 34 height 7
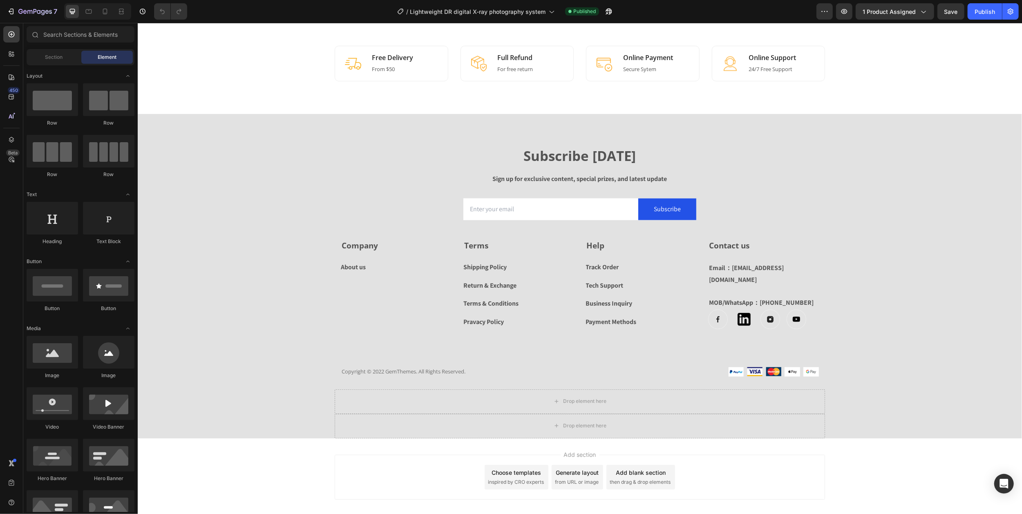
scroll to position [1243, 0]
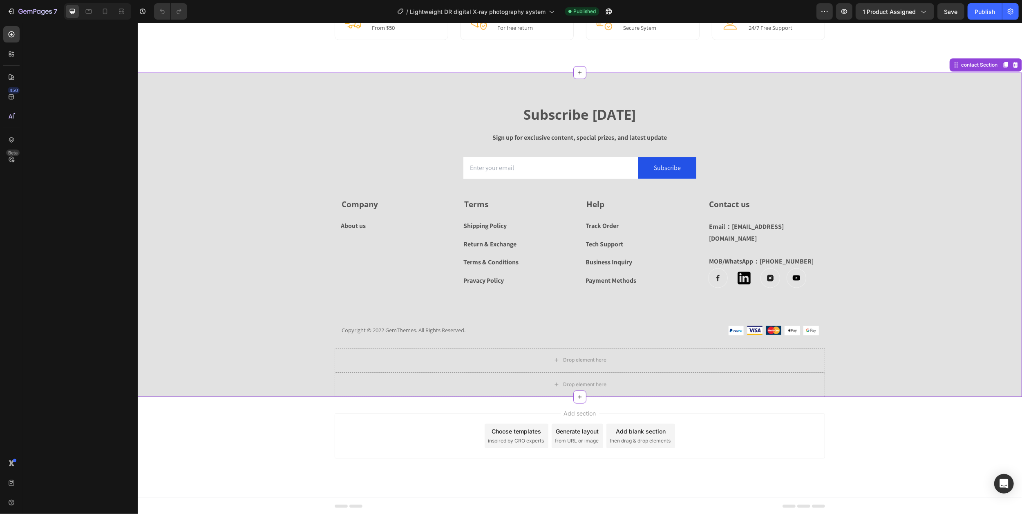
click at [592, 226] on div "Track Order" at bounding box center [602, 226] width 33 height 12
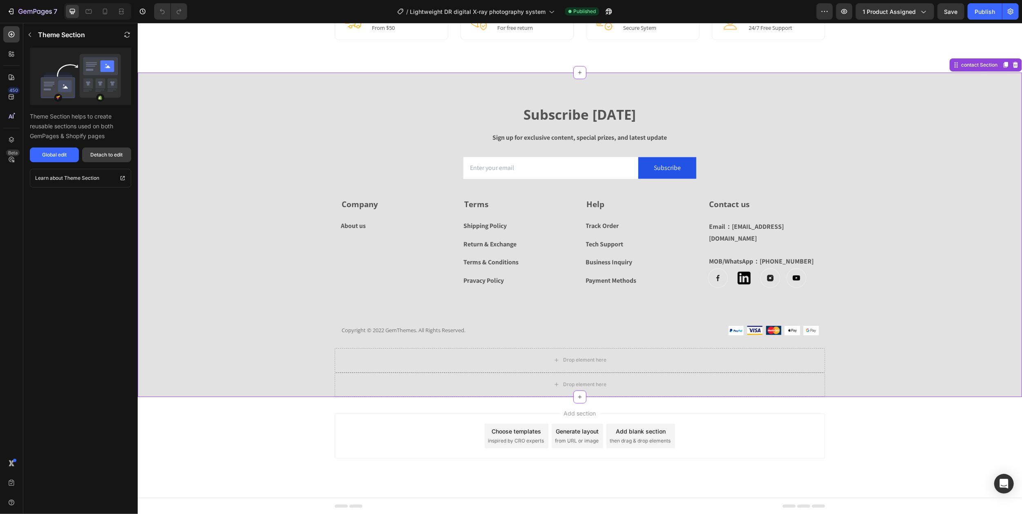
click at [97, 151] on div "Detach to edit" at bounding box center [107, 154] width 32 height 7
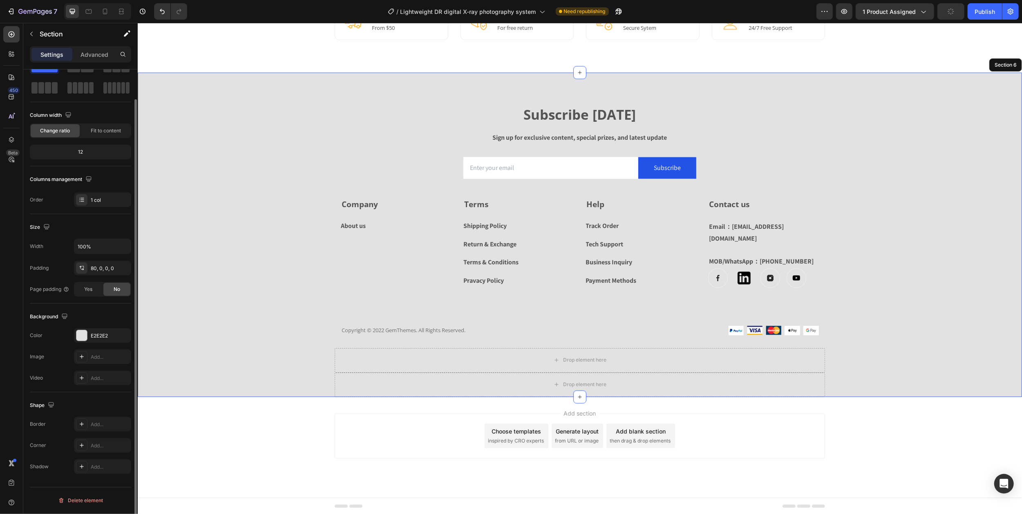
scroll to position [0, 0]
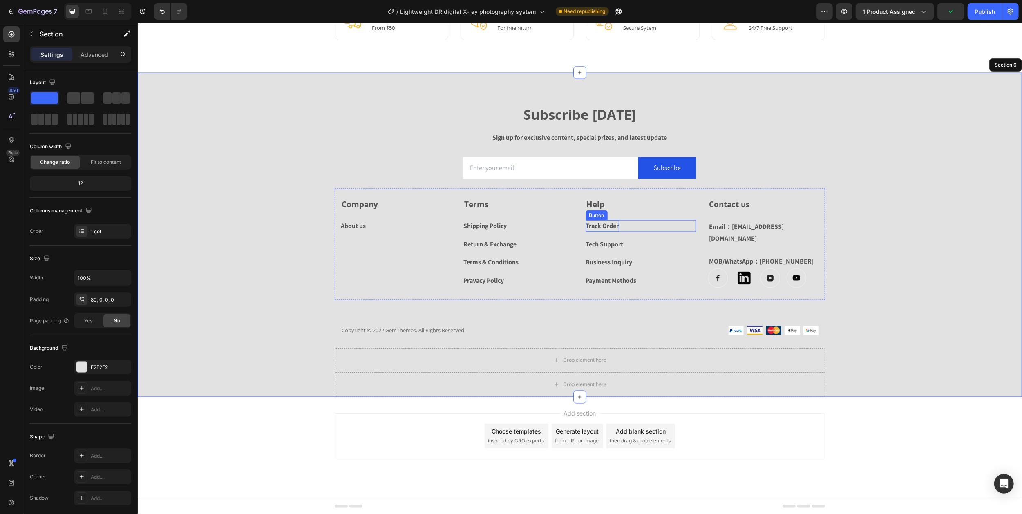
click at [591, 224] on div "Track Order" at bounding box center [602, 226] width 33 height 12
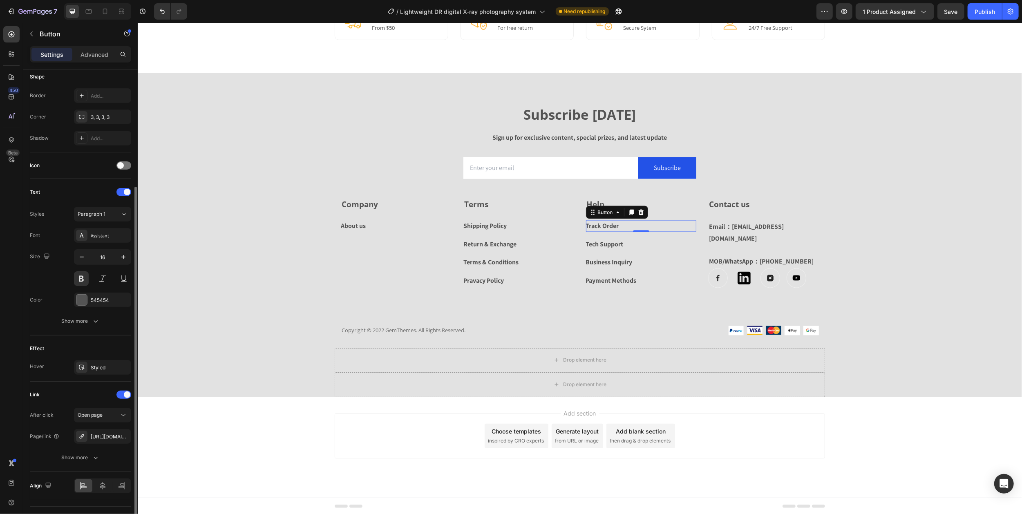
scroll to position [183, 0]
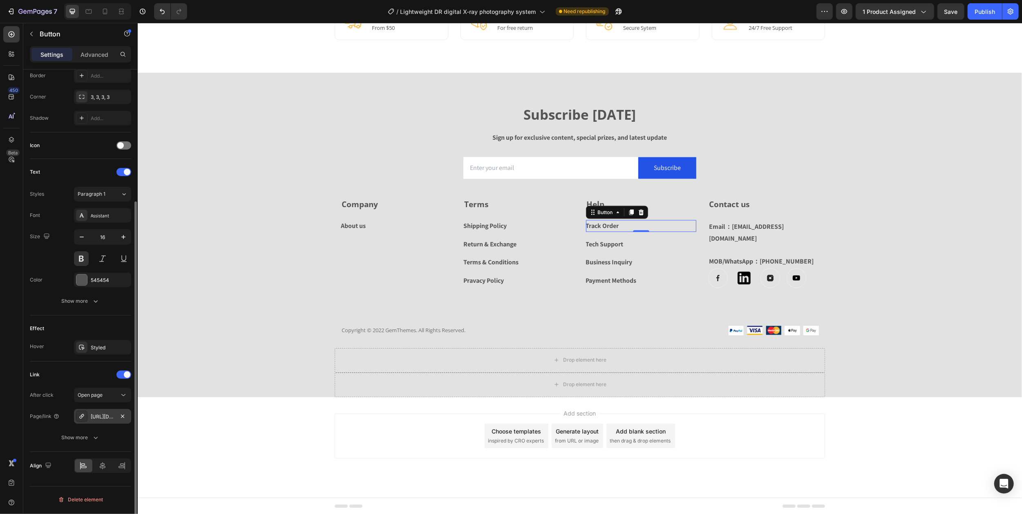
click at [93, 417] on div "[URL][DOMAIN_NAME]" at bounding box center [103, 416] width 24 height 7
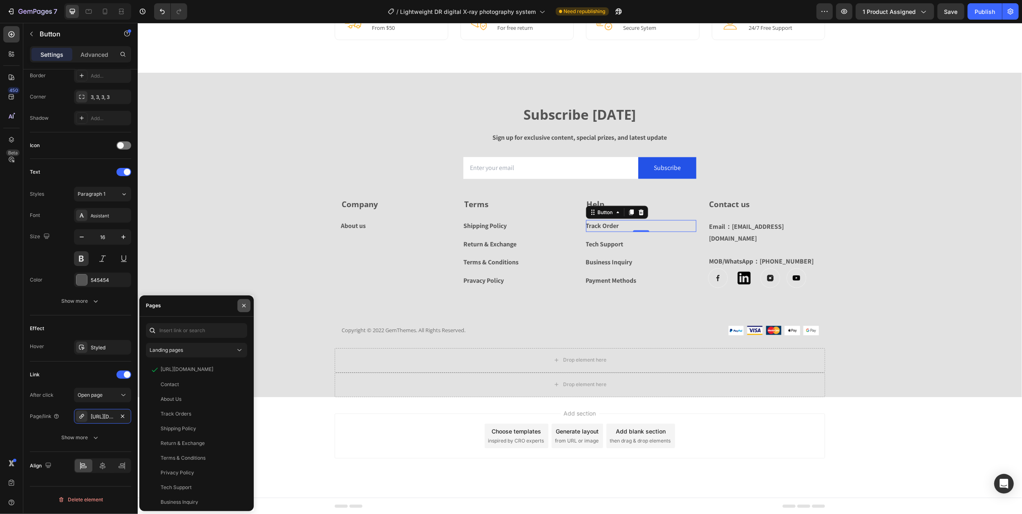
click at [244, 304] on icon "button" at bounding box center [244, 305] width 7 height 7
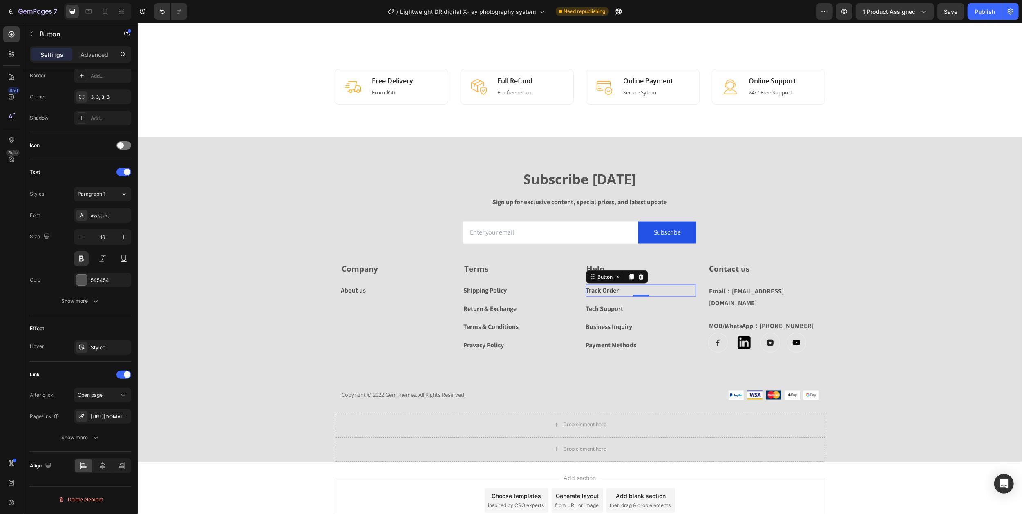
scroll to position [1080, 0]
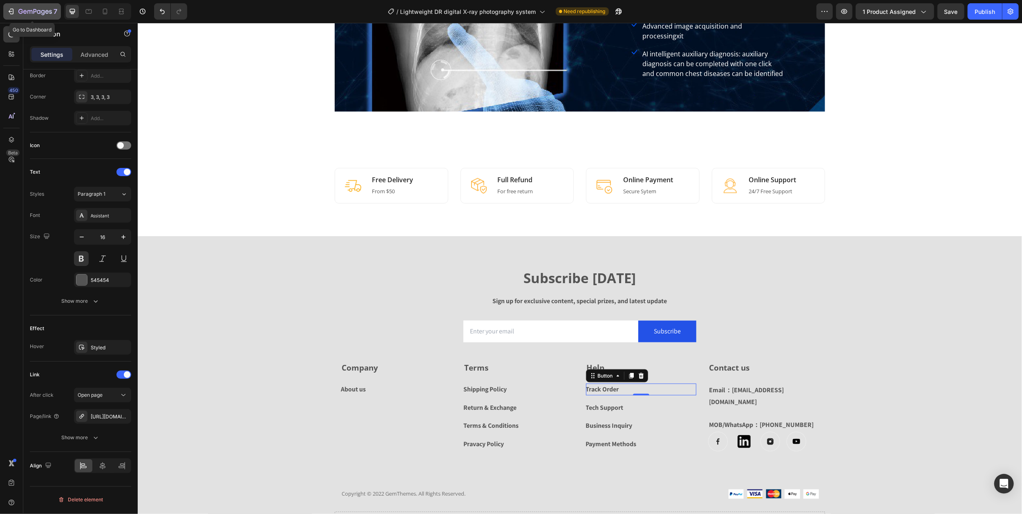
click at [38, 12] on icon "button" at bounding box center [35, 12] width 34 height 7
